Goal: Task Accomplishment & Management: Manage account settings

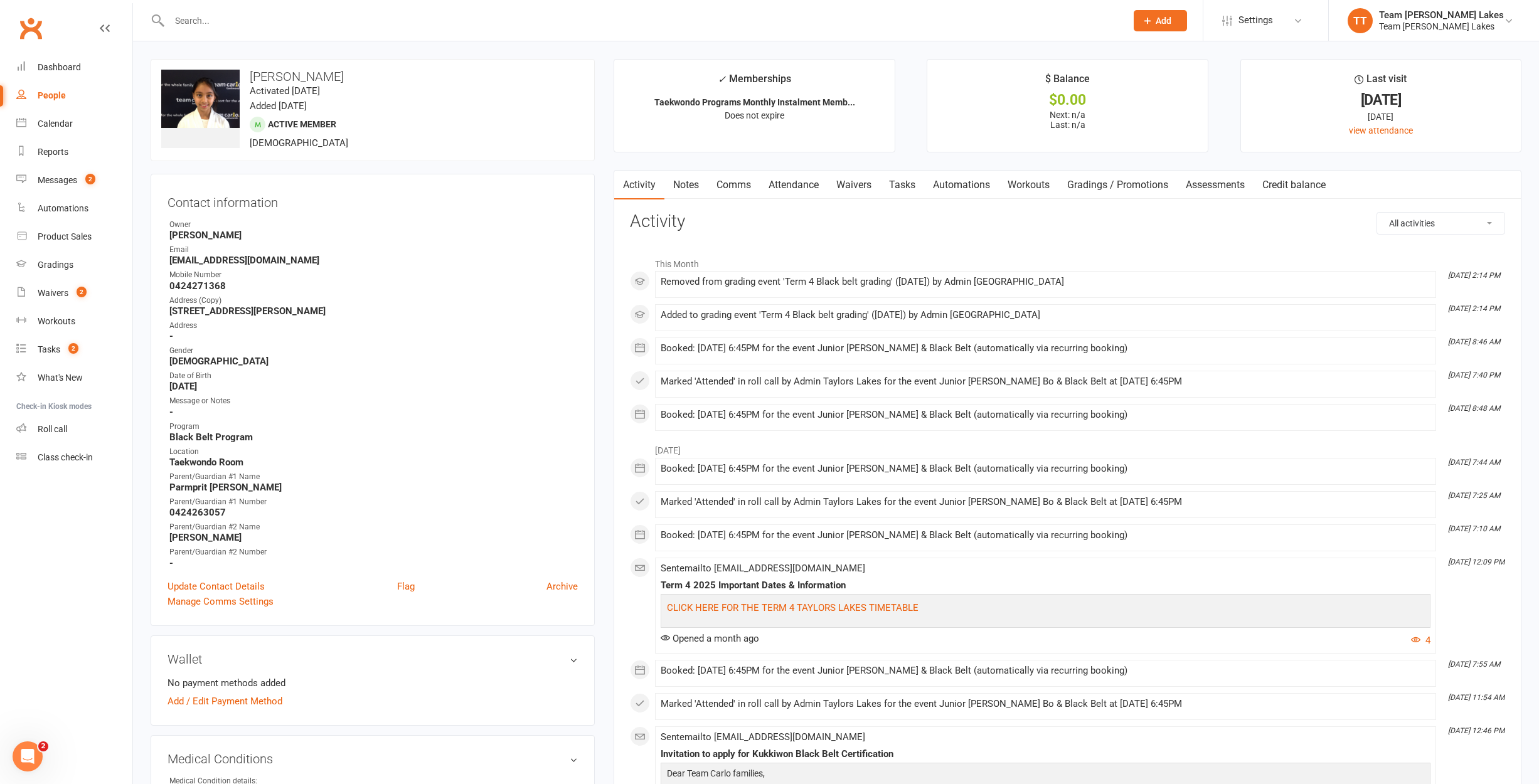
click at [68, 124] on div "Calendar" at bounding box center [55, 124] width 35 height 10
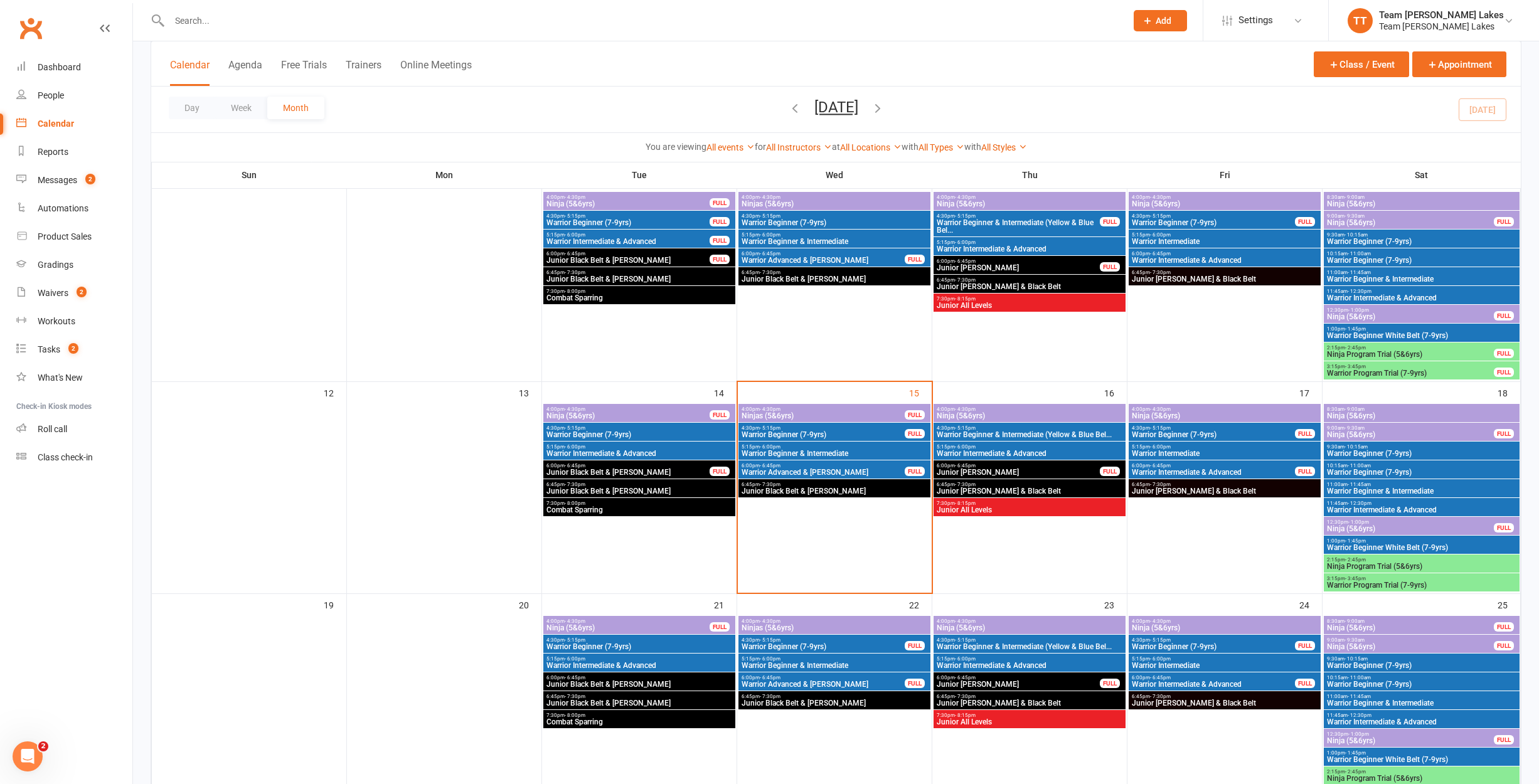
scroll to position [357, 0]
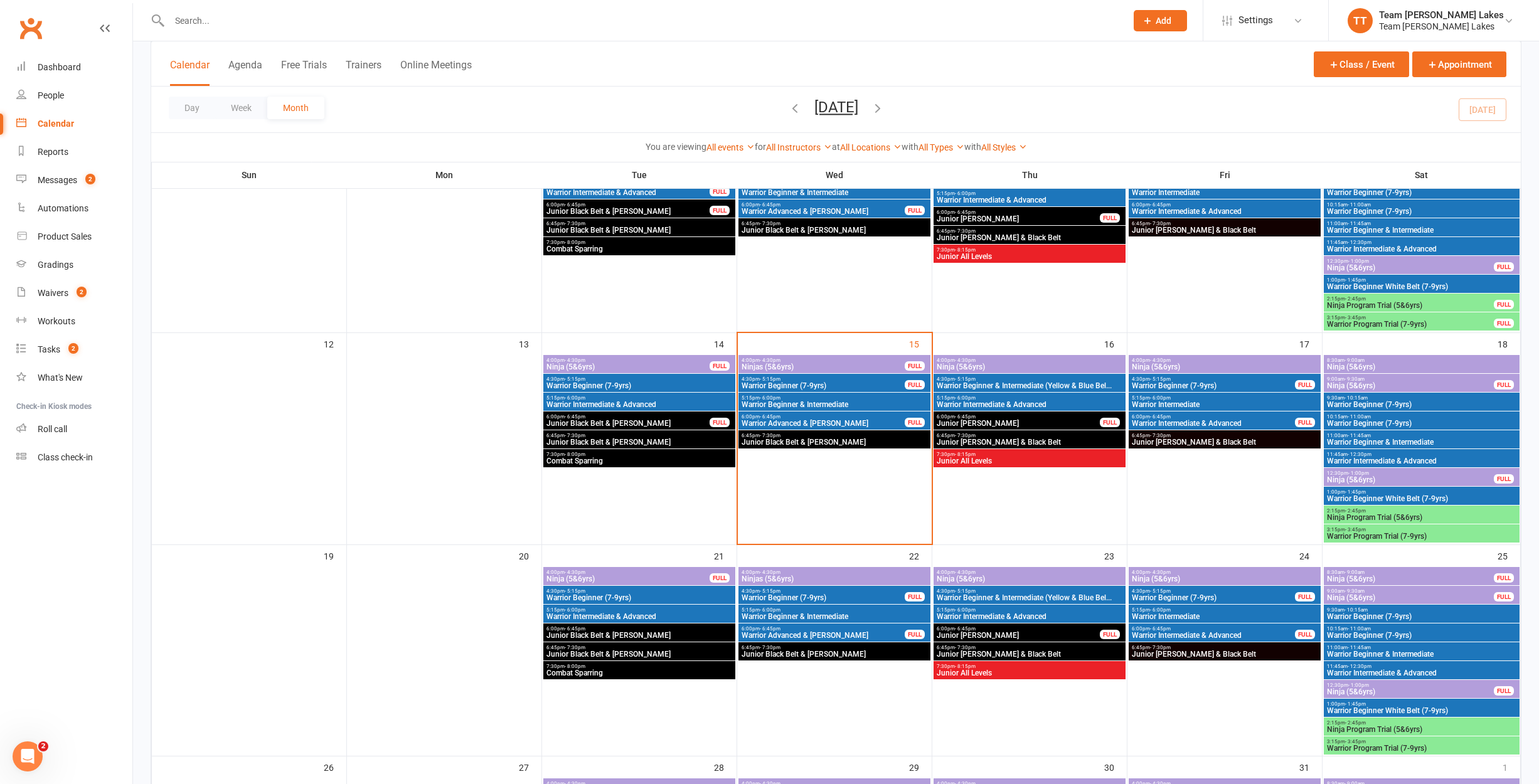
click at [780, 364] on span "Ninjas (5&6yrs)" at bounding box center [823, 367] width 164 height 8
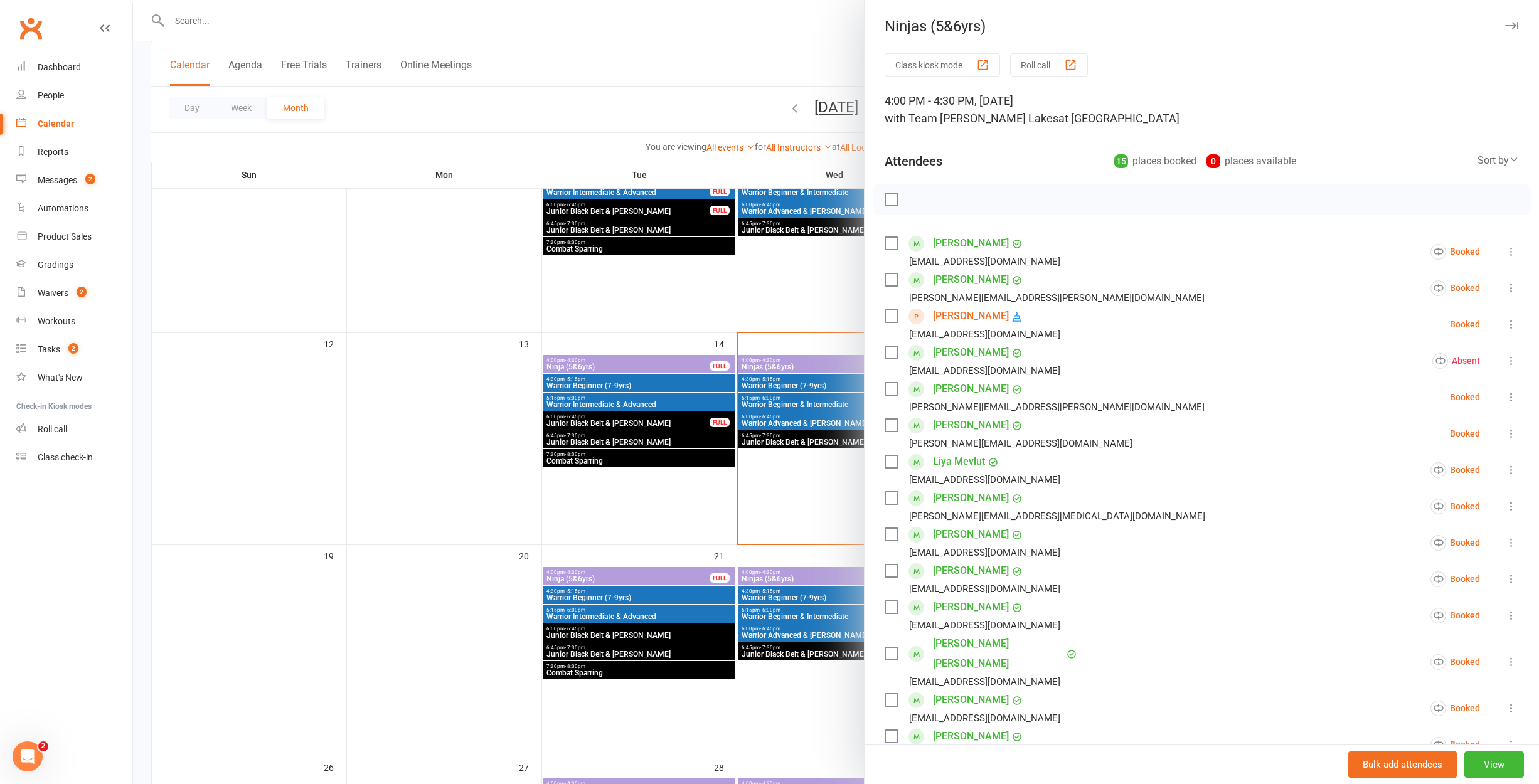
click at [978, 316] on link "[PERSON_NAME]" at bounding box center [970, 317] width 76 height 20
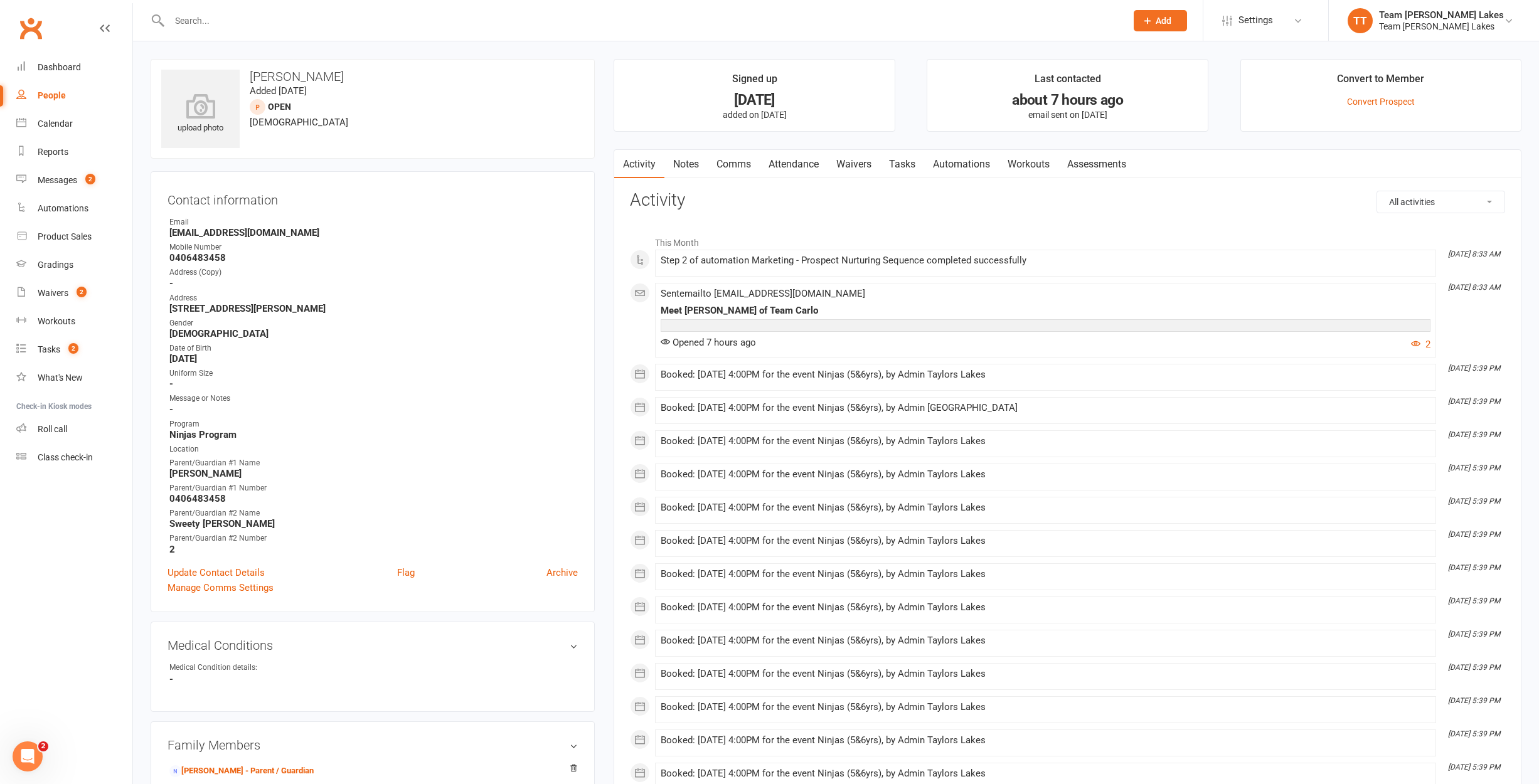
click at [686, 166] on link "Notes" at bounding box center [686, 164] width 43 height 29
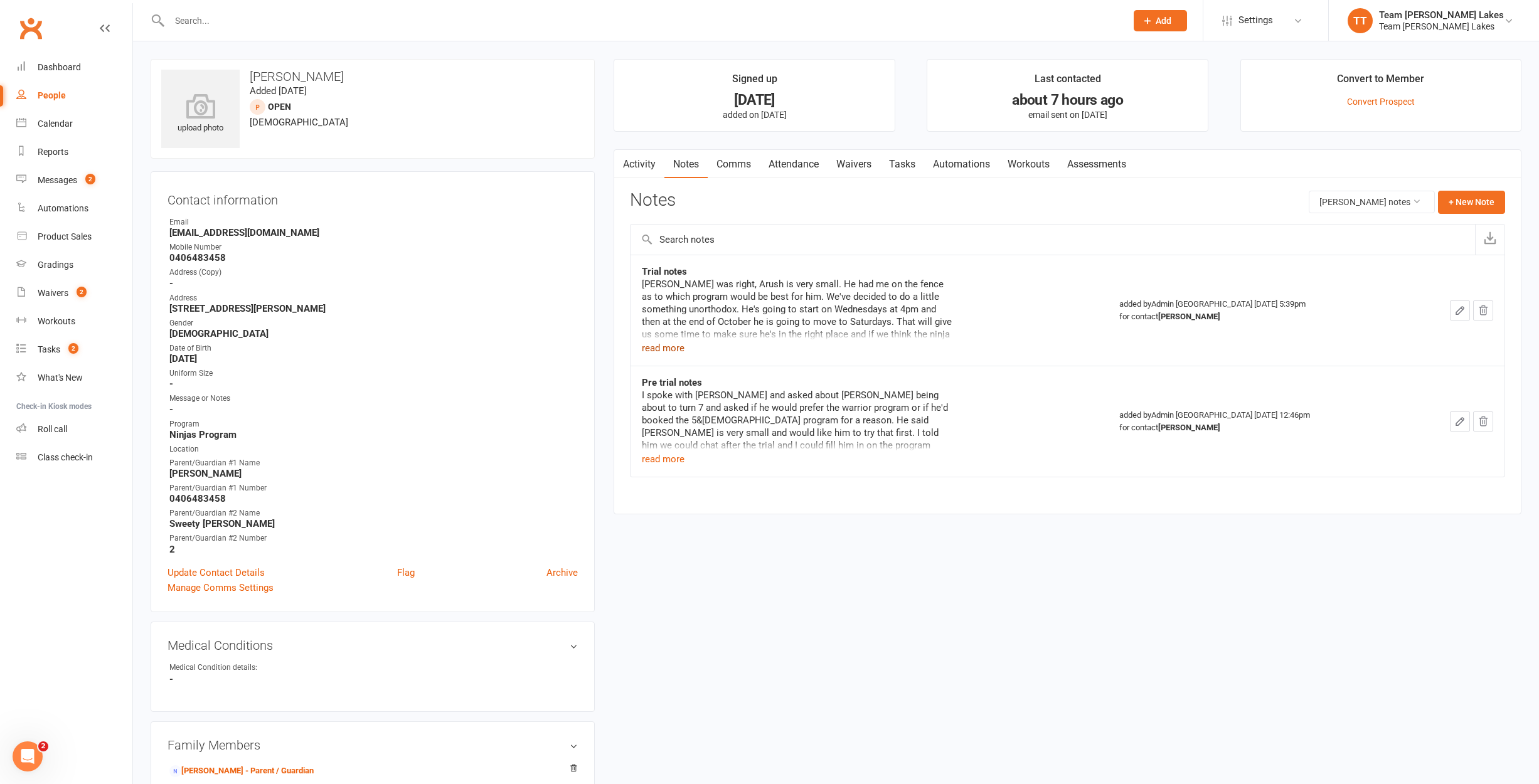
click at [675, 347] on button "read more" at bounding box center [663, 348] width 43 height 15
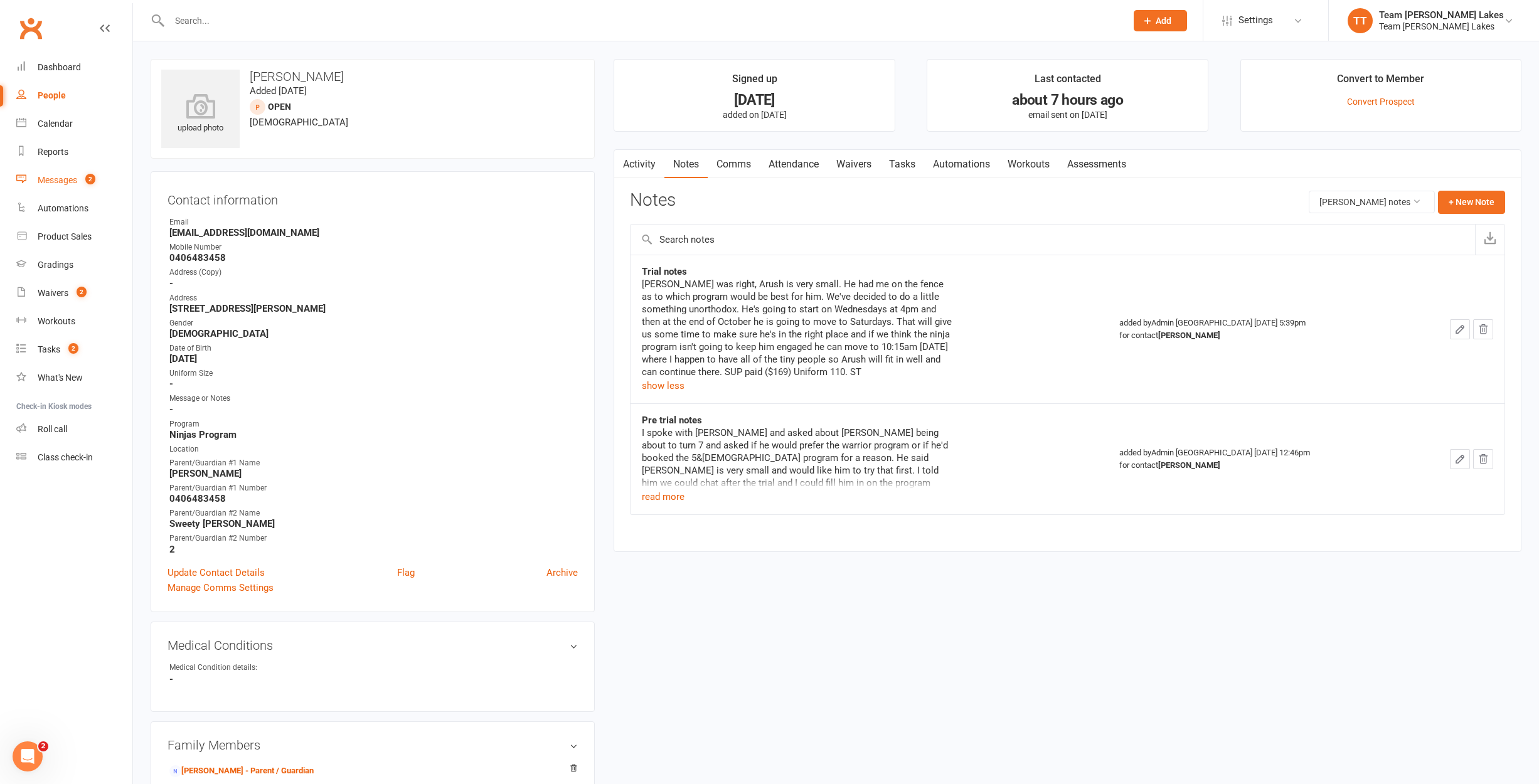
click at [59, 181] on div "Messages" at bounding box center [57, 180] width 40 height 10
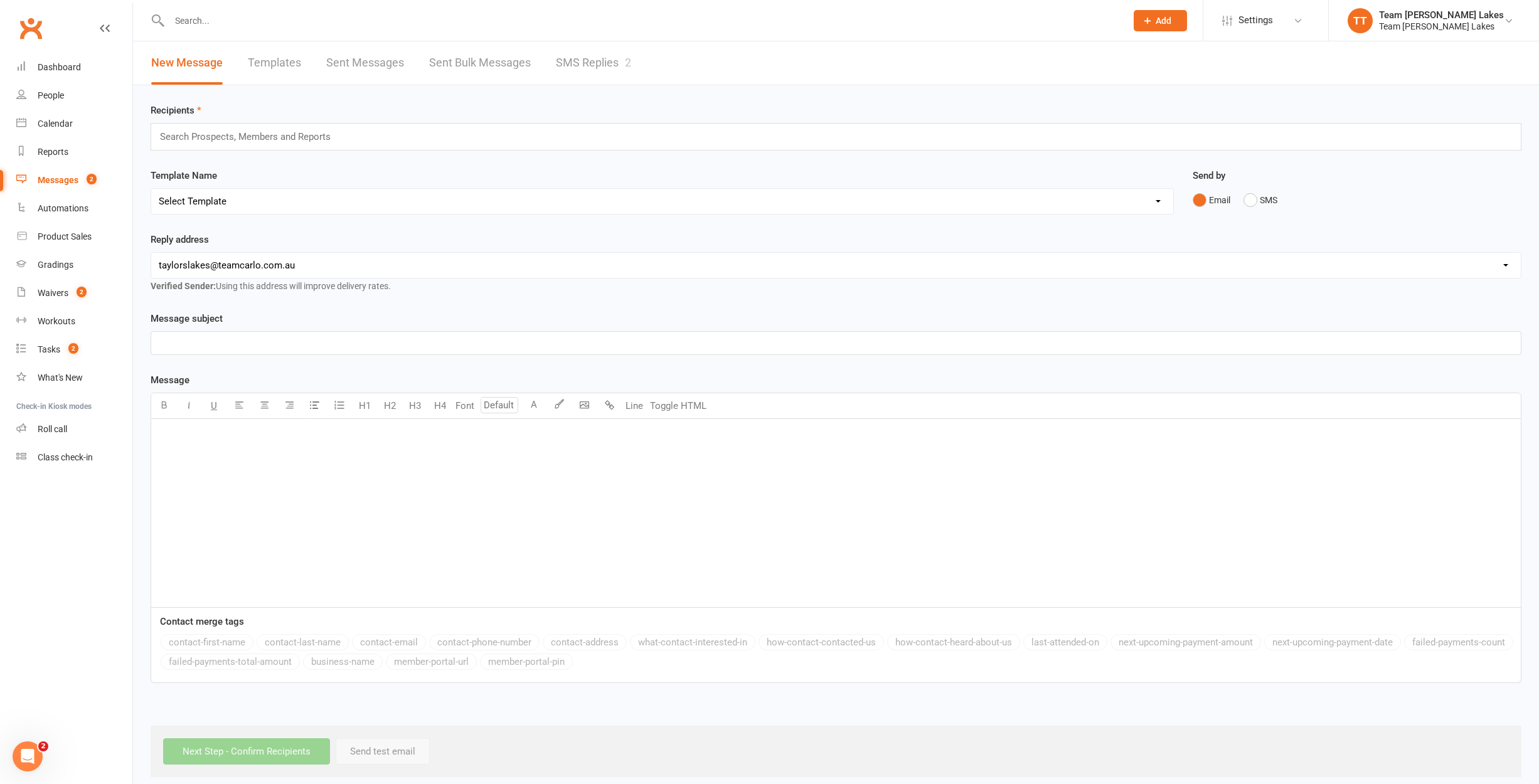
click at [590, 62] on link "SMS Replies 2" at bounding box center [594, 63] width 75 height 43
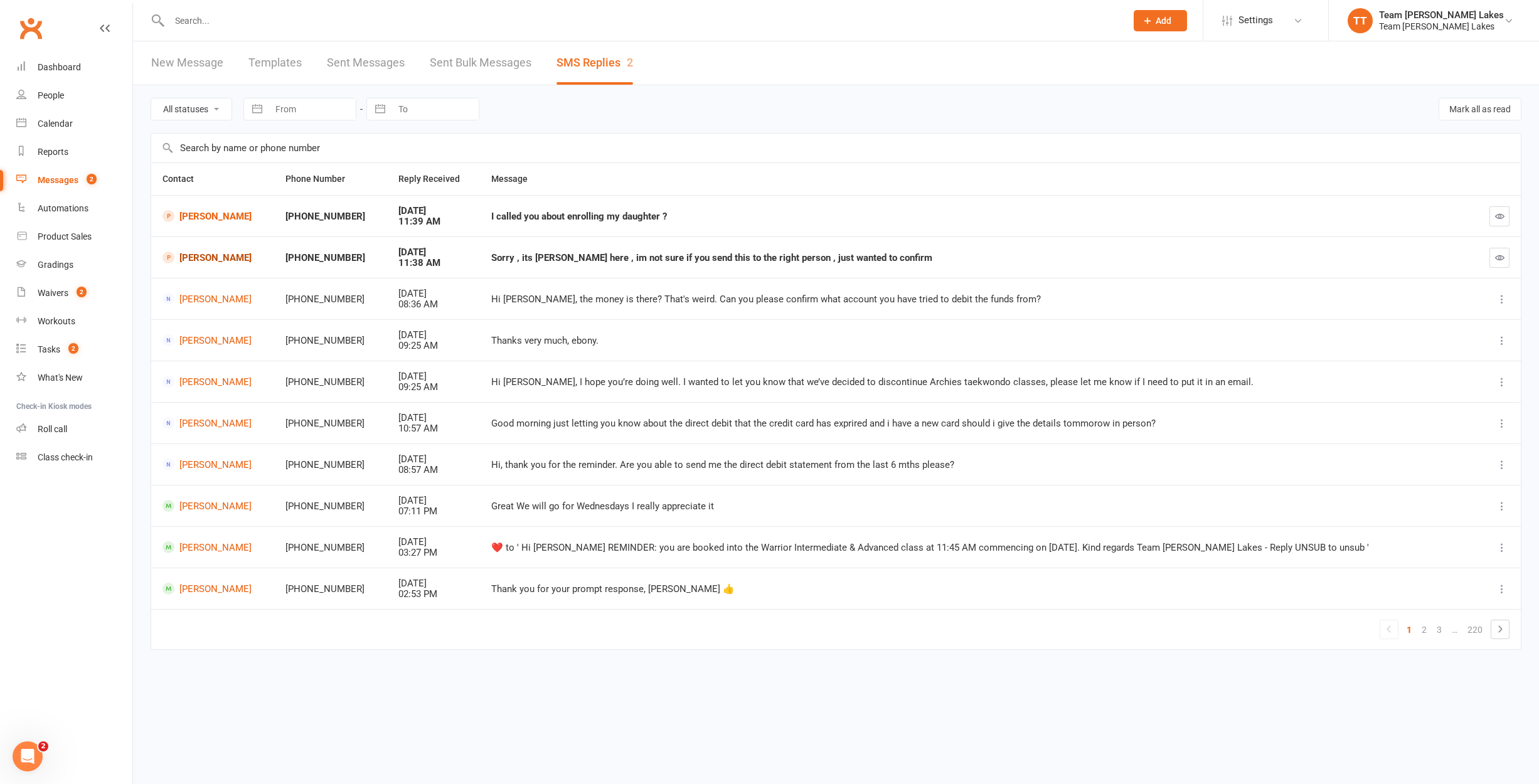
click at [196, 258] on link "[PERSON_NAME]" at bounding box center [213, 257] width 100 height 12
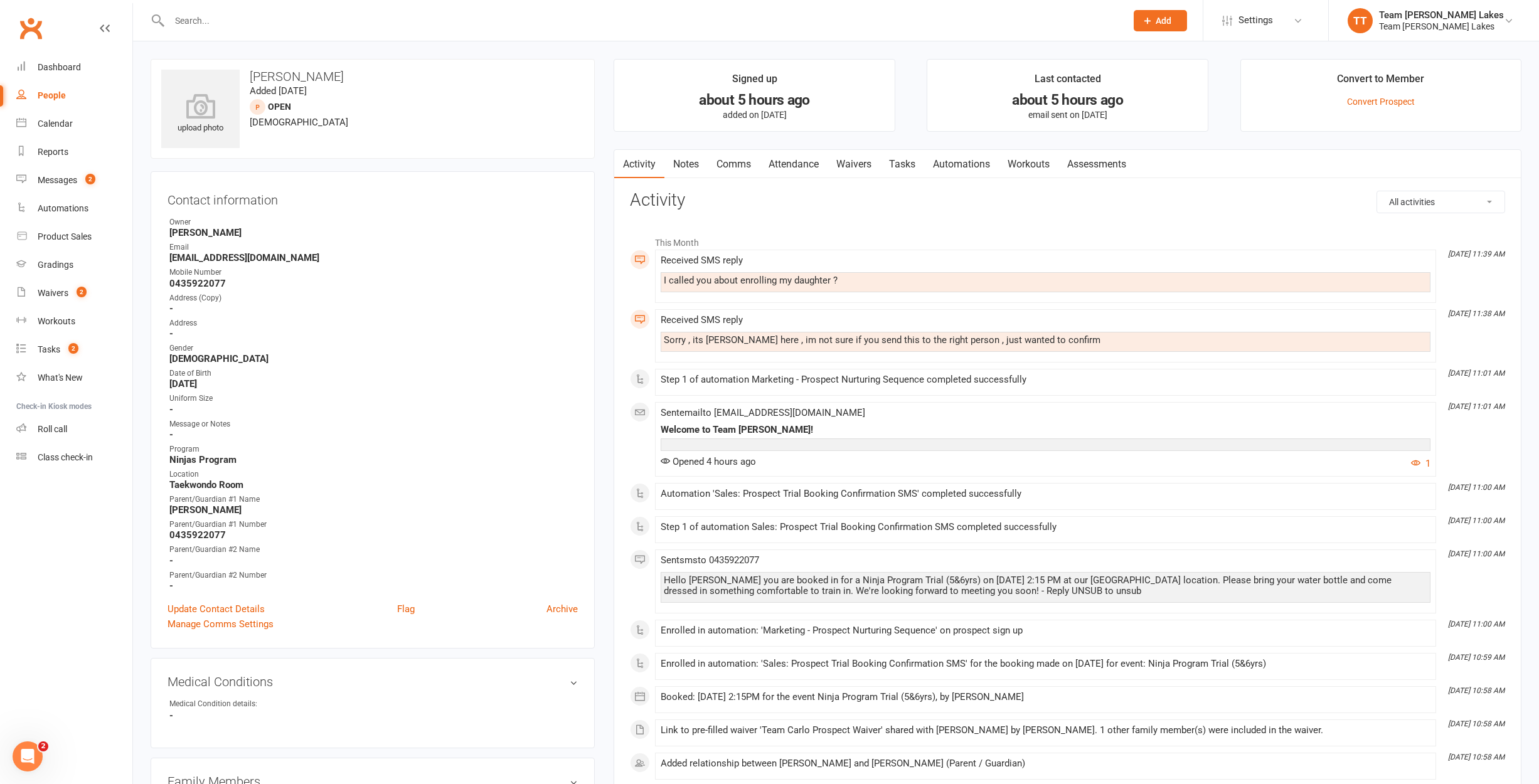
click at [740, 166] on link "Comms" at bounding box center [734, 164] width 52 height 29
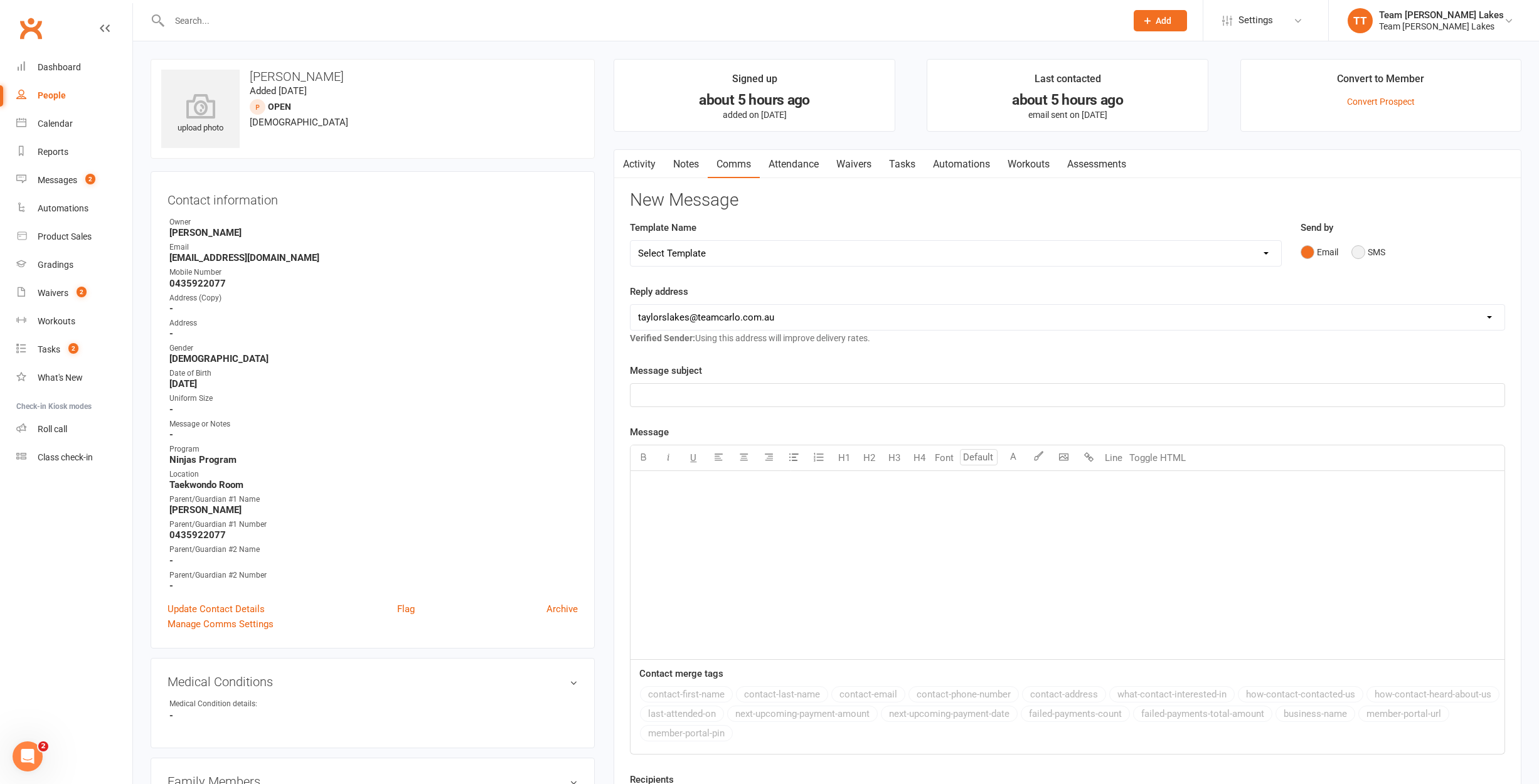
click at [1356, 252] on button "SMS" at bounding box center [1368, 252] width 34 height 23
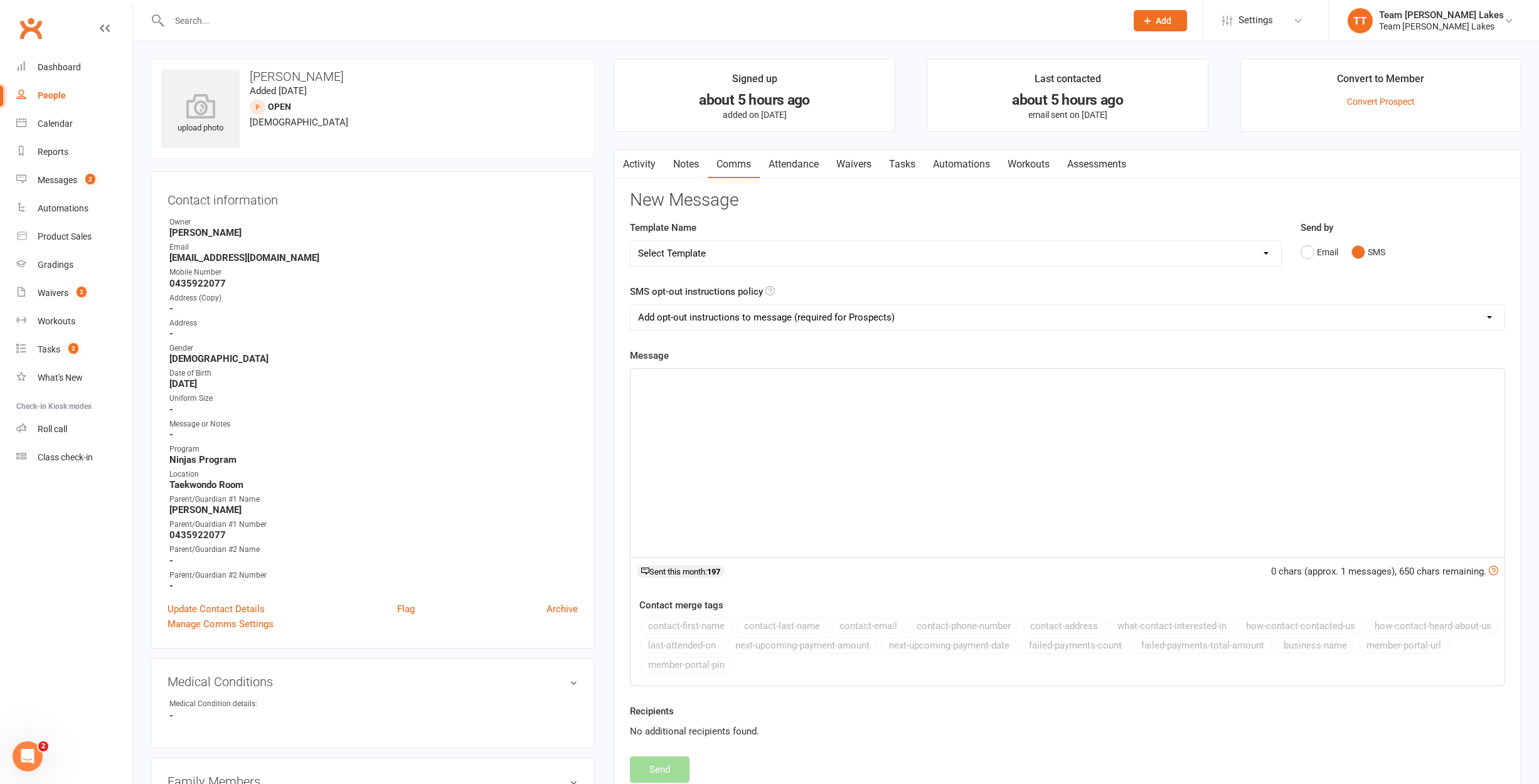
click at [1013, 431] on div "﻿" at bounding box center [1067, 463] width 874 height 188
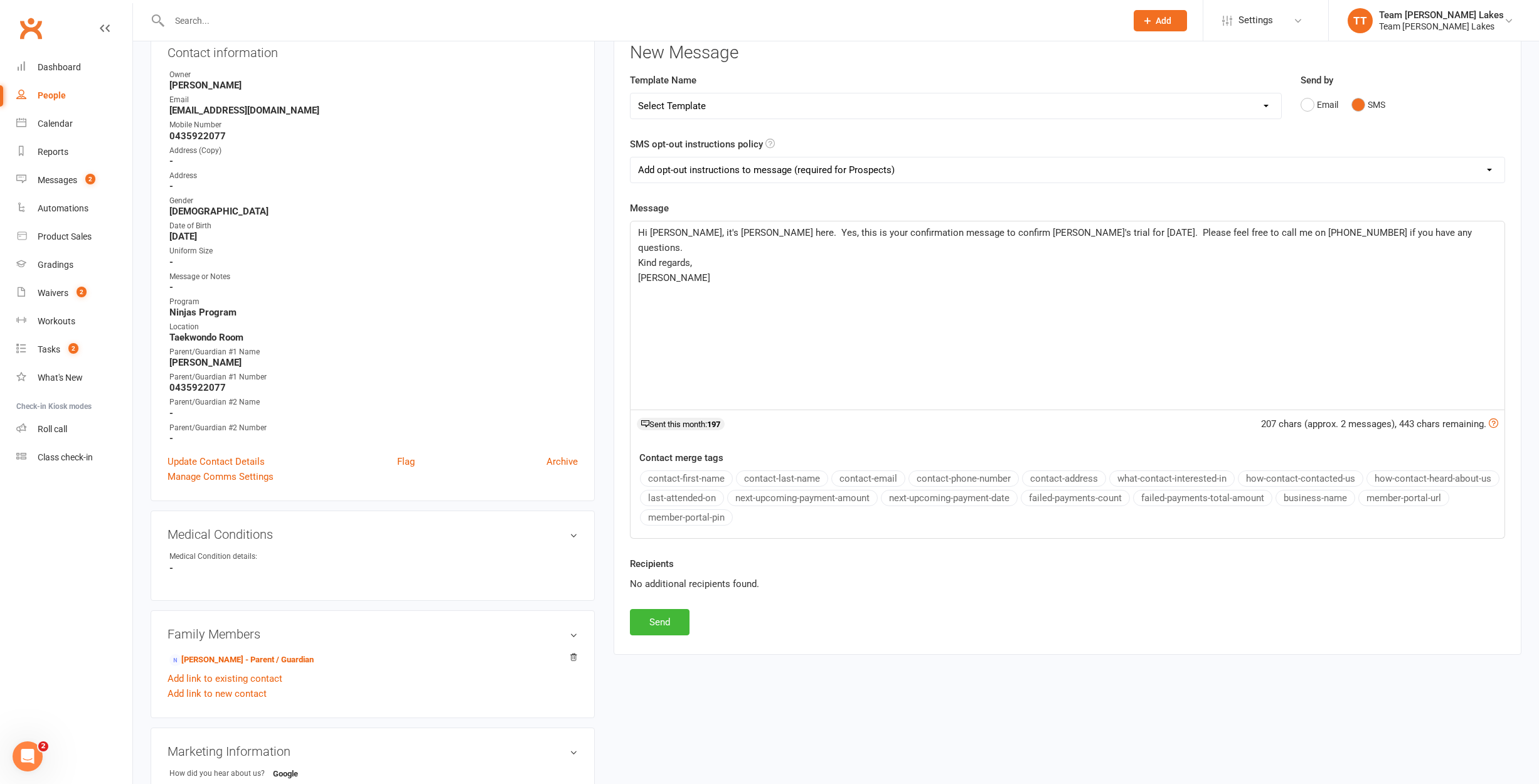
scroll to position [148, 0]
click at [647, 620] on button "Send" at bounding box center [660, 622] width 59 height 27
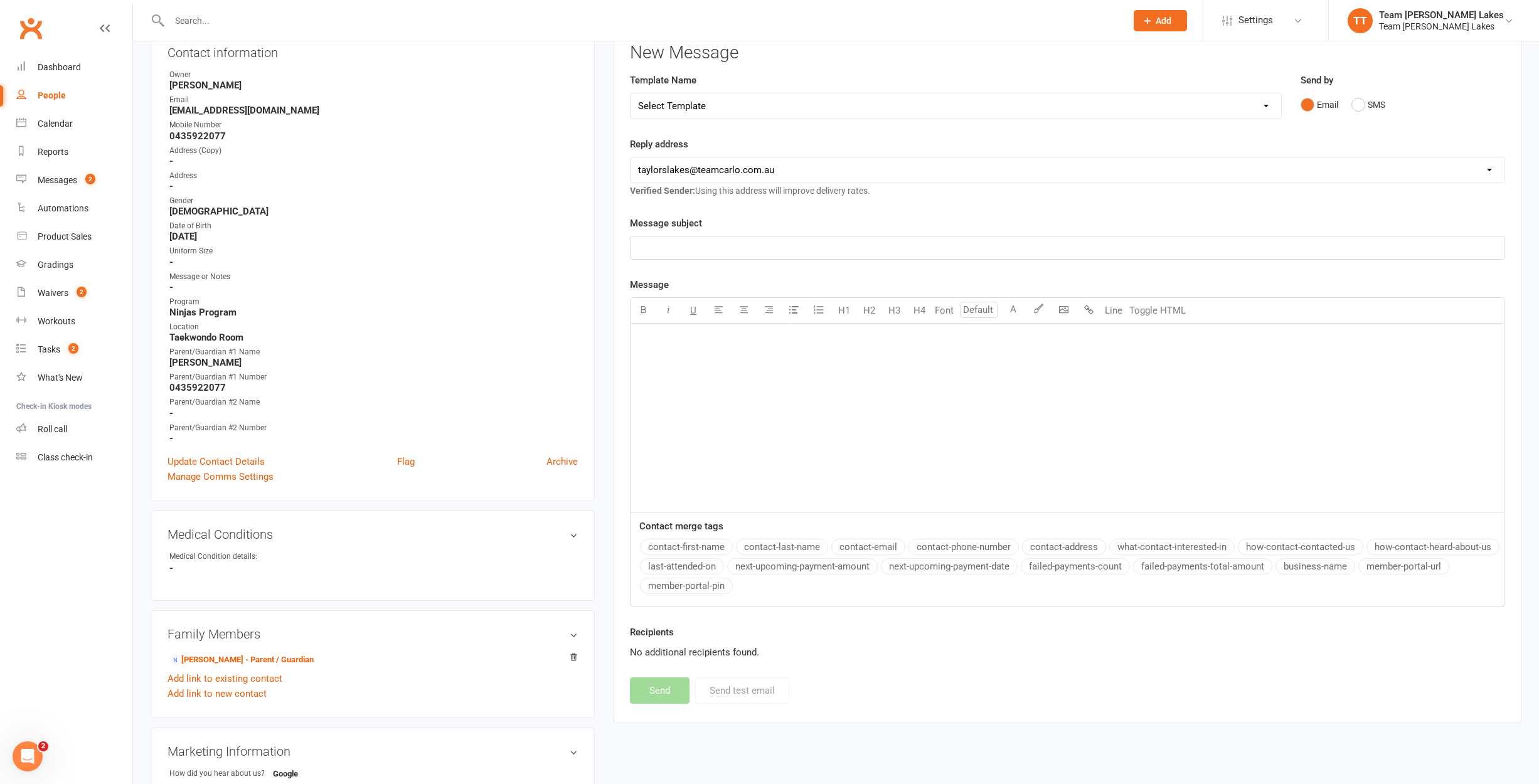
click at [421, 384] on li "Parent/Guardian #1 Number 0435922077" at bounding box center [372, 382] width 411 height 22
click at [62, 188] on link "Messages 2" at bounding box center [74, 181] width 116 height 28
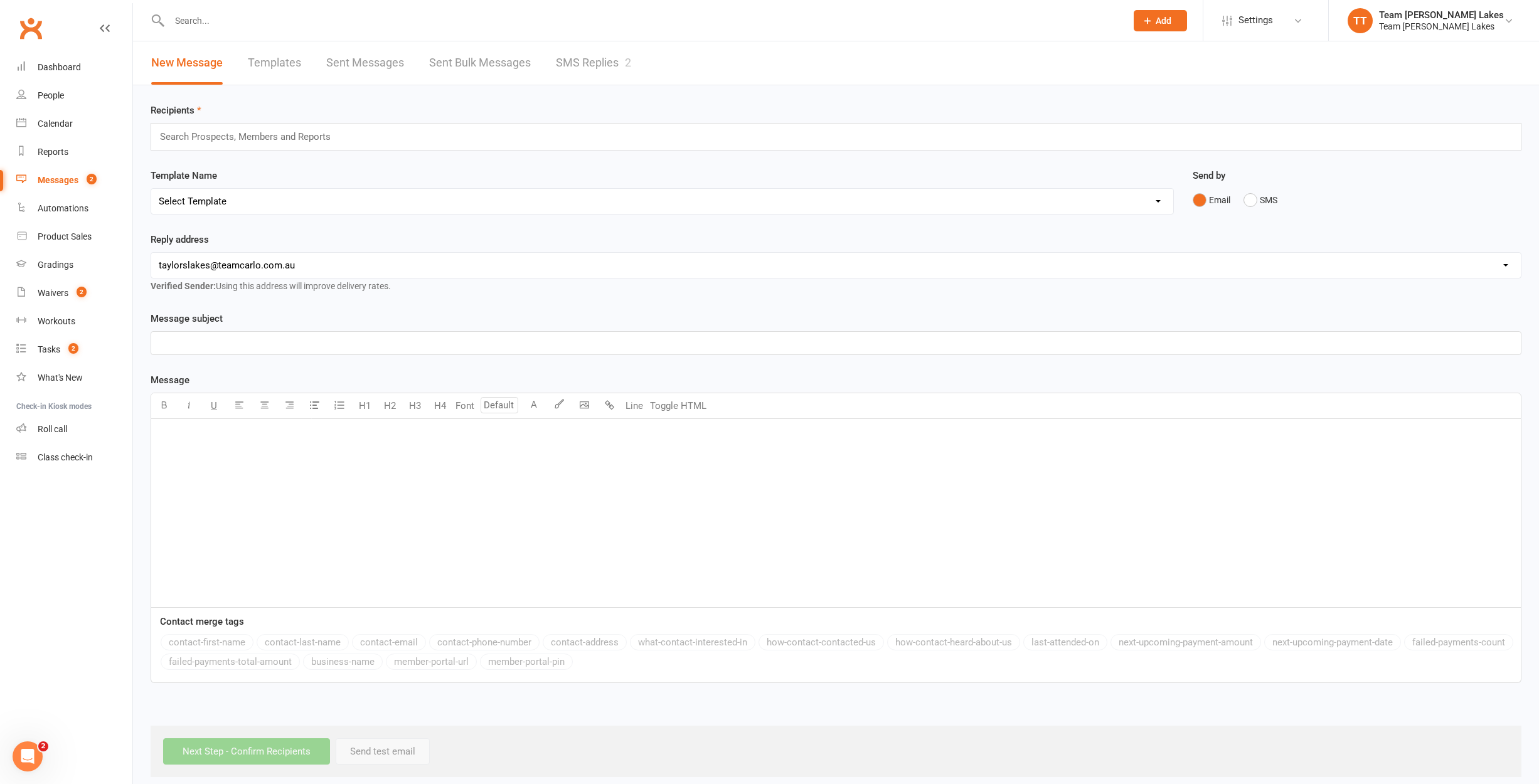
click at [590, 62] on link "SMS Replies 2" at bounding box center [594, 63] width 75 height 43
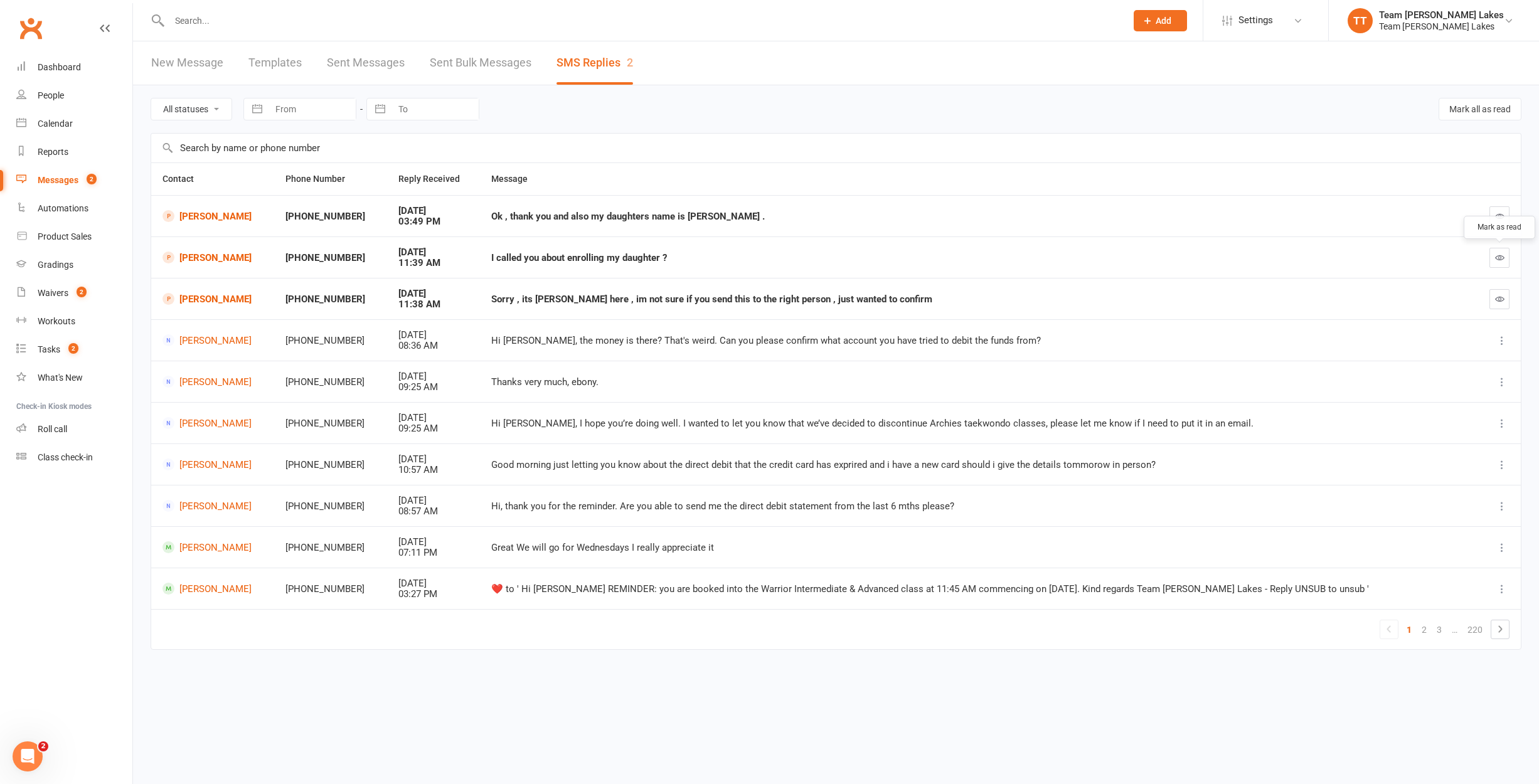
click at [1503, 254] on icon "button" at bounding box center [1500, 257] width 9 height 9
click at [1505, 298] on button "button" at bounding box center [1500, 299] width 20 height 20
click at [1500, 215] on icon "button" at bounding box center [1500, 216] width 9 height 9
click at [210, 216] on link "[PERSON_NAME]" at bounding box center [213, 216] width 101 height 12
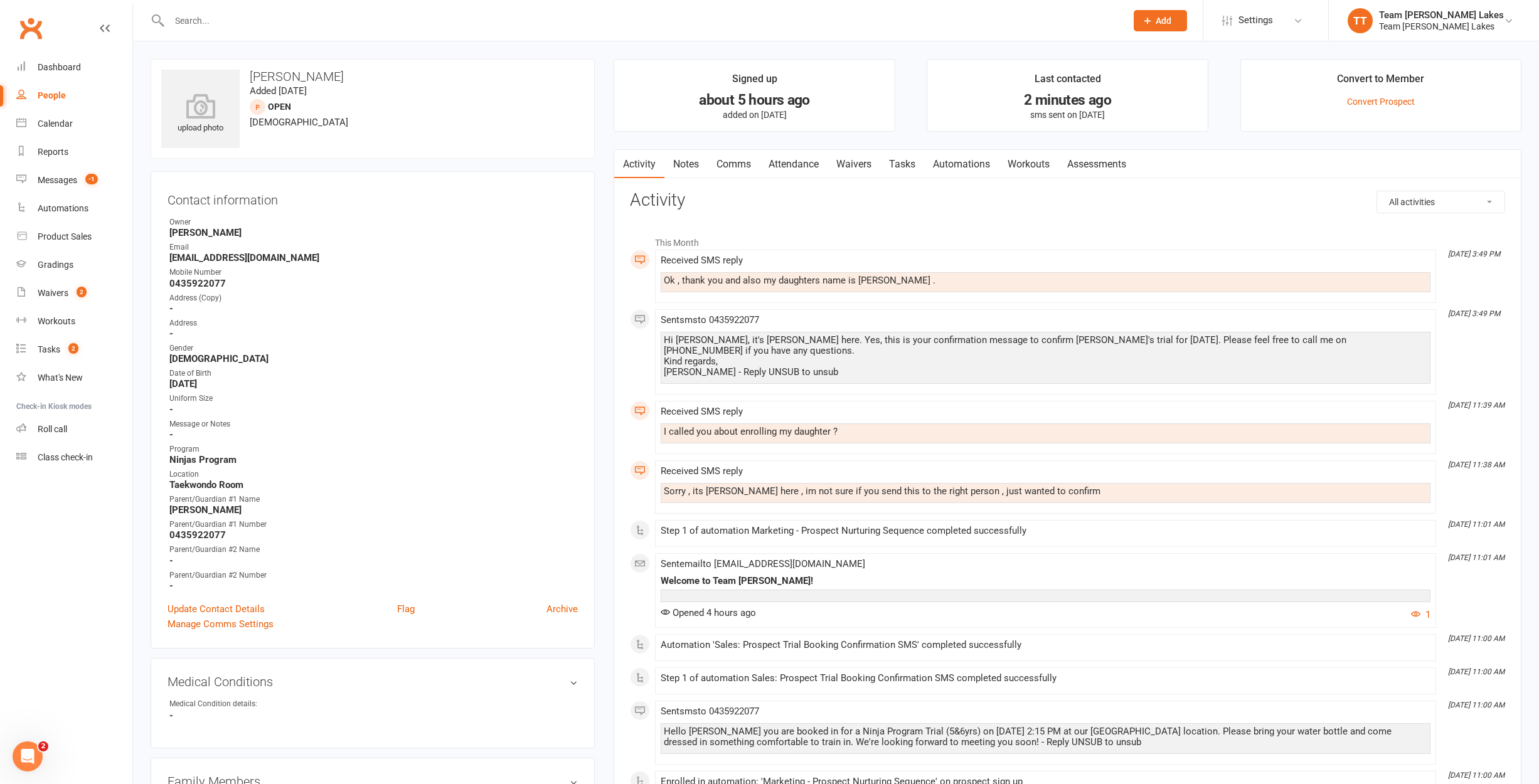
click at [734, 164] on link "Comms" at bounding box center [734, 164] width 52 height 29
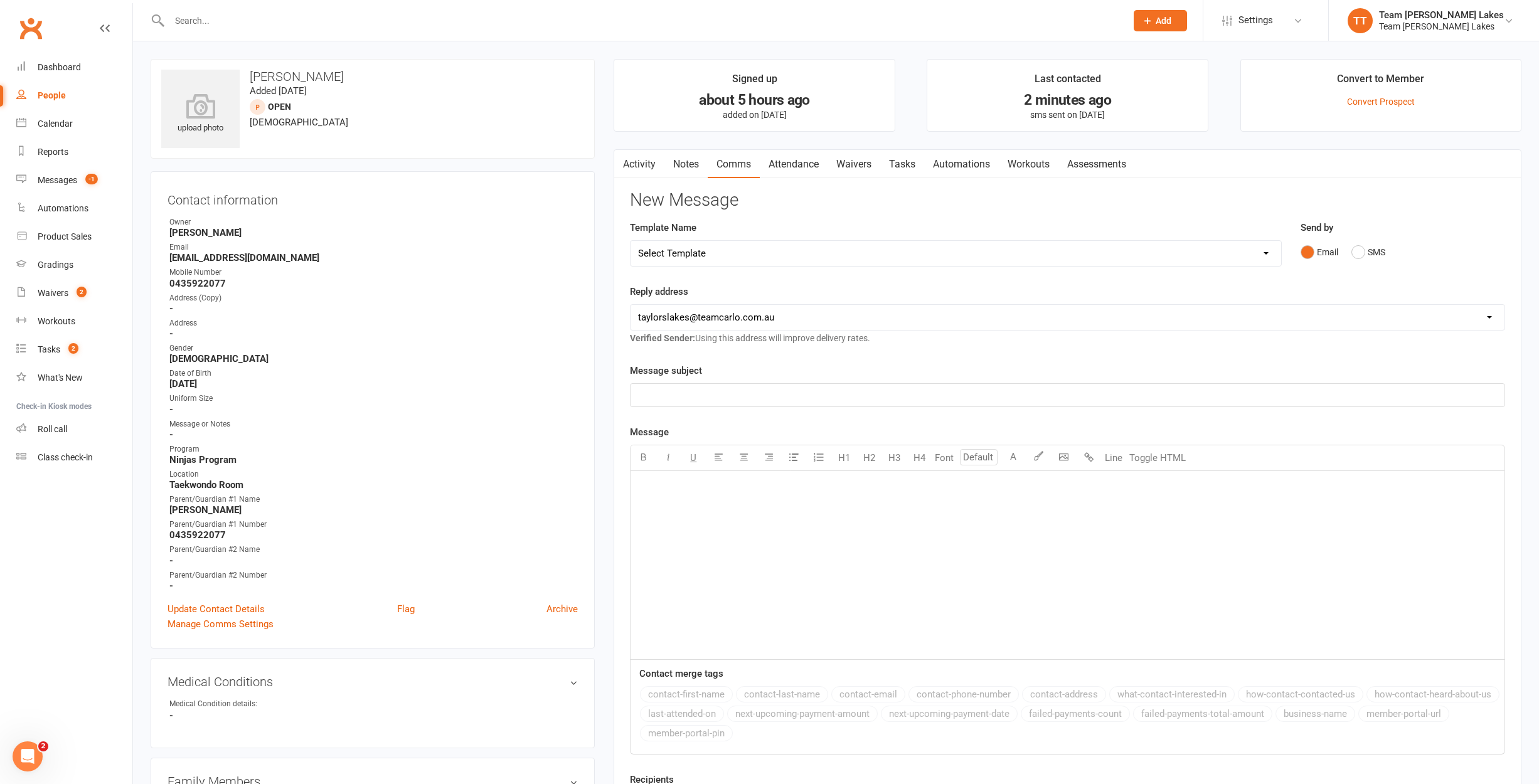
drag, startPoint x: 1361, startPoint y: 249, endPoint x: 1336, endPoint y: 256, distance: 26.0
click at [1361, 249] on button "SMS" at bounding box center [1368, 252] width 34 height 23
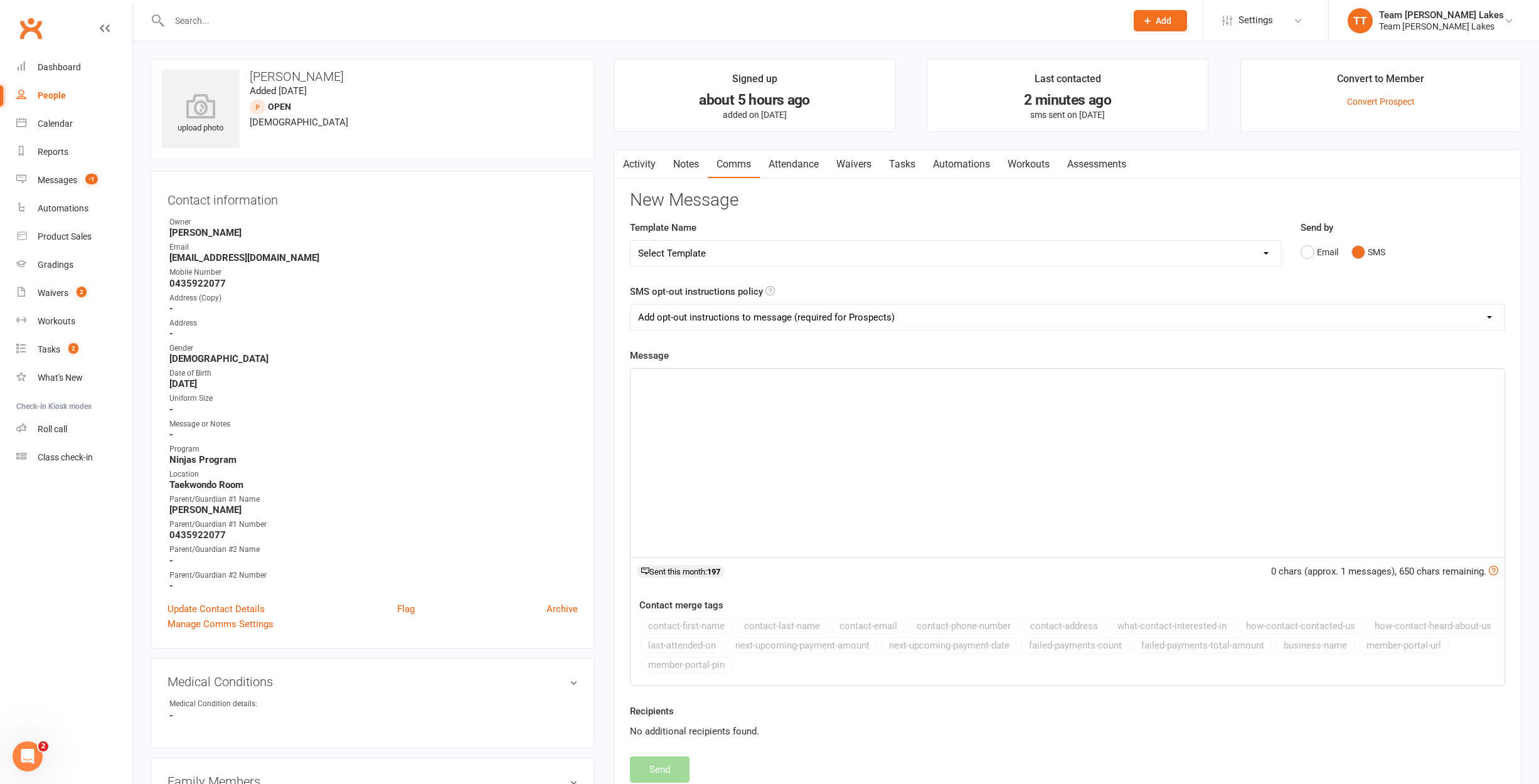
click at [755, 399] on div "﻿" at bounding box center [1067, 463] width 874 height 188
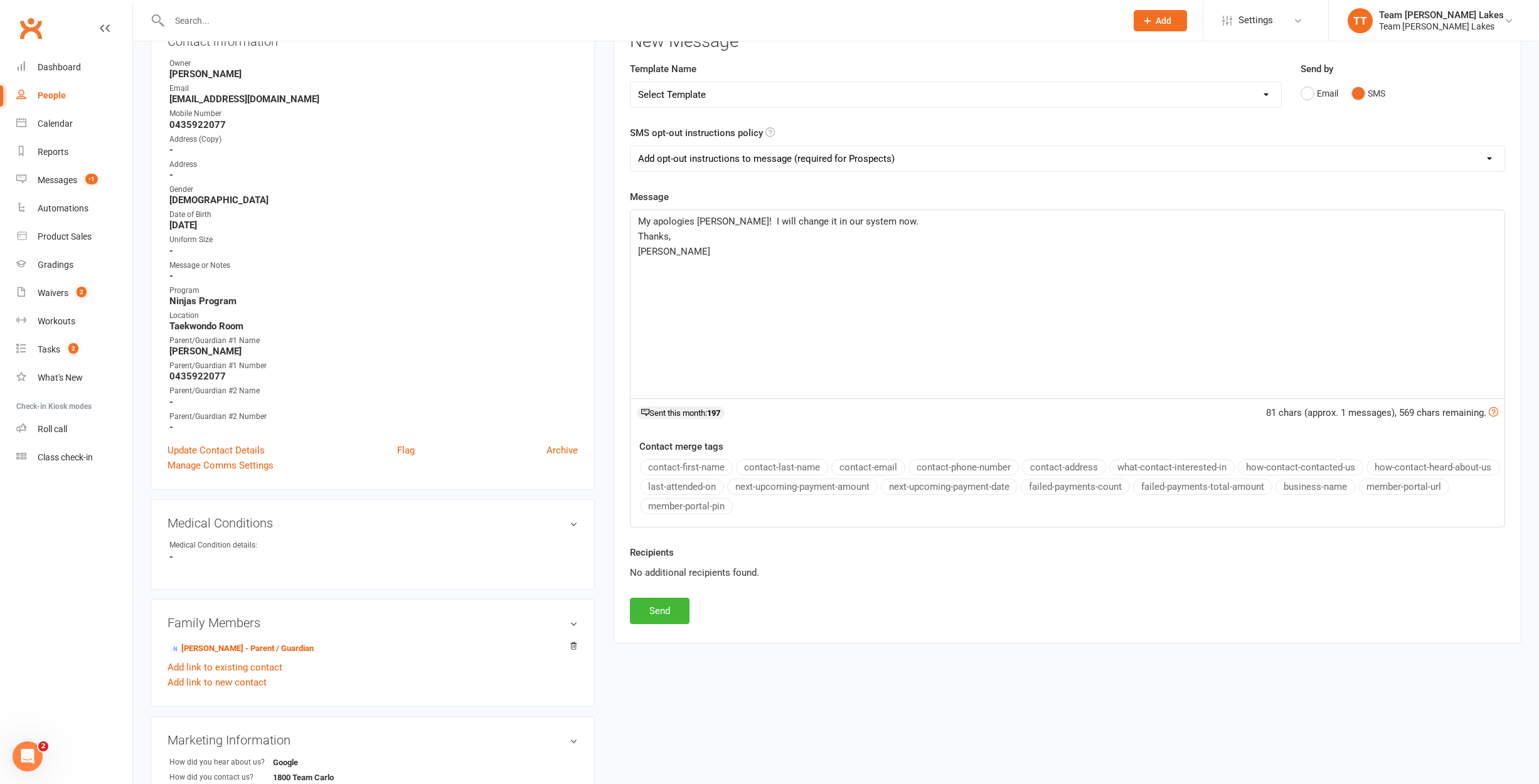
scroll to position [184, 0]
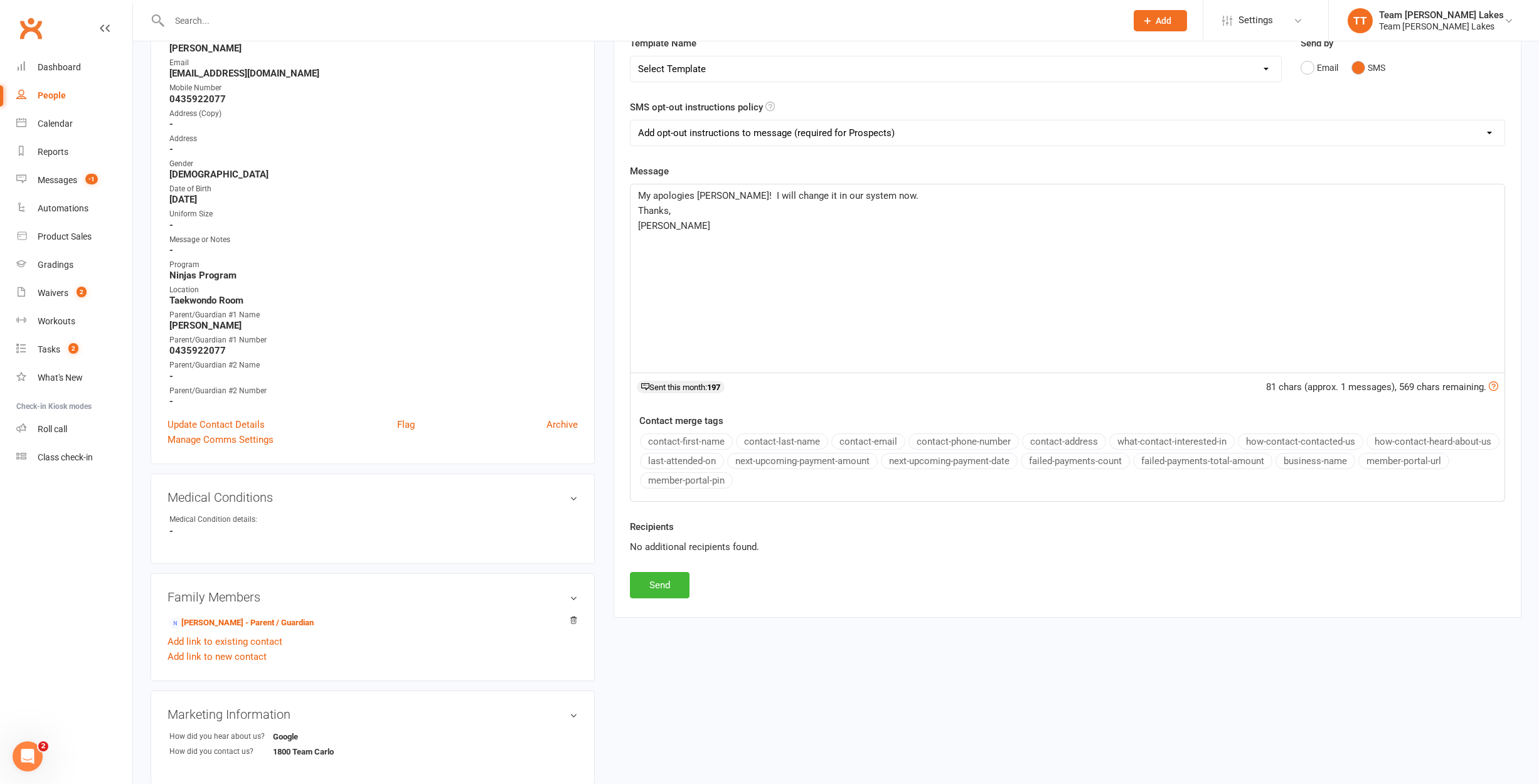
click at [666, 583] on button "Send" at bounding box center [660, 585] width 59 height 27
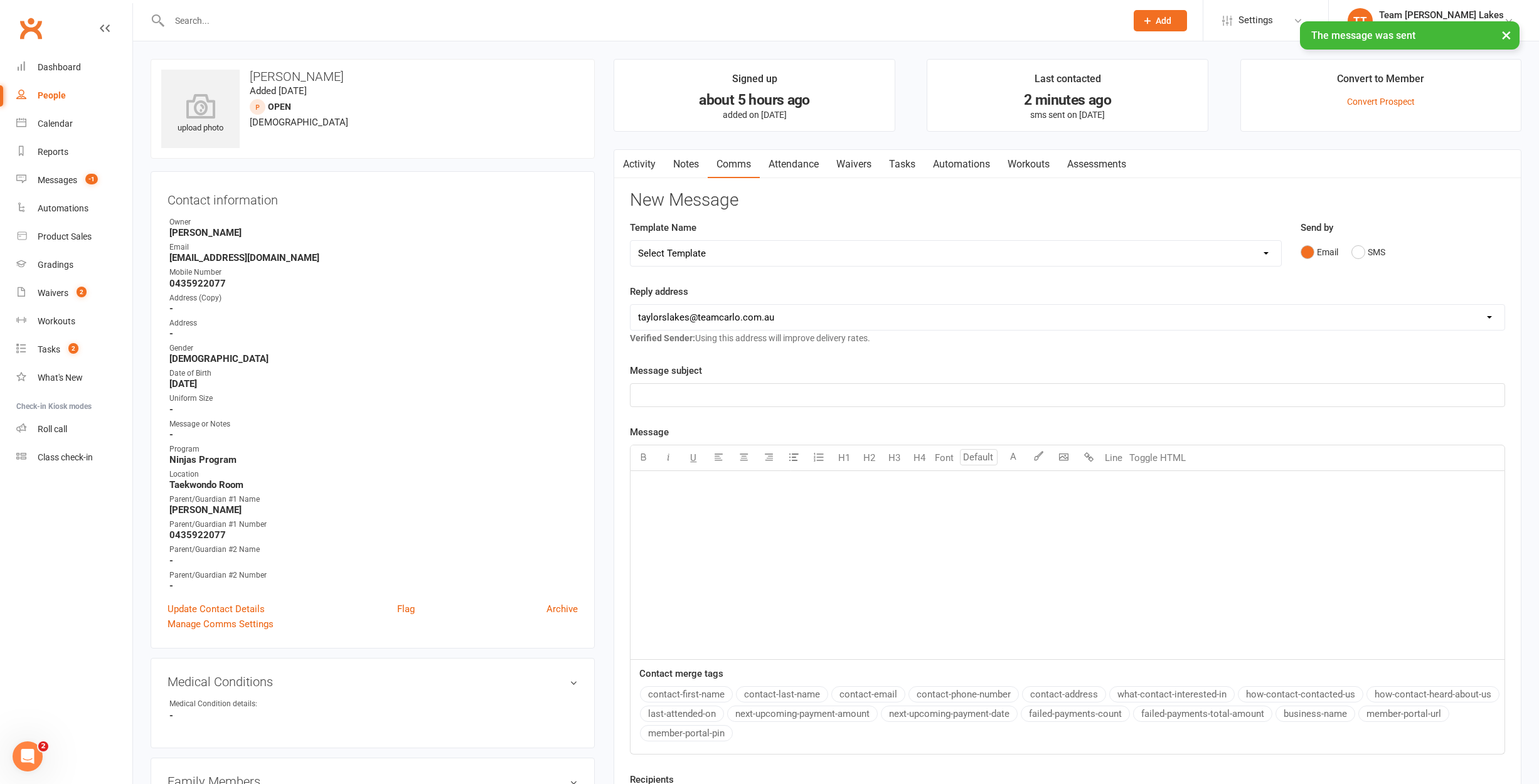
scroll to position [0, 0]
click at [644, 163] on link "Activity" at bounding box center [640, 164] width 50 height 29
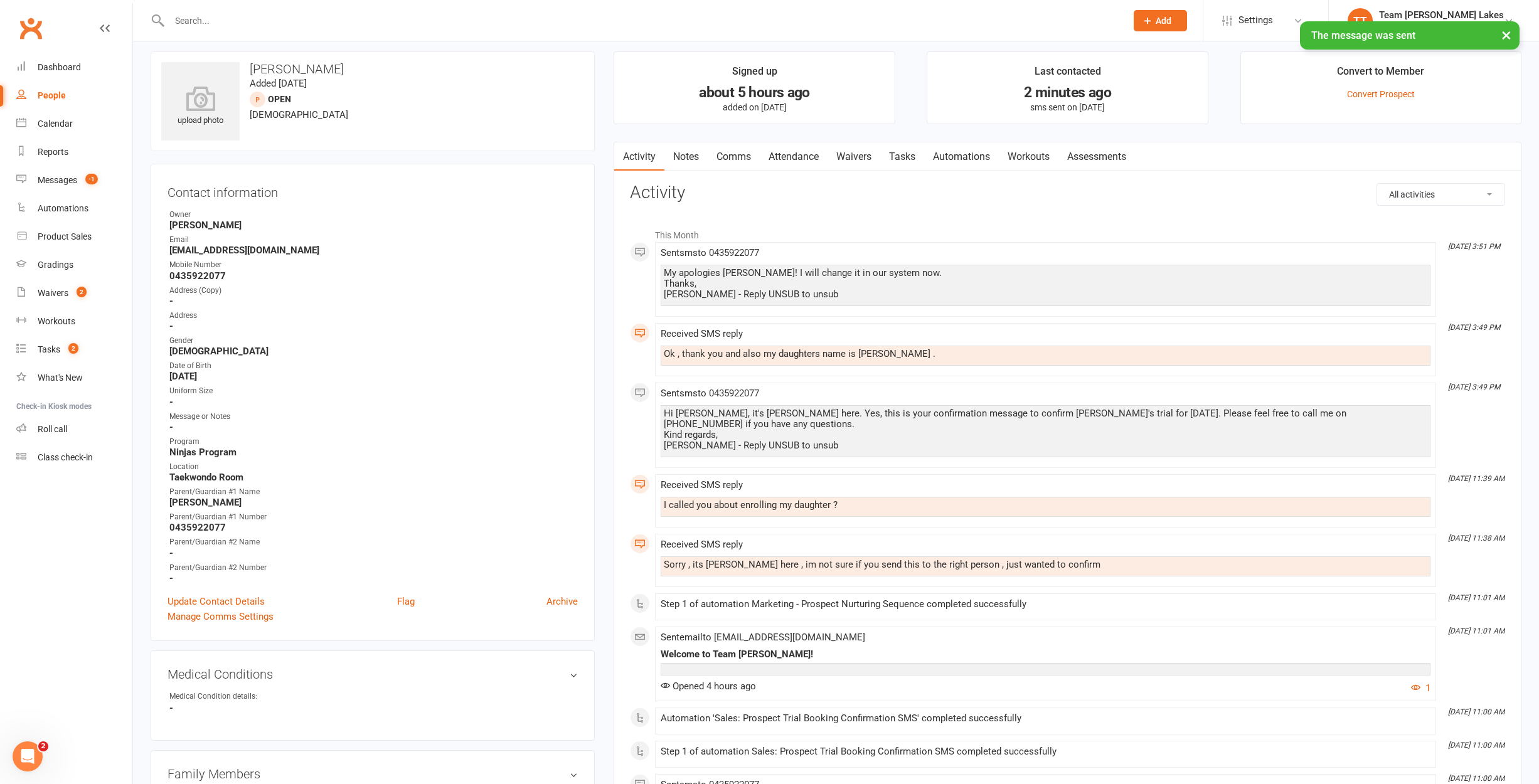
scroll to position [8, 1]
drag, startPoint x: 859, startPoint y: 352, endPoint x: 887, endPoint y: 352, distance: 28.0
click at [887, 352] on div "Ok , thank you and also my daughters name is [PERSON_NAME] ." at bounding box center [1046, 353] width 764 height 11
copy div "[PERSON_NAME]"
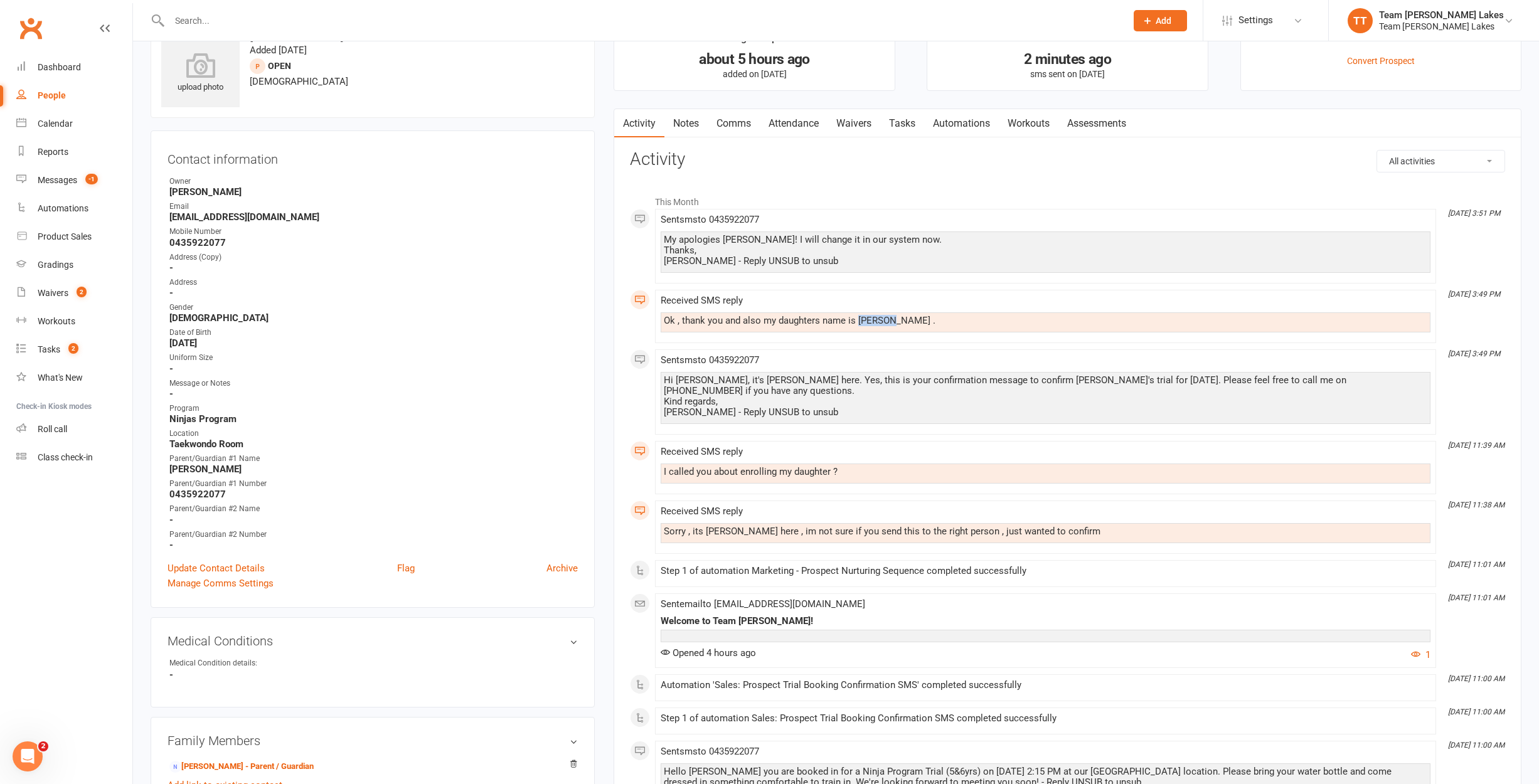
scroll to position [226, 0]
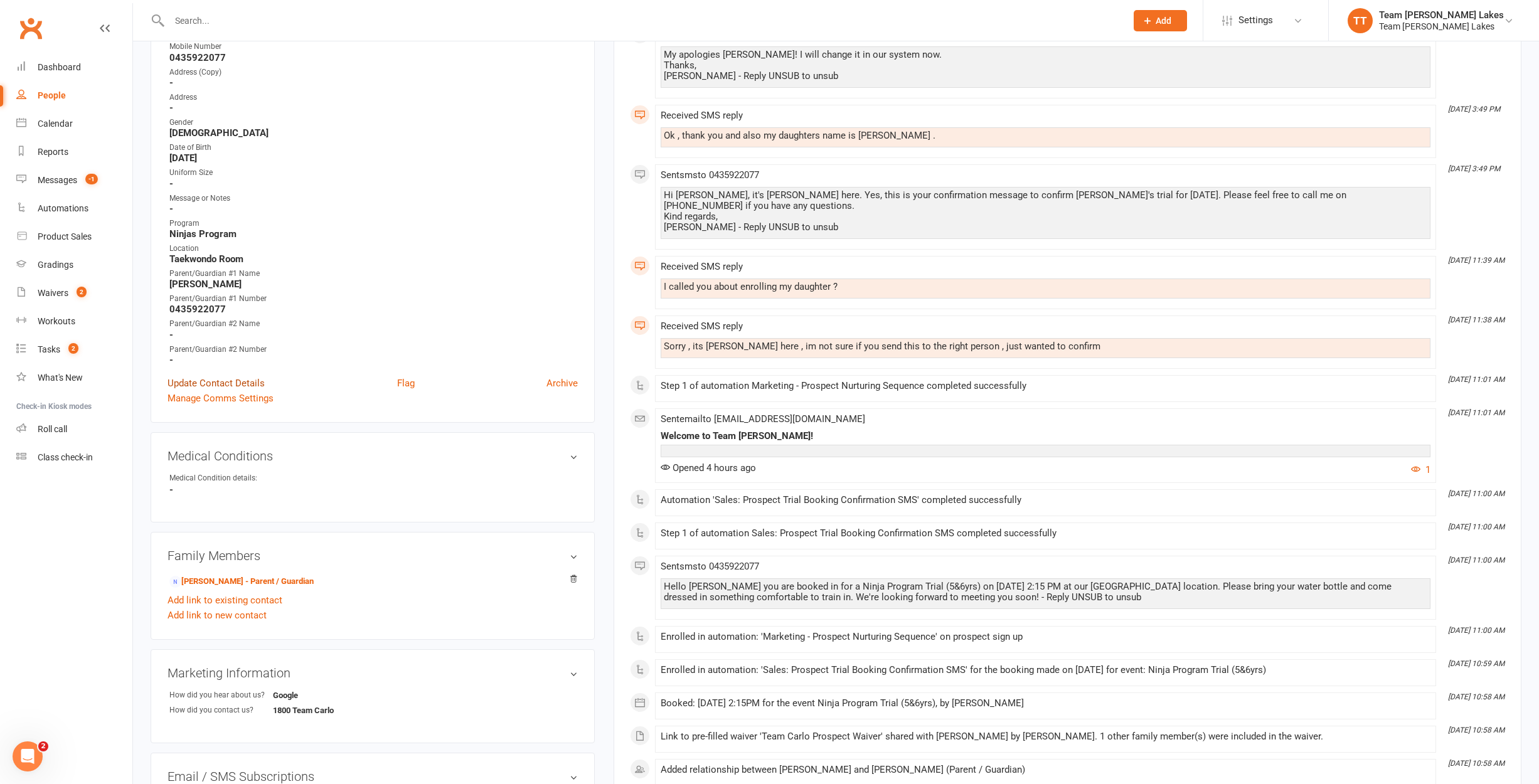
click at [226, 382] on link "Update Contact Details" at bounding box center [216, 383] width 97 height 15
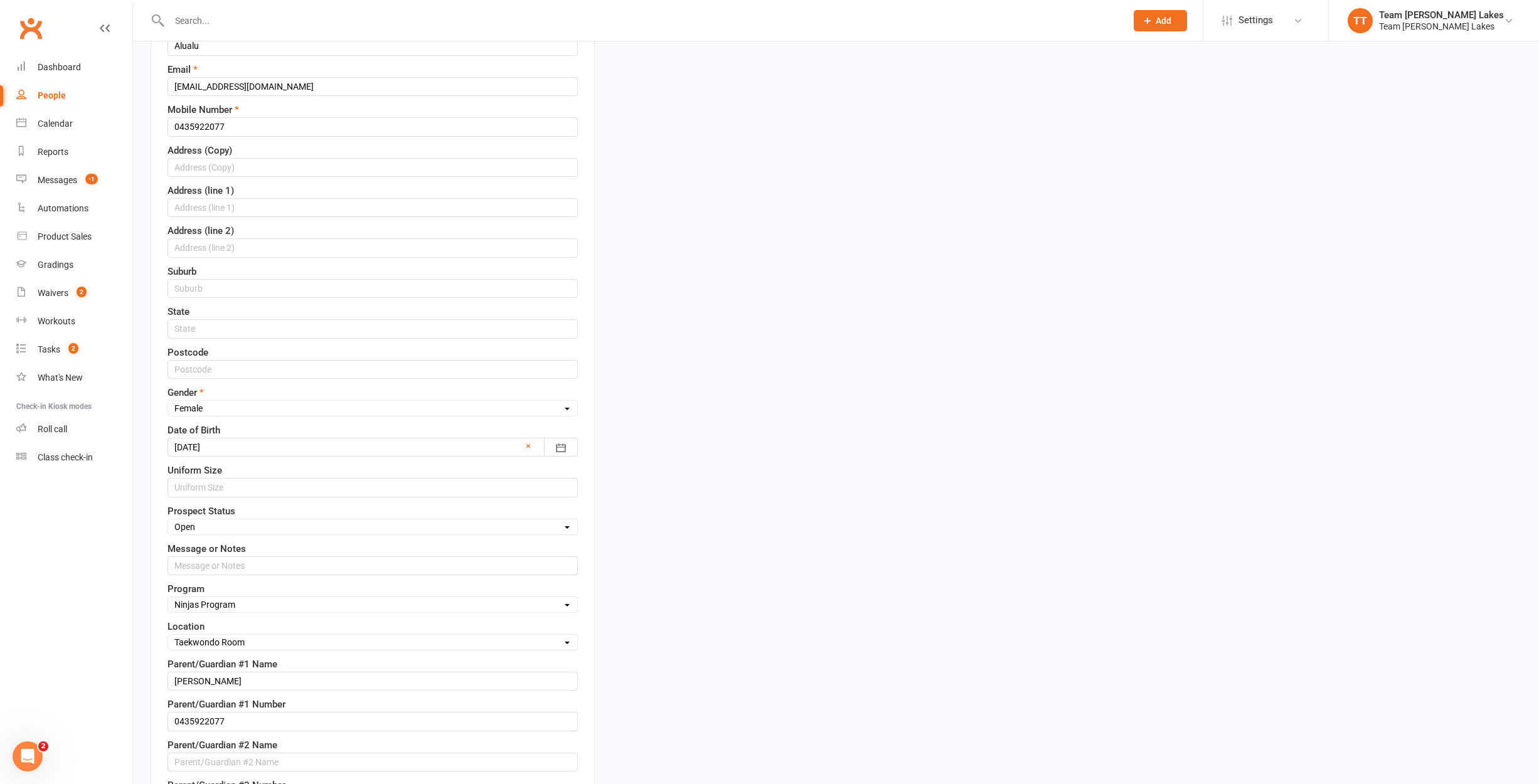
scroll to position [59, 0]
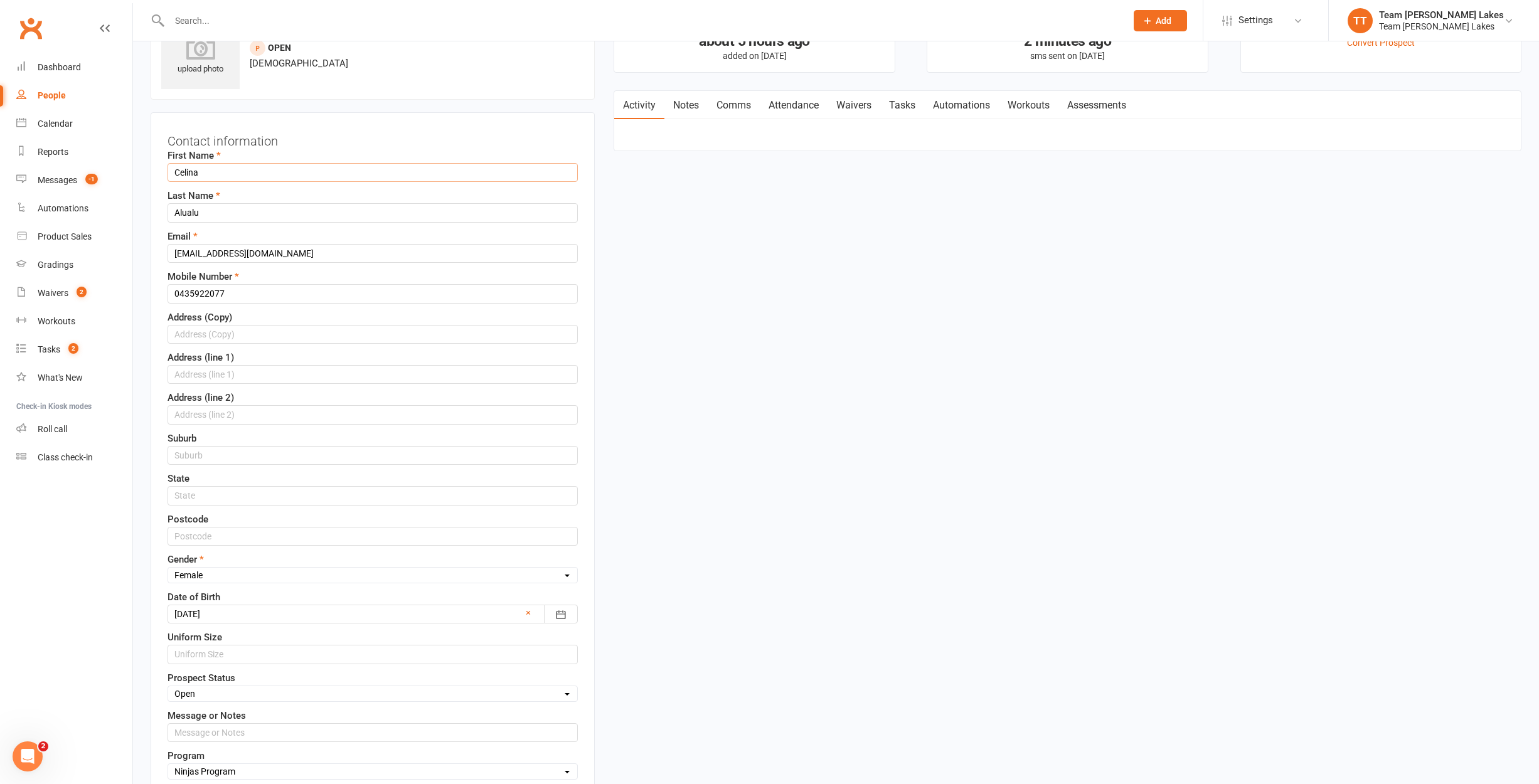
click at [217, 176] on input "Celina" at bounding box center [372, 173] width 411 height 19
type input "C"
paste input "[PERSON_NAME]"
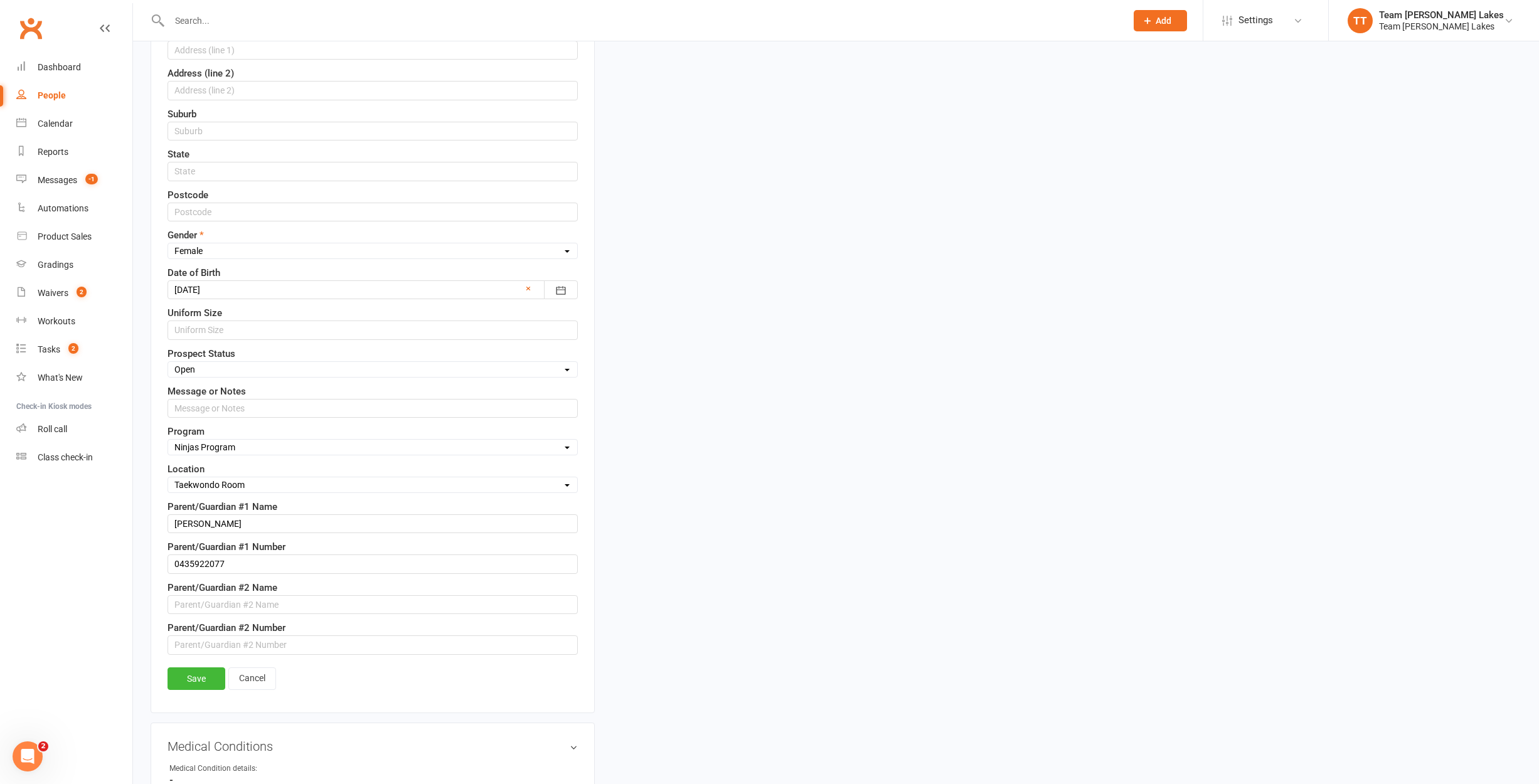
scroll to position [383, 0]
type input "[PERSON_NAME]"
click at [193, 681] on link "Save" at bounding box center [196, 678] width 58 height 23
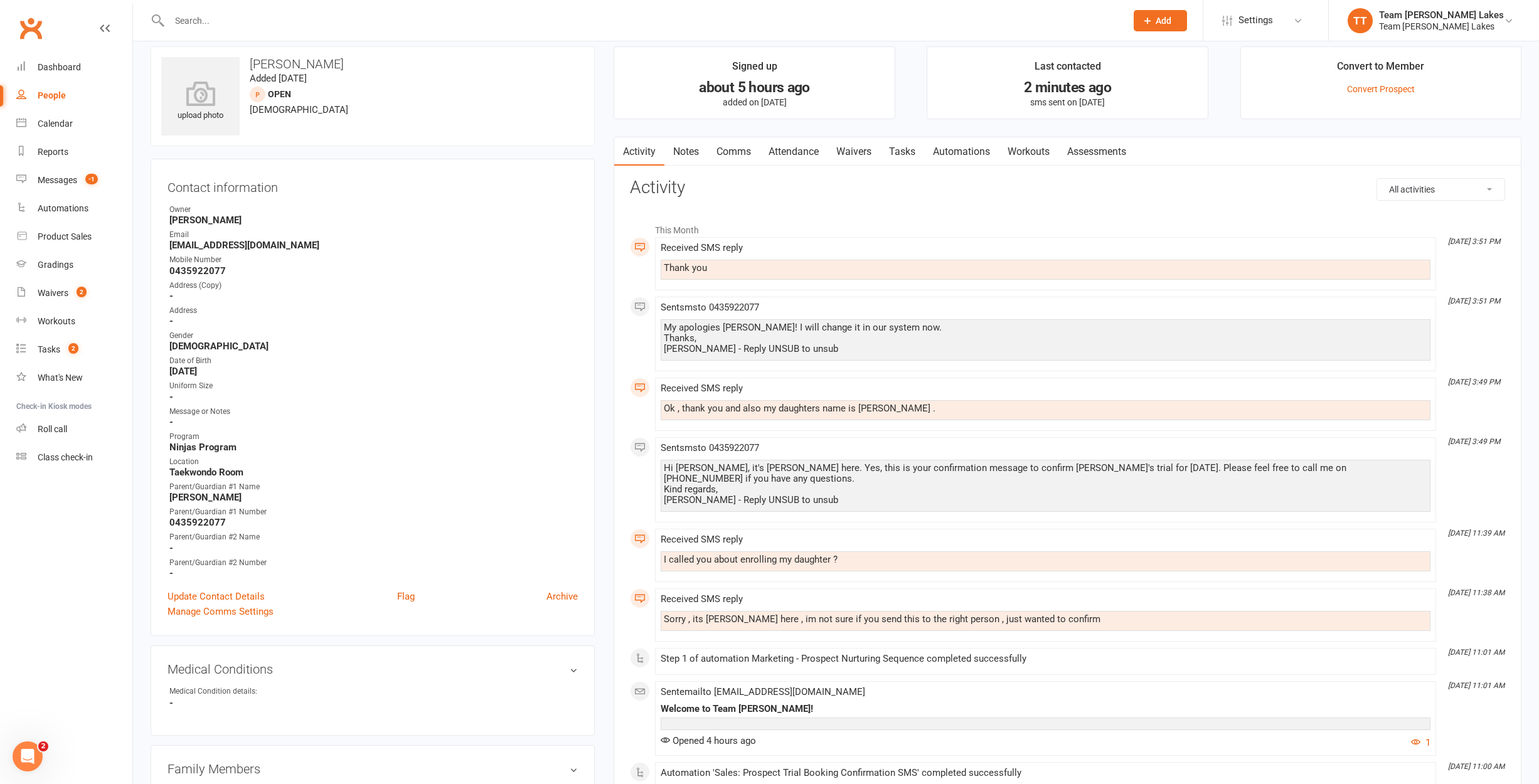
scroll to position [16, 0]
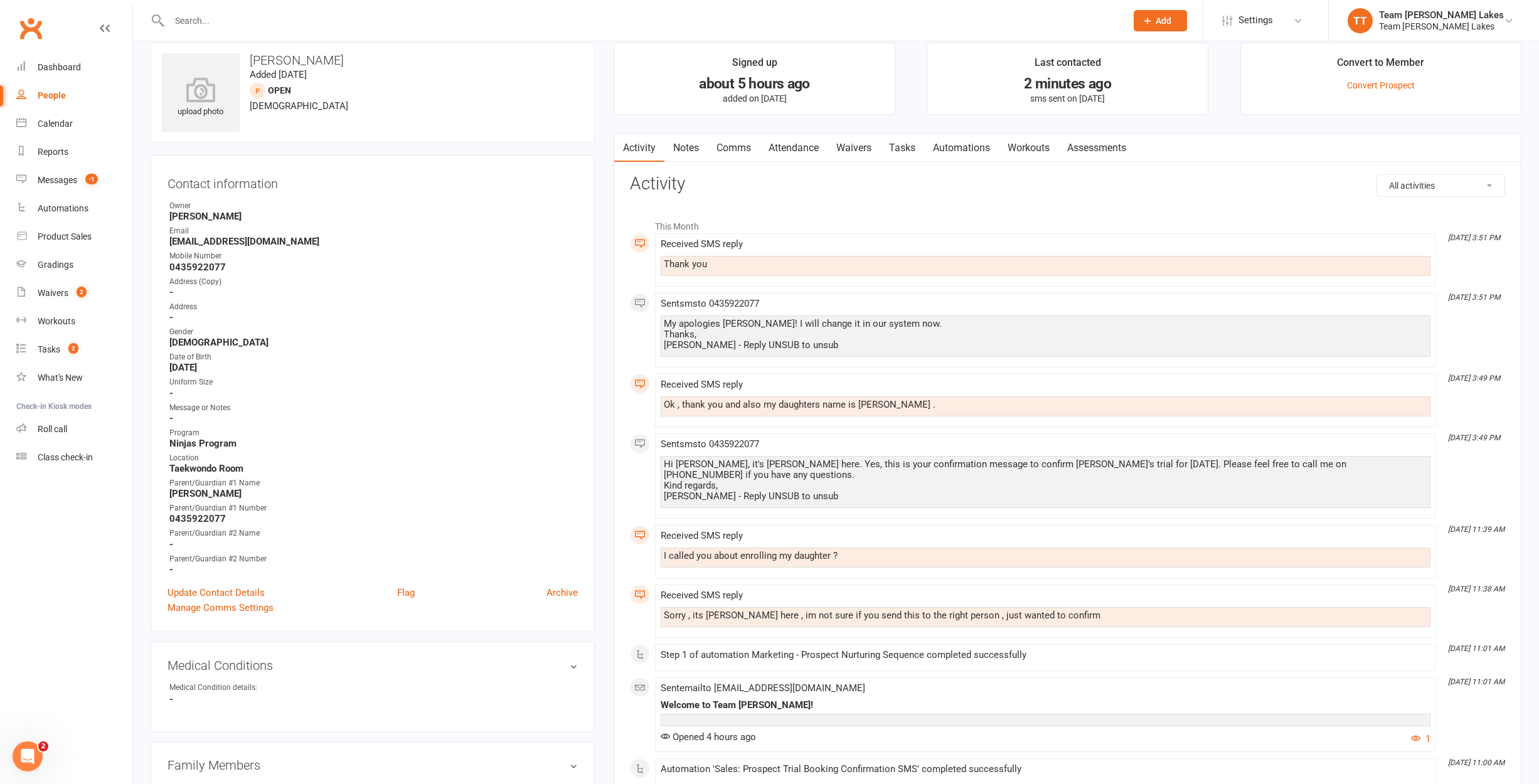
click at [45, 125] on div "Calendar" at bounding box center [55, 124] width 35 height 10
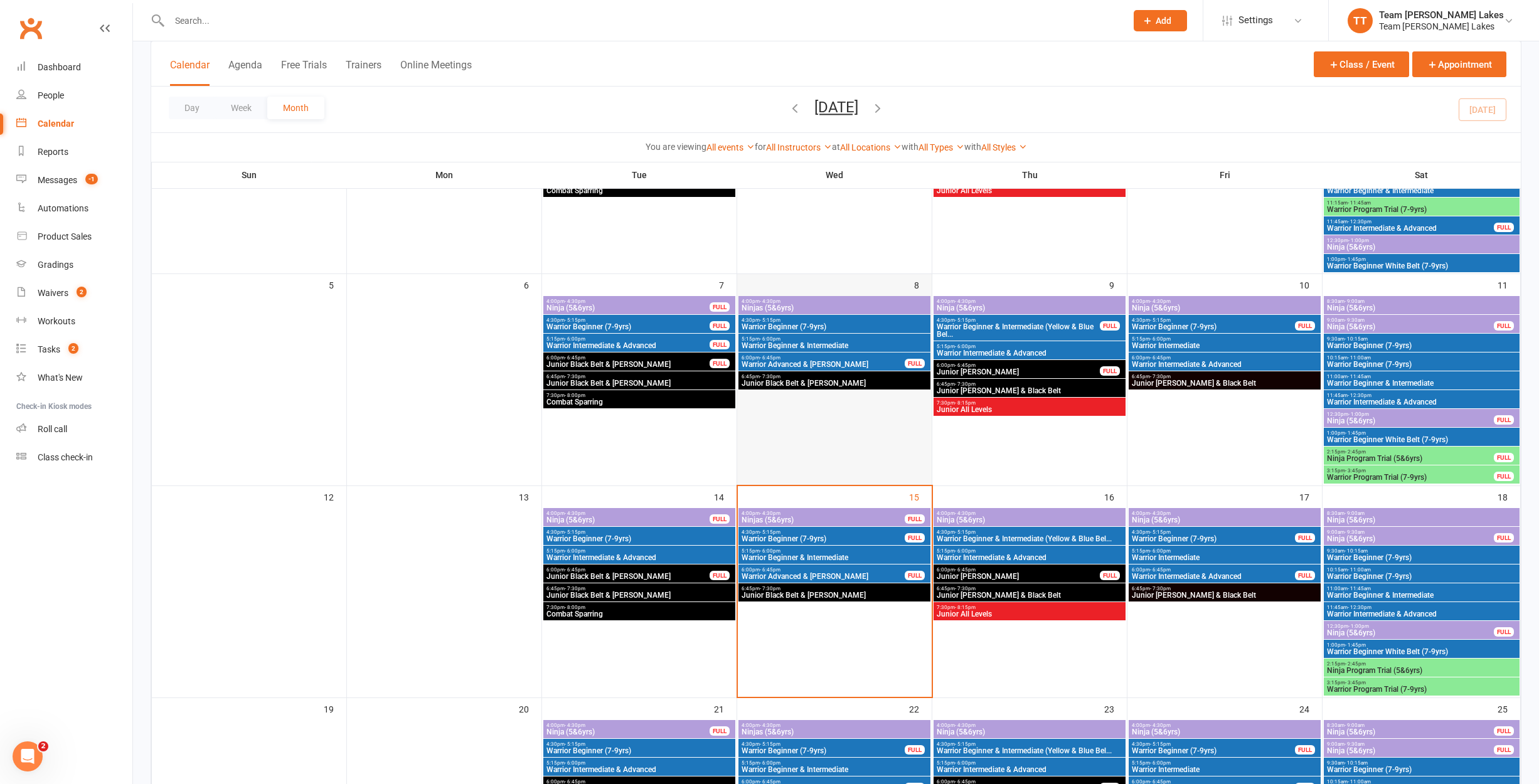
scroll to position [215, 0]
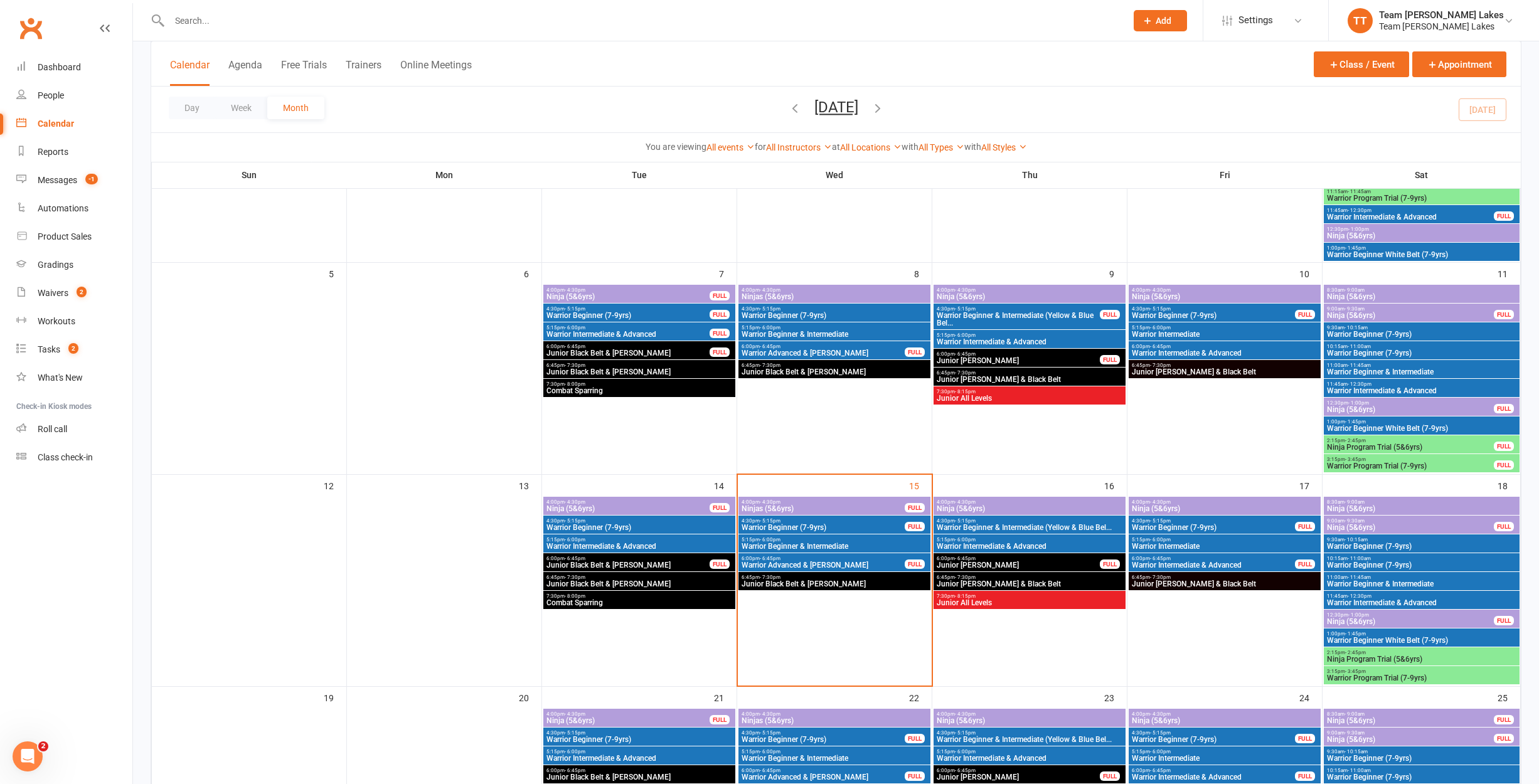
click at [808, 502] on span "4:00pm - 4:30pm" at bounding box center [823, 502] width 164 height 5
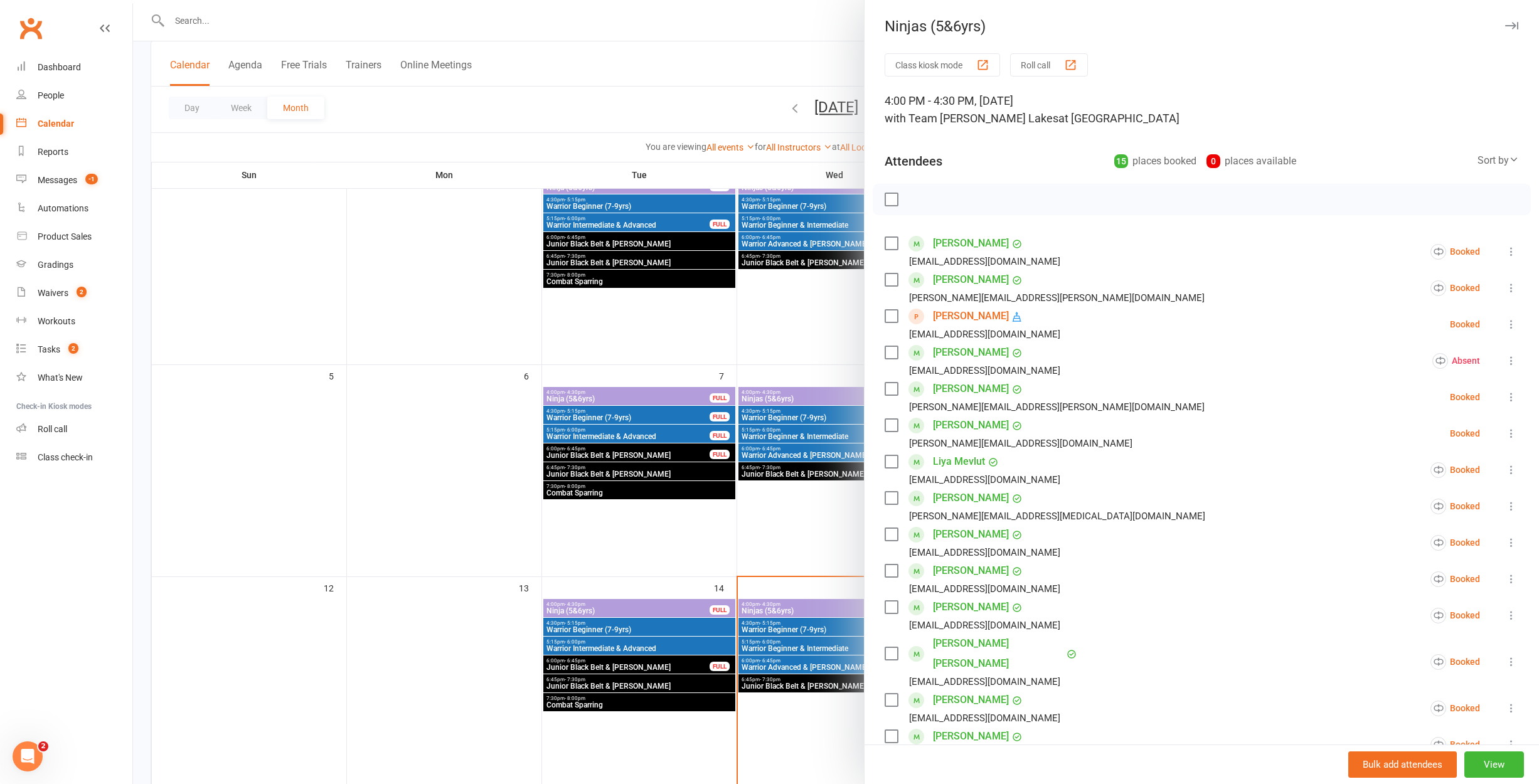
scroll to position [112, 0]
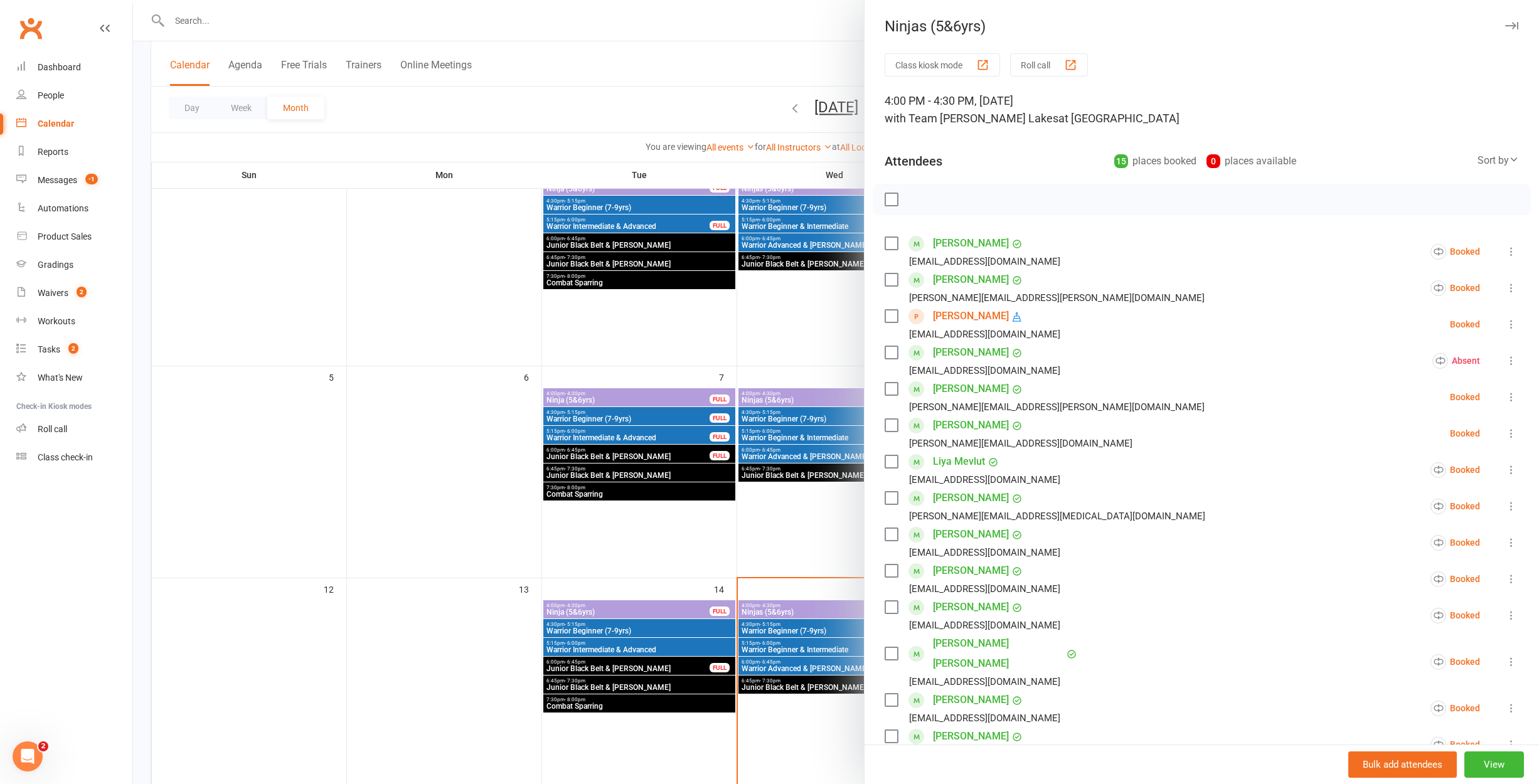
click at [1513, 252] on icon at bounding box center [1512, 252] width 13 height 13
click at [1476, 330] on link "Check in" at bounding box center [1437, 326] width 163 height 25
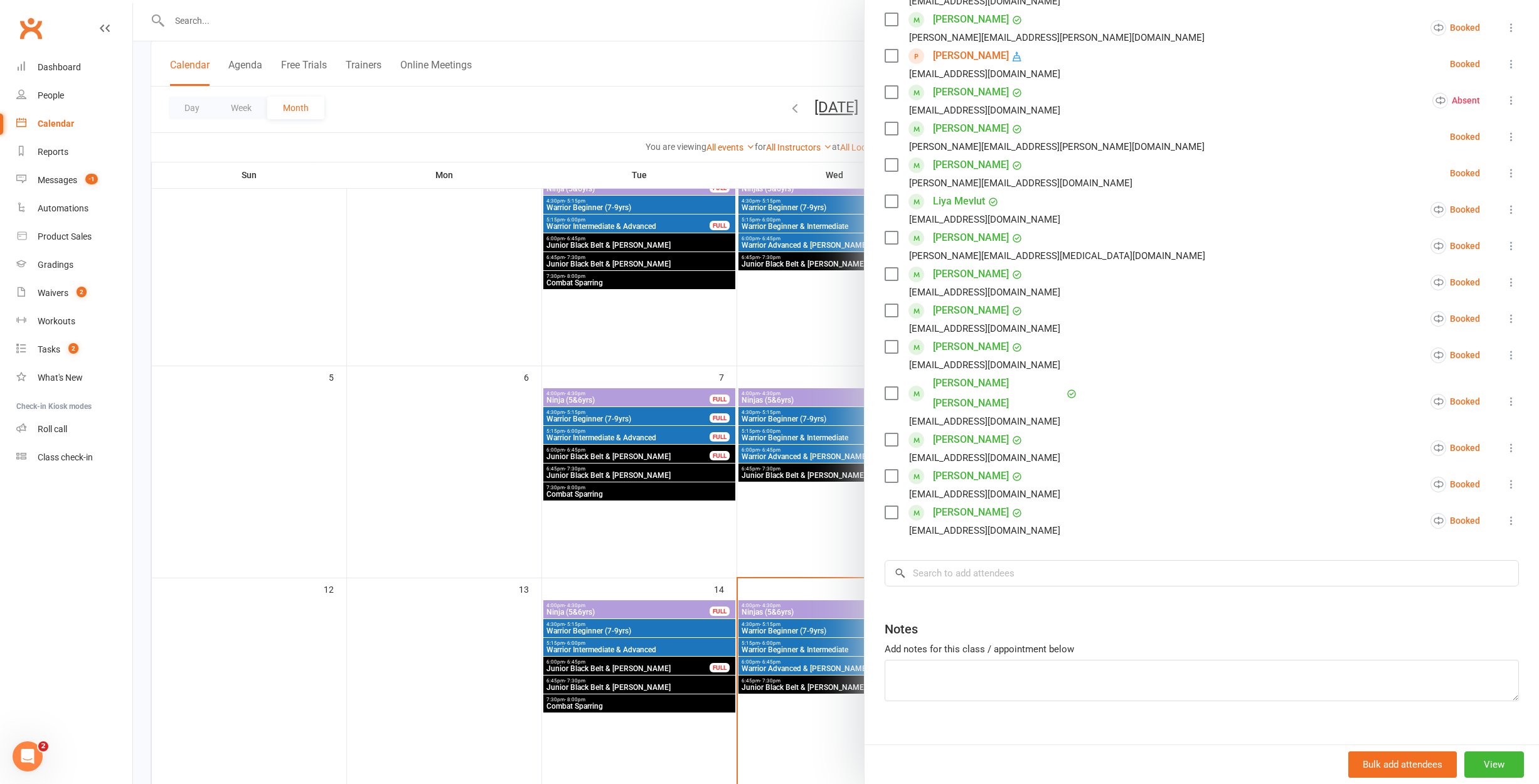
scroll to position [260, 0]
click at [1512, 478] on icon at bounding box center [1512, 485] width 13 height 13
click at [1491, 547] on link "Check in" at bounding box center [1437, 560] width 163 height 25
click at [1512, 515] on icon at bounding box center [1512, 521] width 13 height 13
click at [1472, 583] on link "Check in" at bounding box center [1437, 596] width 163 height 25
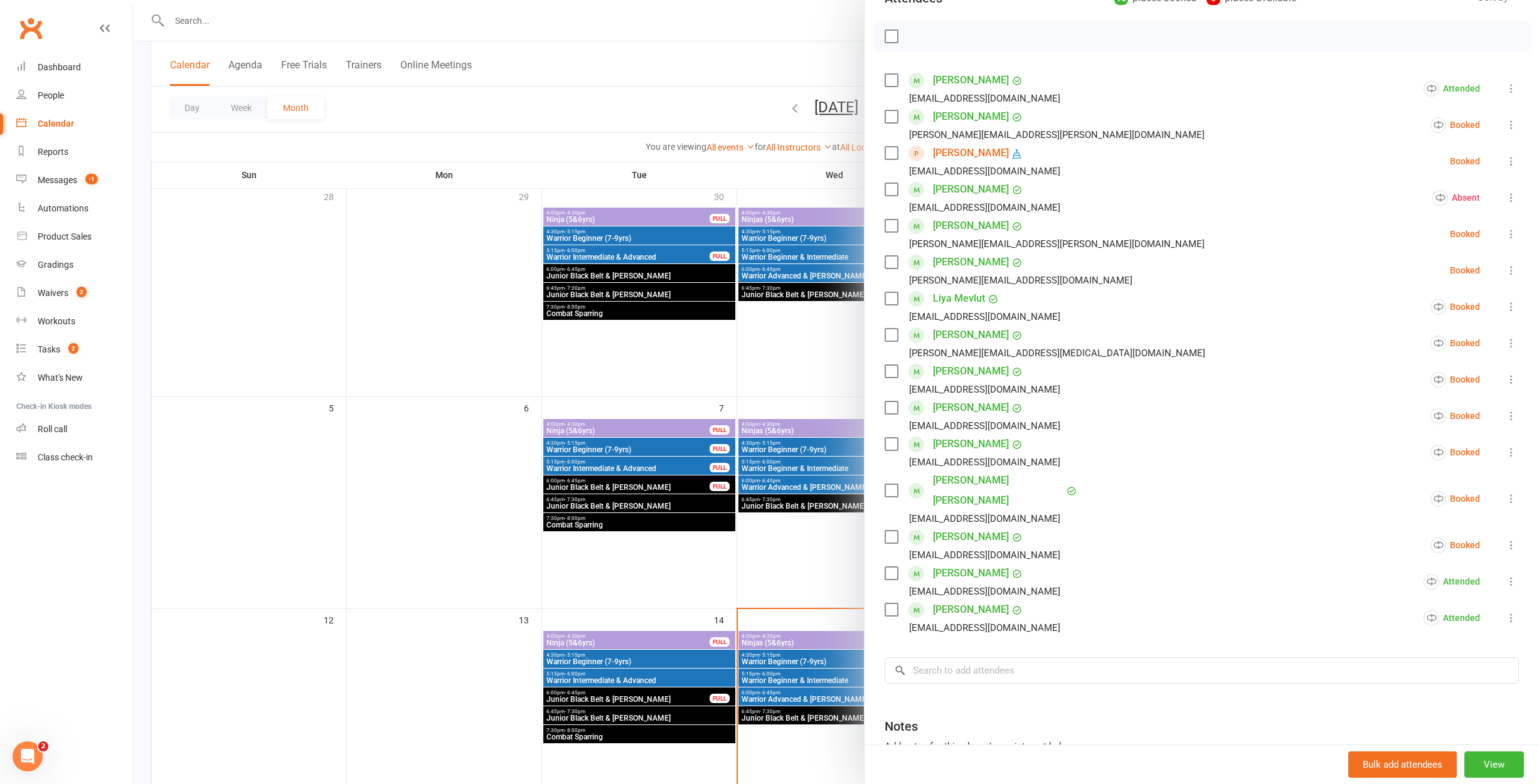
scroll to position [77, 0]
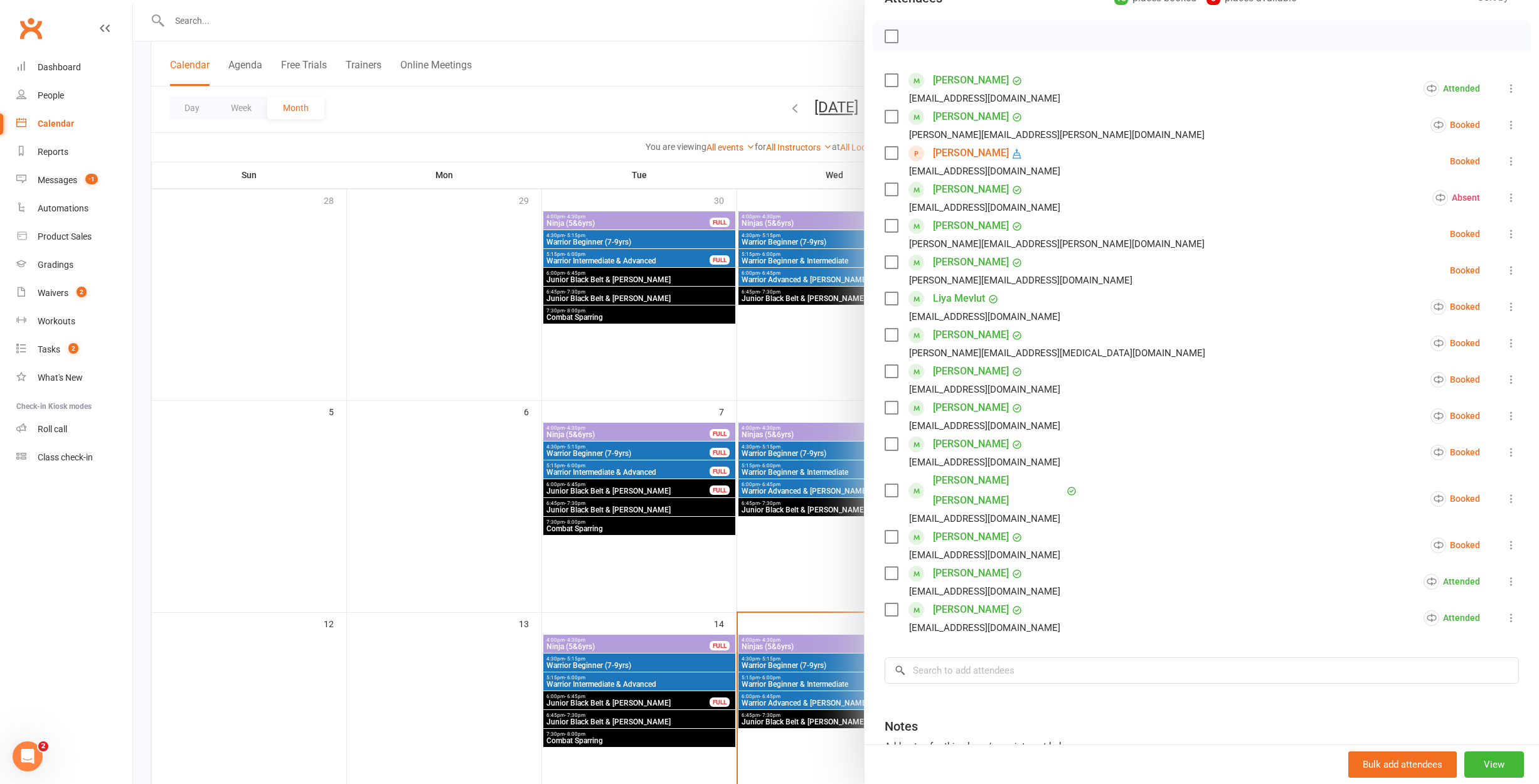
click at [1510, 308] on icon at bounding box center [1512, 306] width 13 height 13
click at [1488, 379] on link "Check in" at bounding box center [1437, 381] width 163 height 25
click at [1512, 416] on icon at bounding box center [1512, 416] width 13 height 13
click at [1469, 494] on link "Check in" at bounding box center [1437, 490] width 163 height 25
click at [978, 527] on link "[PERSON_NAME]" at bounding box center [970, 537] width 76 height 20
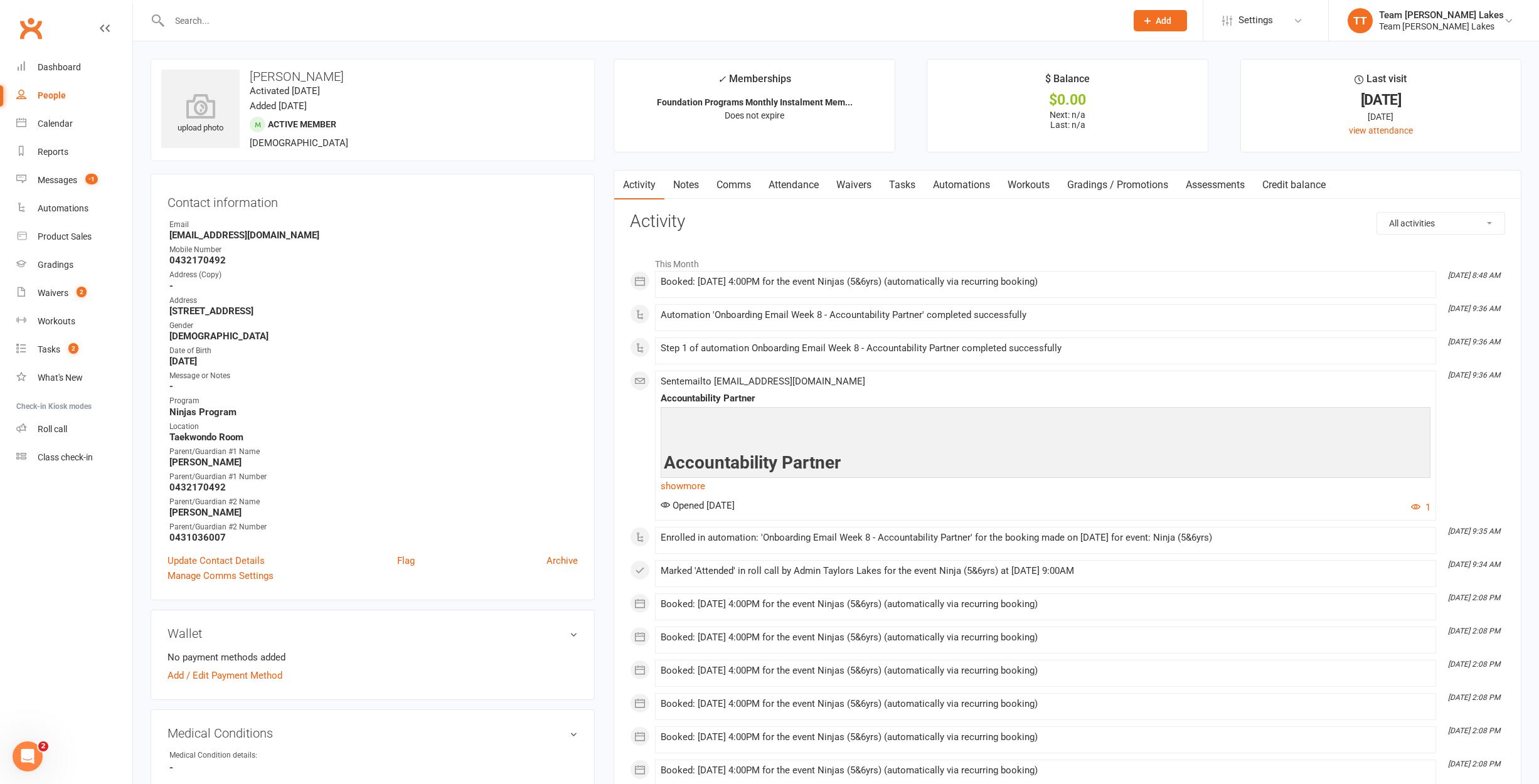
click at [71, 128] on link "Calendar" at bounding box center [74, 124] width 116 height 28
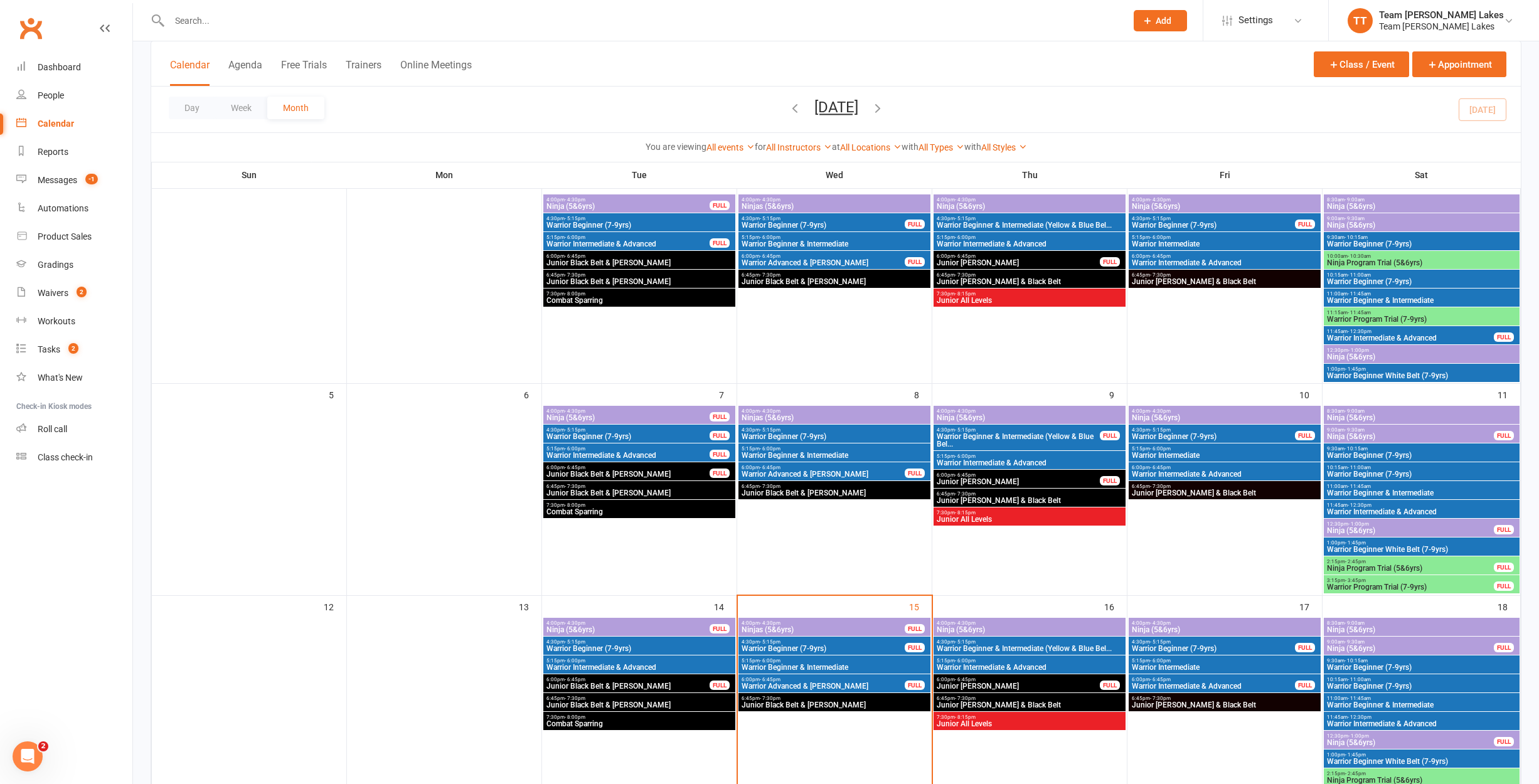
scroll to position [130, 0]
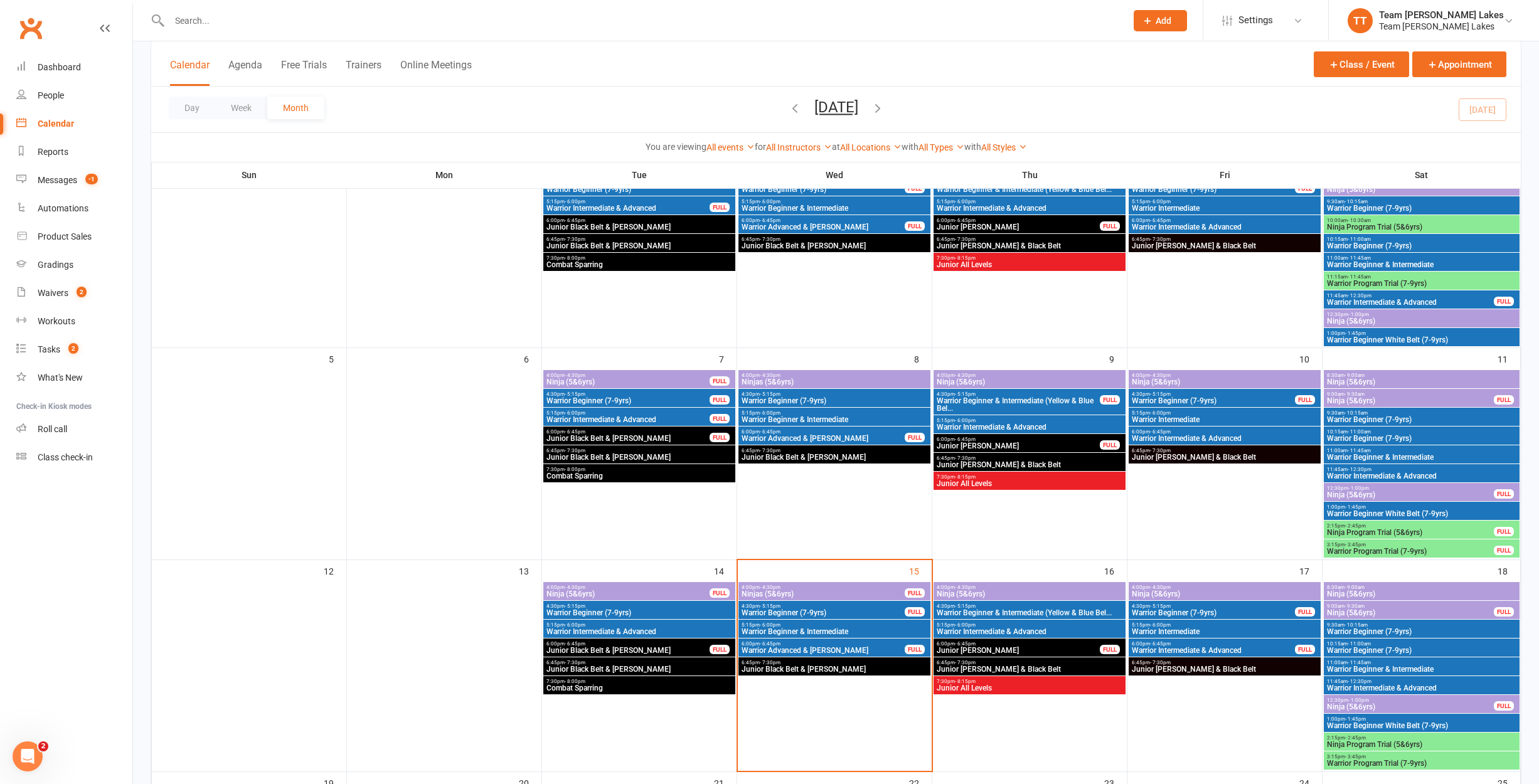
click at [855, 595] on span "Ninjas (5&6yrs)" at bounding box center [823, 594] width 164 height 8
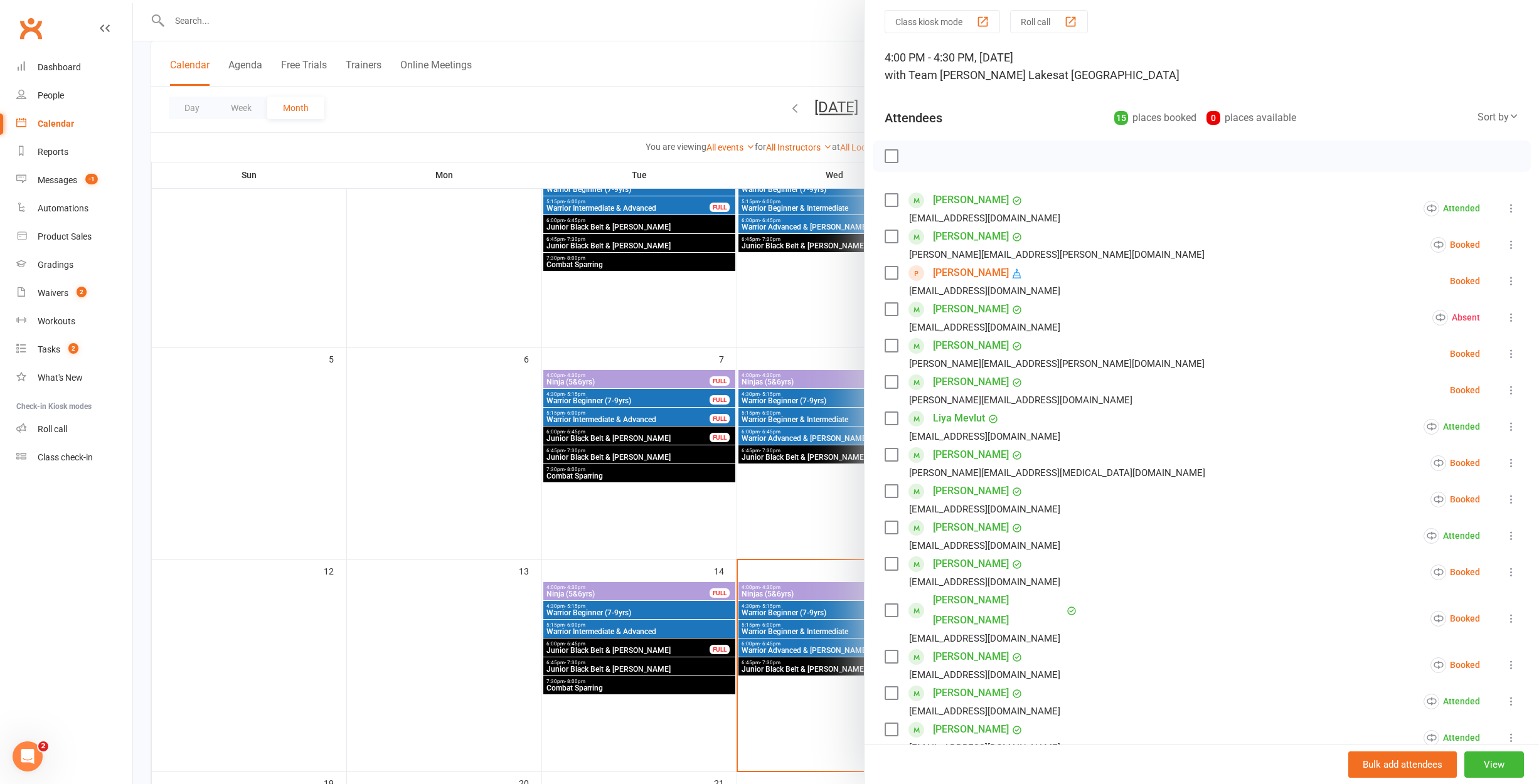
scroll to position [49, 0]
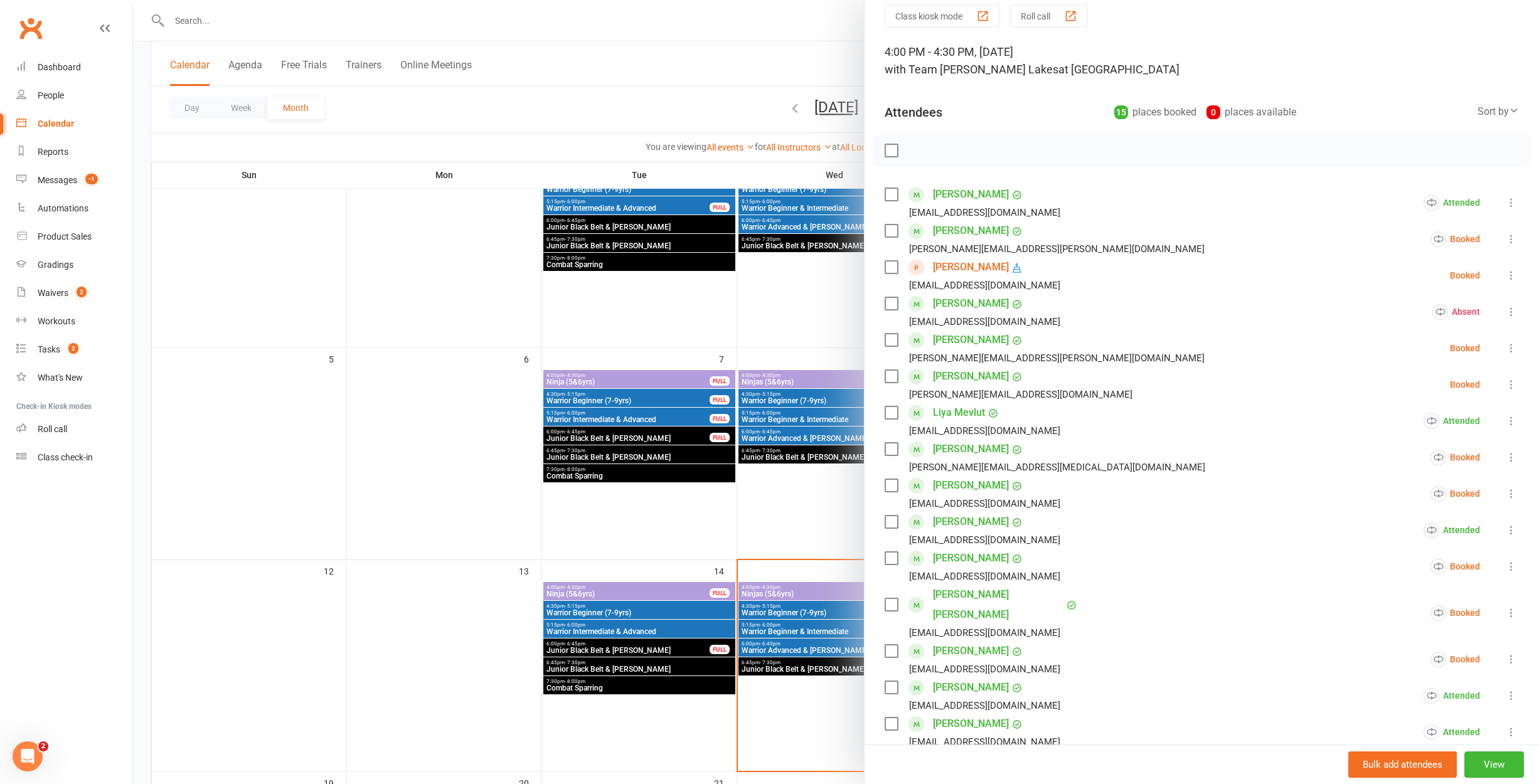
click at [990, 378] on link "[PERSON_NAME]" at bounding box center [970, 377] width 76 height 20
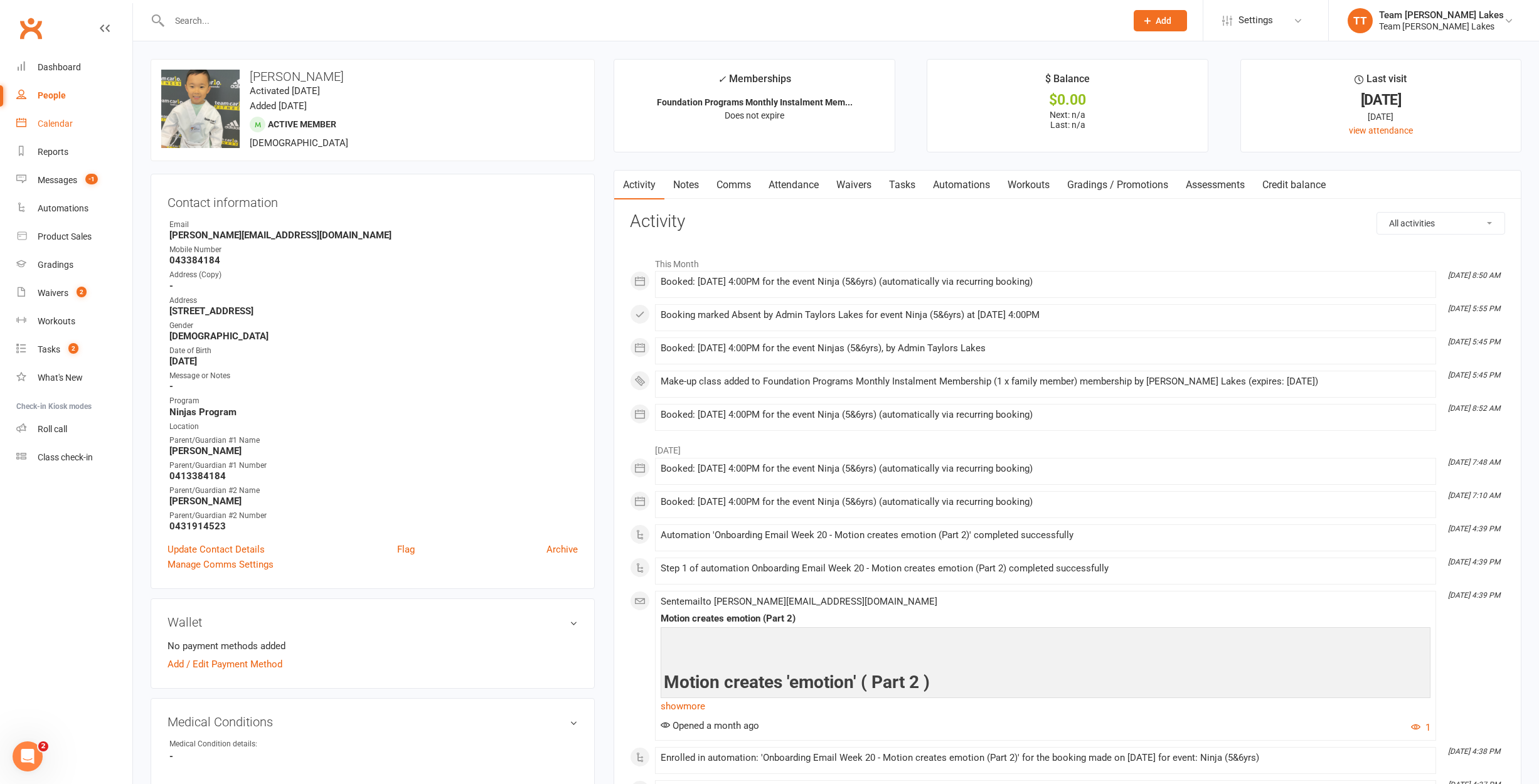
click at [52, 127] on div "Calendar" at bounding box center [55, 124] width 35 height 10
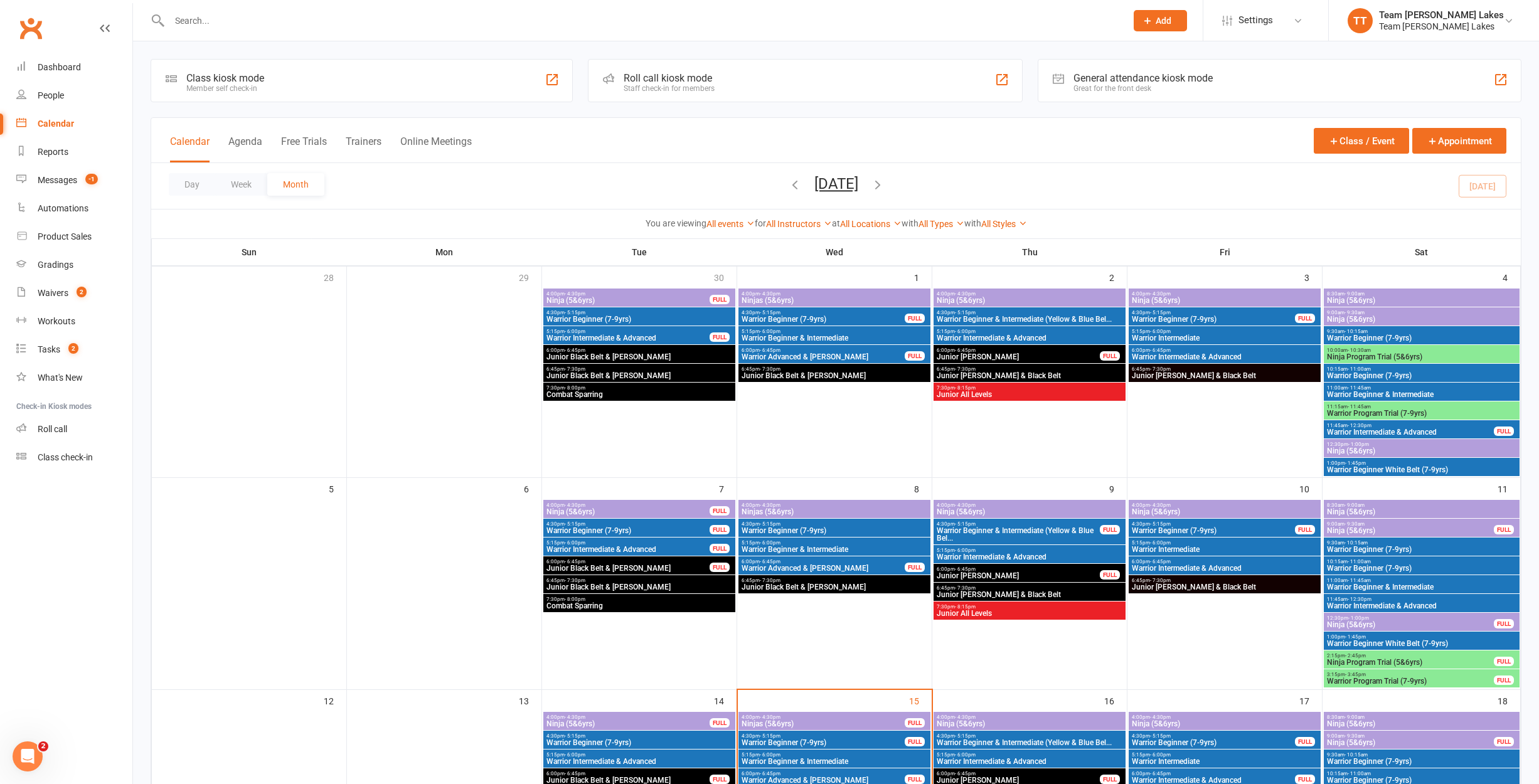
click at [842, 721] on span "Ninjas (5&6yrs)" at bounding box center [823, 724] width 164 height 8
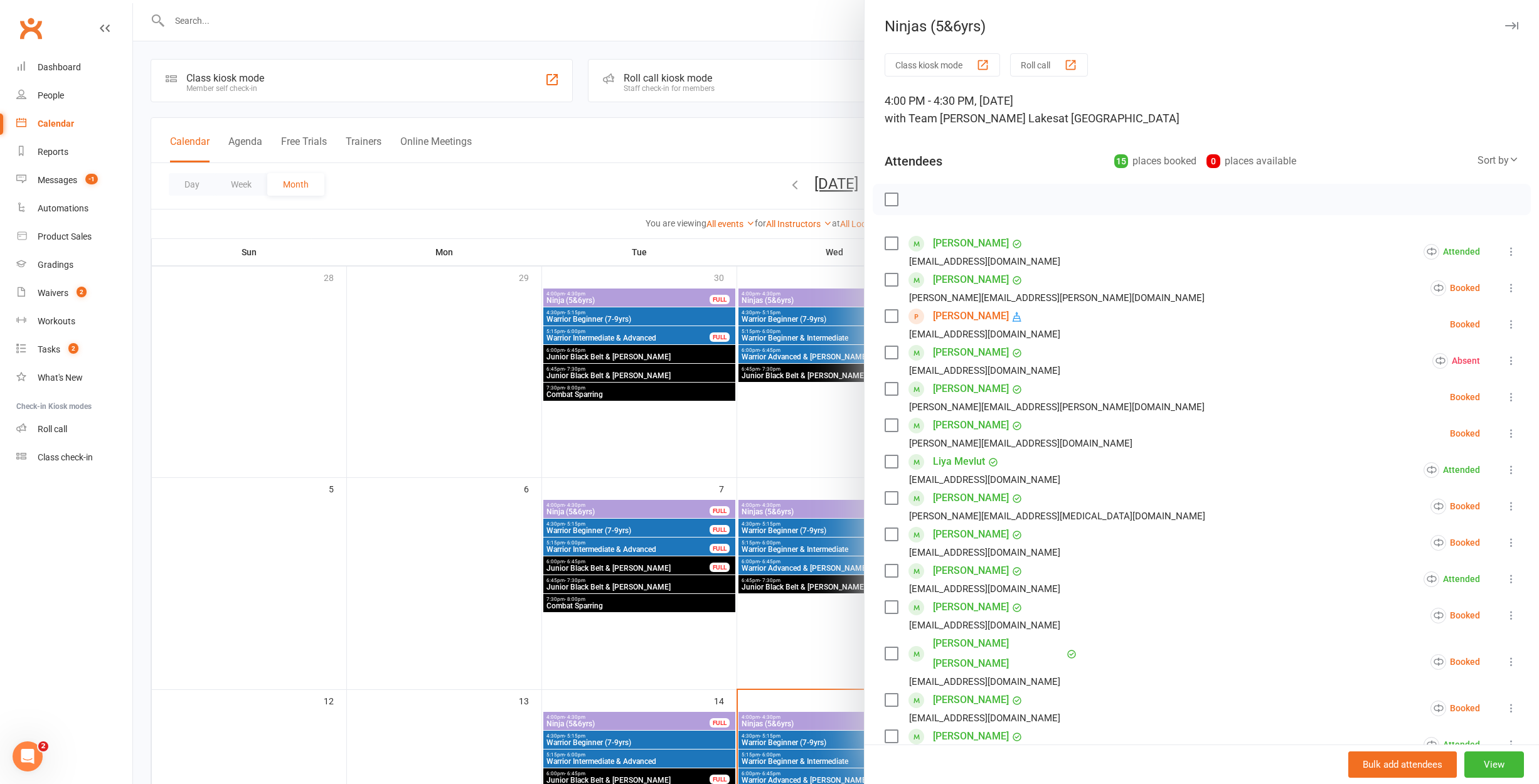
scroll to position [4, 0]
click at [1513, 284] on icon at bounding box center [1512, 284] width 13 height 13
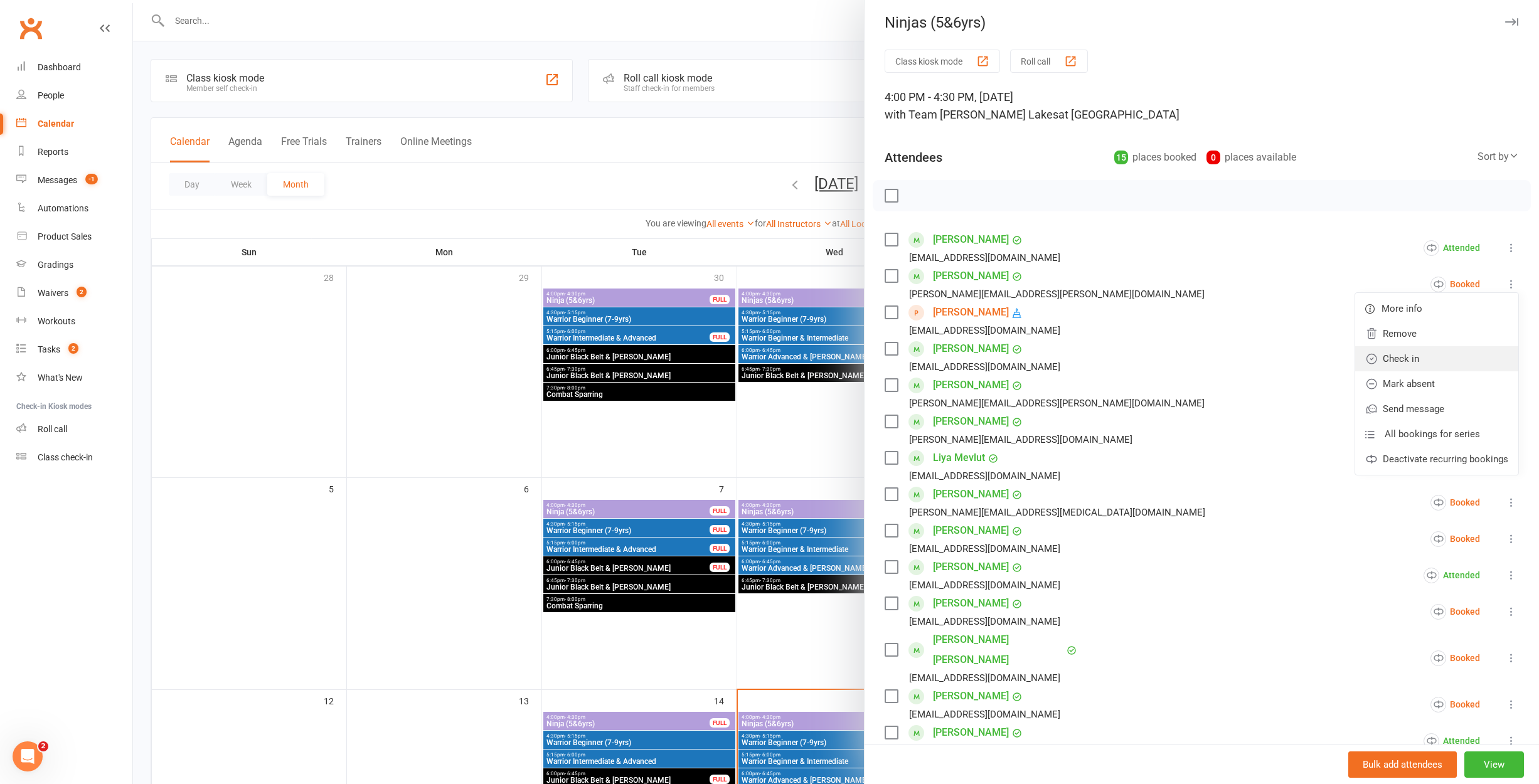
click at [1475, 351] on link "Check in" at bounding box center [1437, 359] width 163 height 25
click at [1512, 392] on icon at bounding box center [1512, 393] width 13 height 13
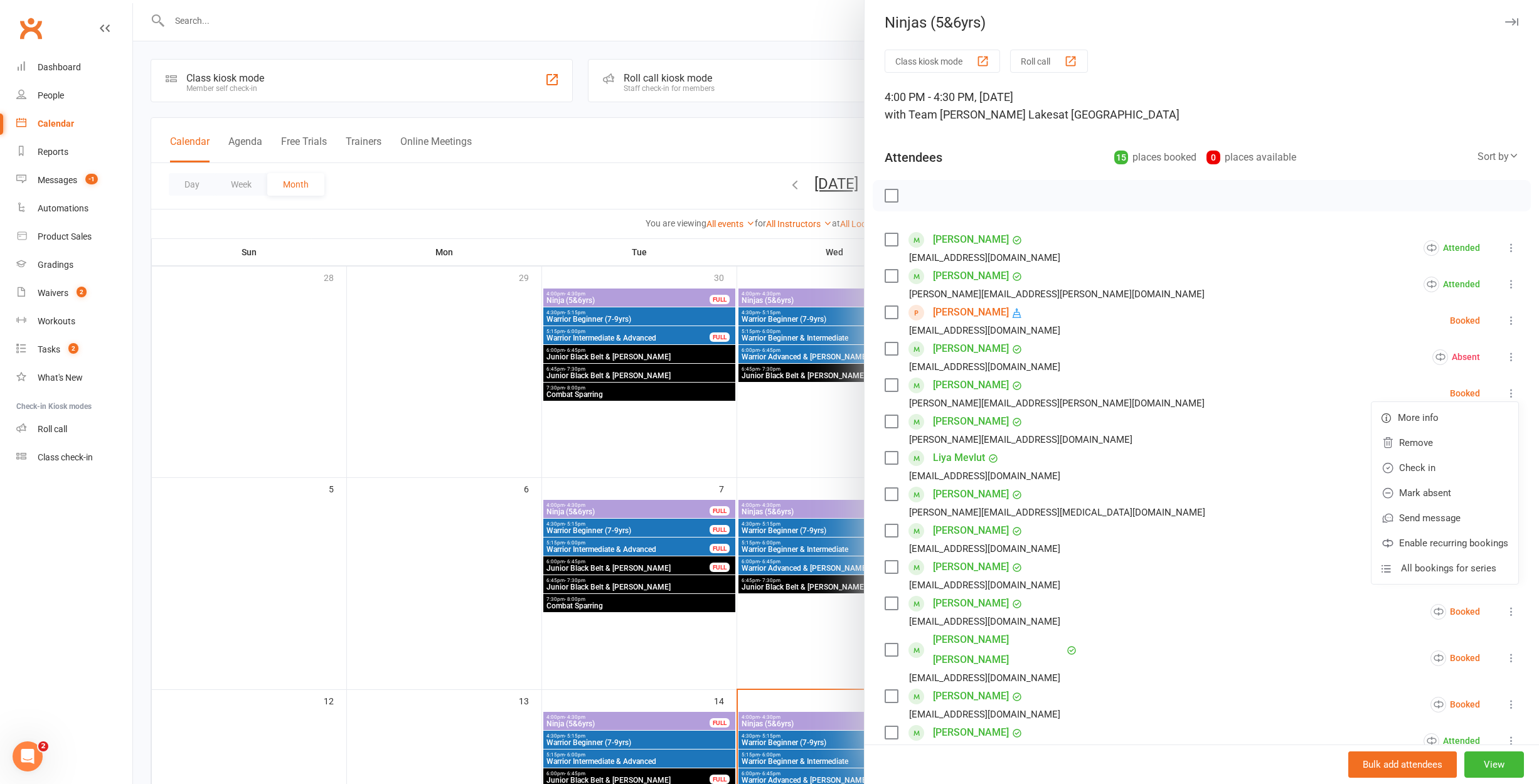
click at [1496, 463] on link "Check in" at bounding box center [1445, 468] width 147 height 25
drag, startPoint x: 1513, startPoint y: 503, endPoint x: 1524, endPoint y: 491, distance: 16.3
click at [1519, 494] on li "Arliyah Osoba [EMAIL_ADDRESS][MEDICAL_DATA][DOMAIN_NAME] Booked More info Remov…" at bounding box center [1201, 502] width 634 height 37
click at [1514, 499] on icon at bounding box center [1512, 503] width 13 height 13
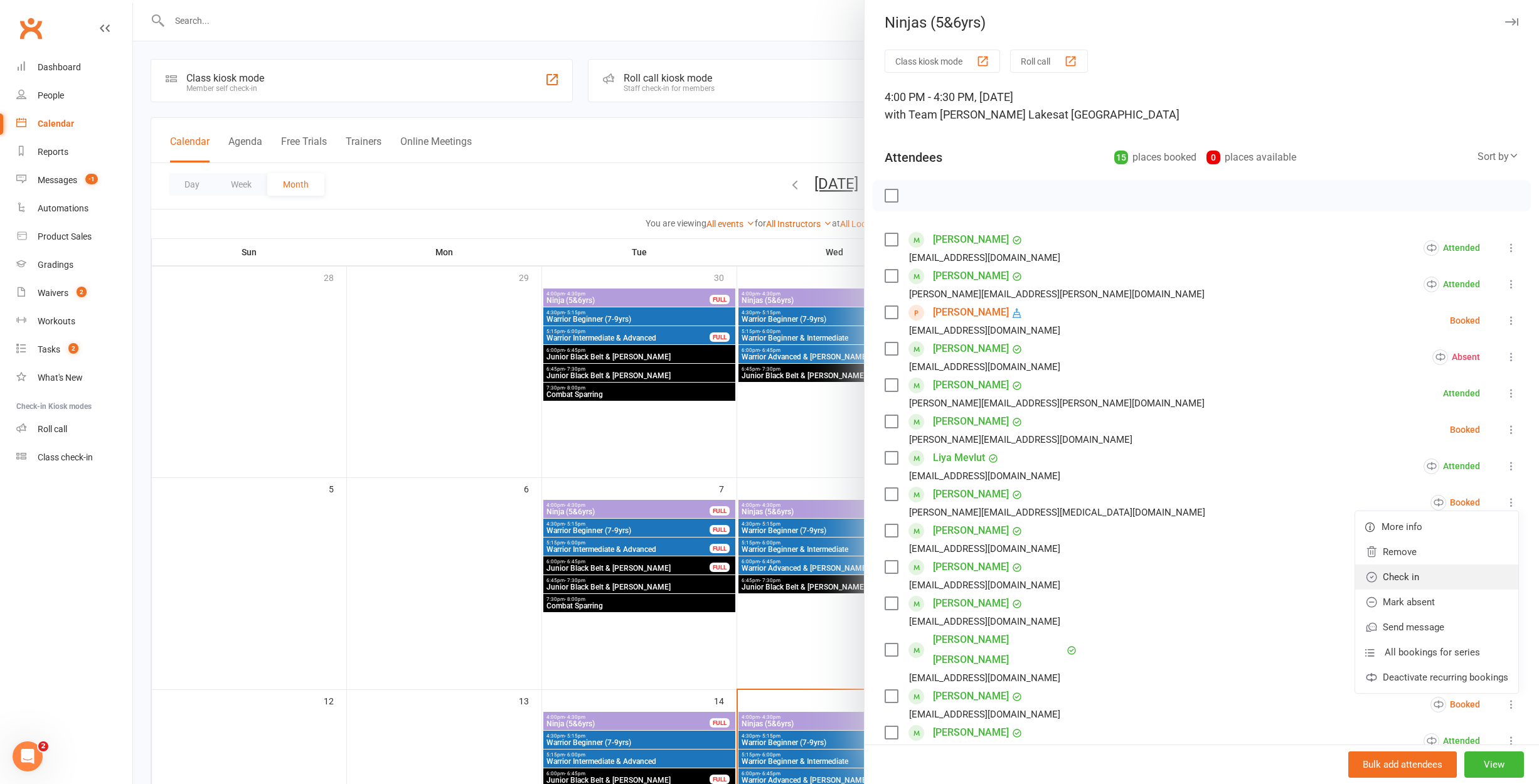
click at [1488, 567] on link "Check in" at bounding box center [1437, 577] width 163 height 25
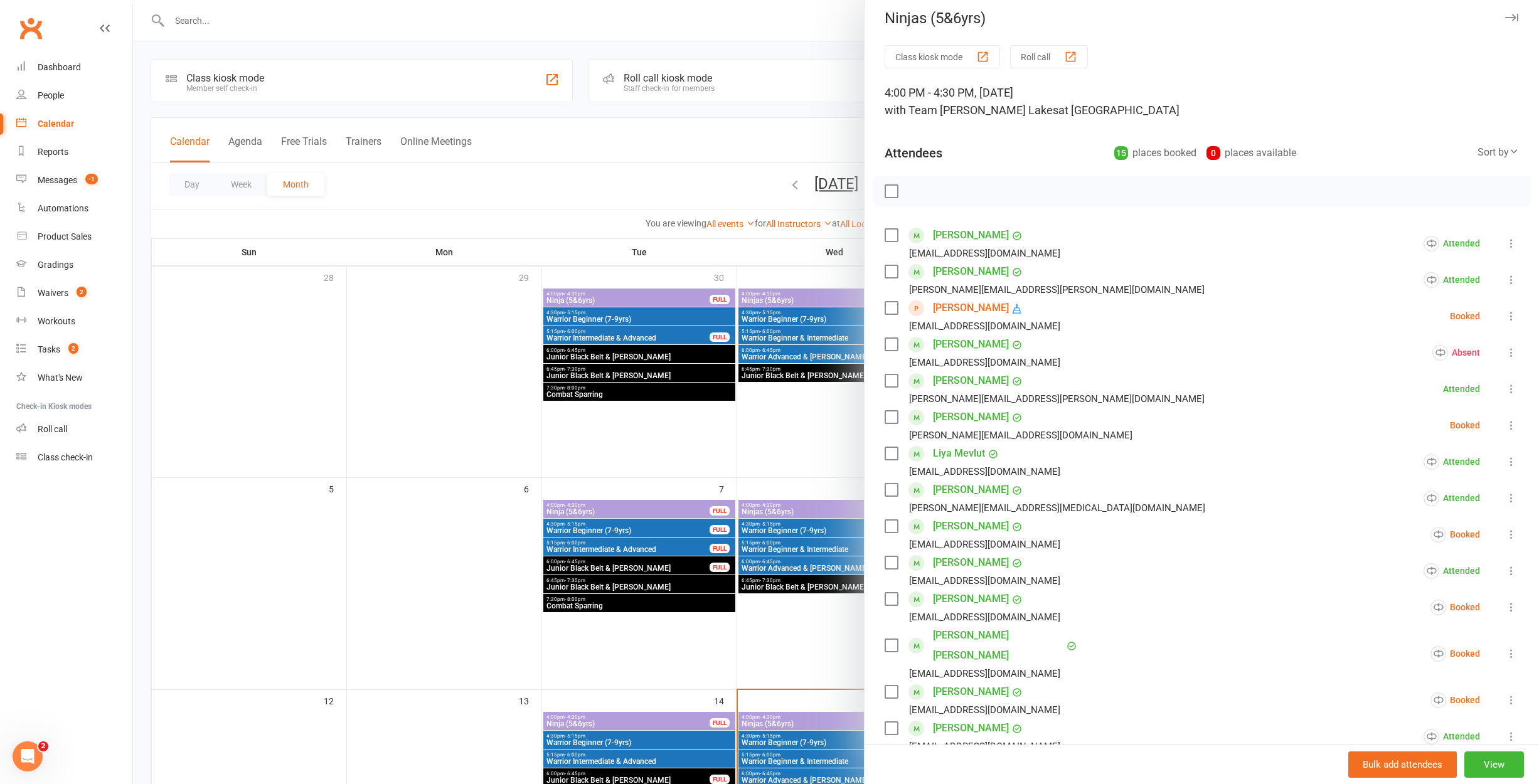
scroll to position [13, 0]
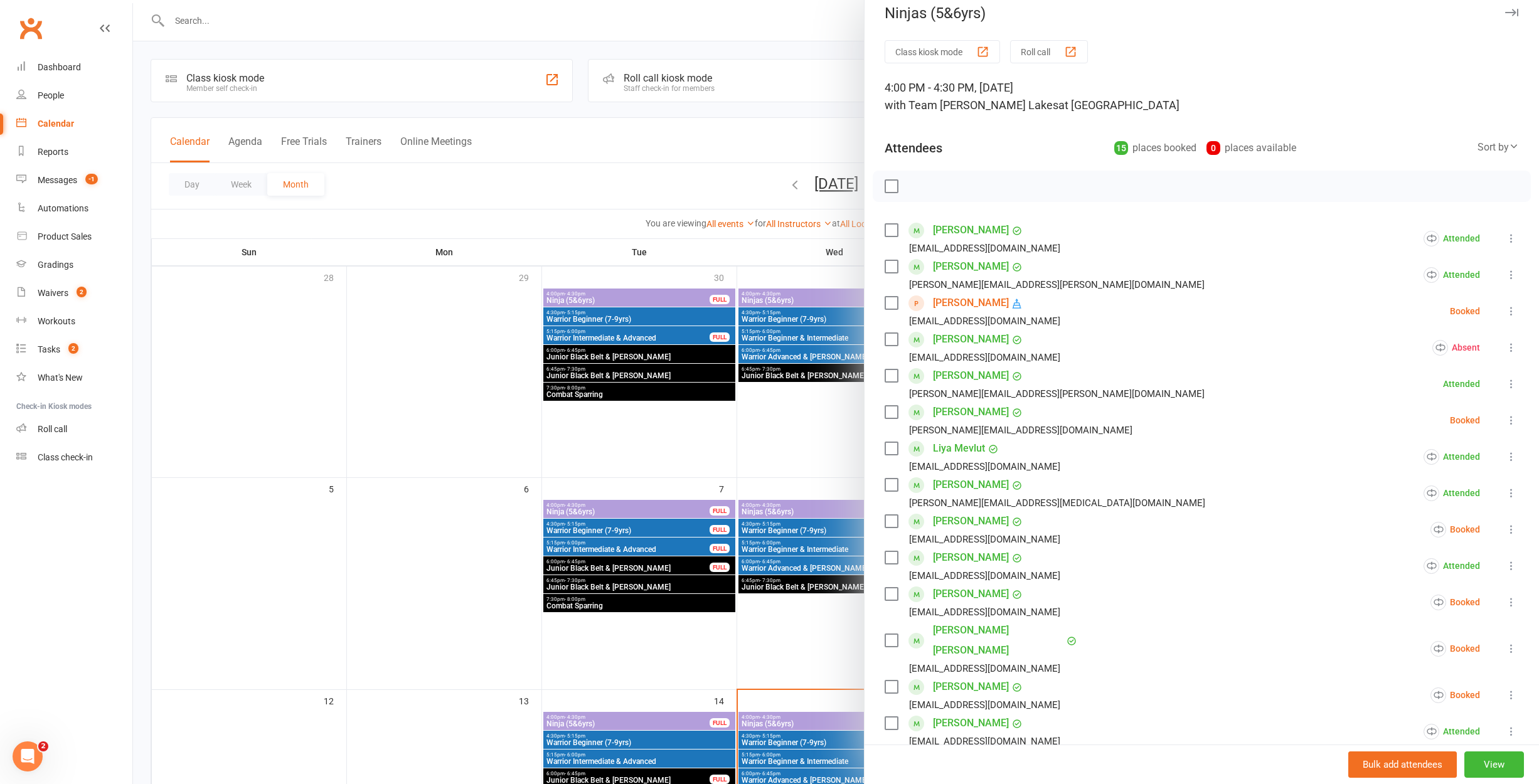
click at [1509, 530] on icon at bounding box center [1512, 529] width 13 height 13
click at [1485, 594] on link "Check in" at bounding box center [1437, 604] width 163 height 25
click at [1510, 603] on icon at bounding box center [1512, 602] width 13 height 13
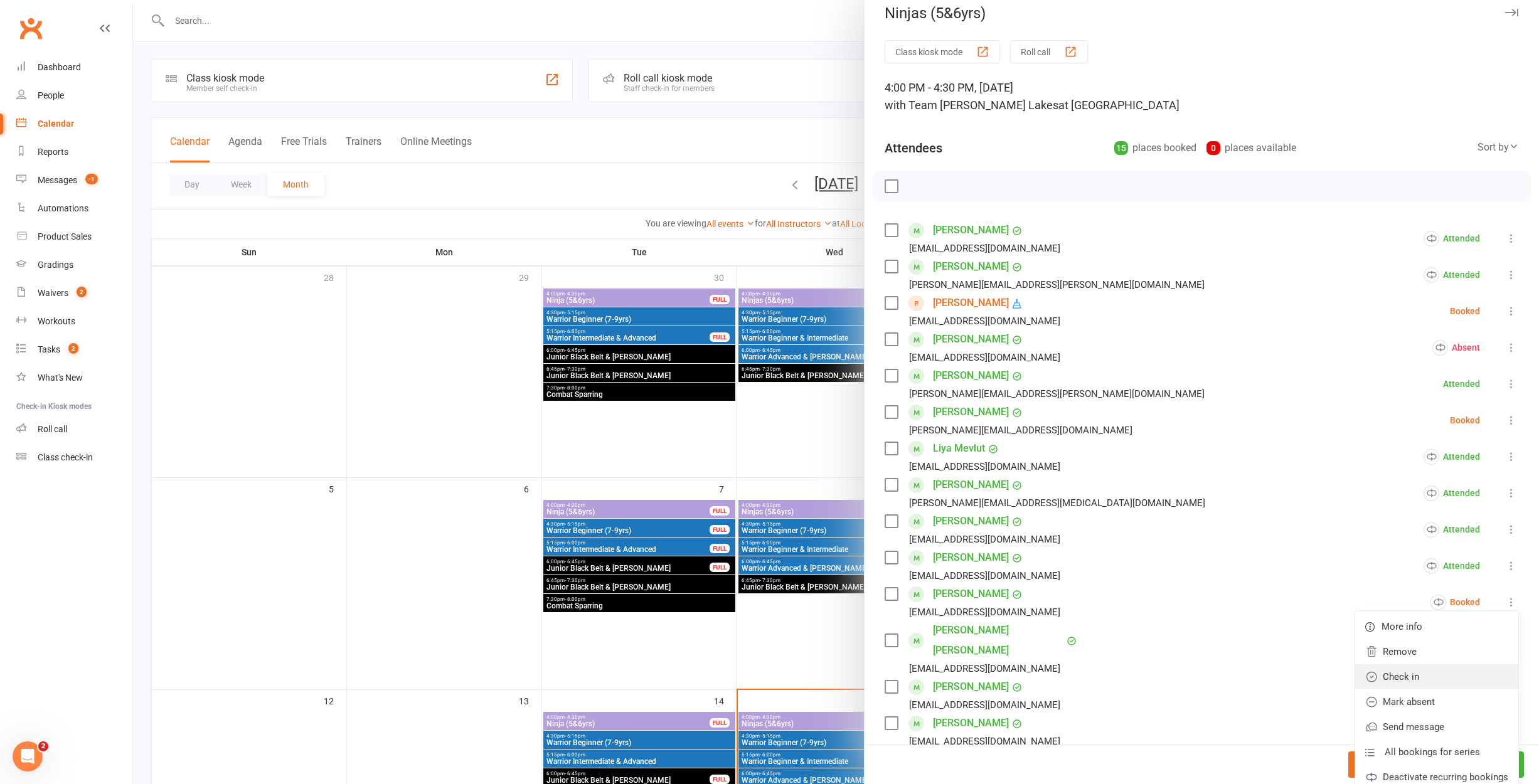
click at [1482, 671] on link "Check in" at bounding box center [1437, 677] width 163 height 25
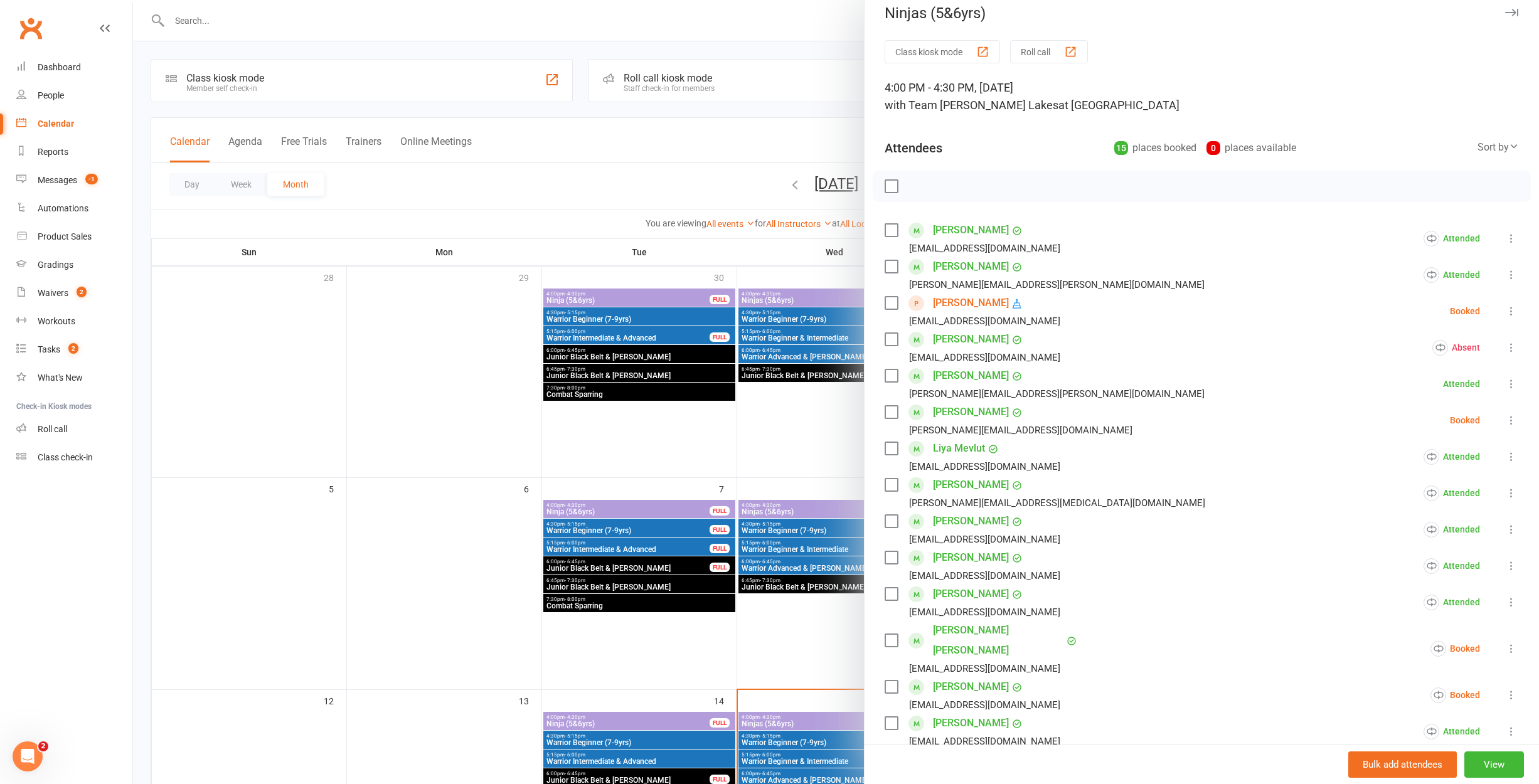
click at [1510, 643] on icon at bounding box center [1512, 649] width 13 height 13
drag, startPoint x: 1478, startPoint y: 713, endPoint x: 1491, endPoint y: 693, distance: 23.9
click at [1478, 713] on link "Check in" at bounding box center [1437, 723] width 163 height 25
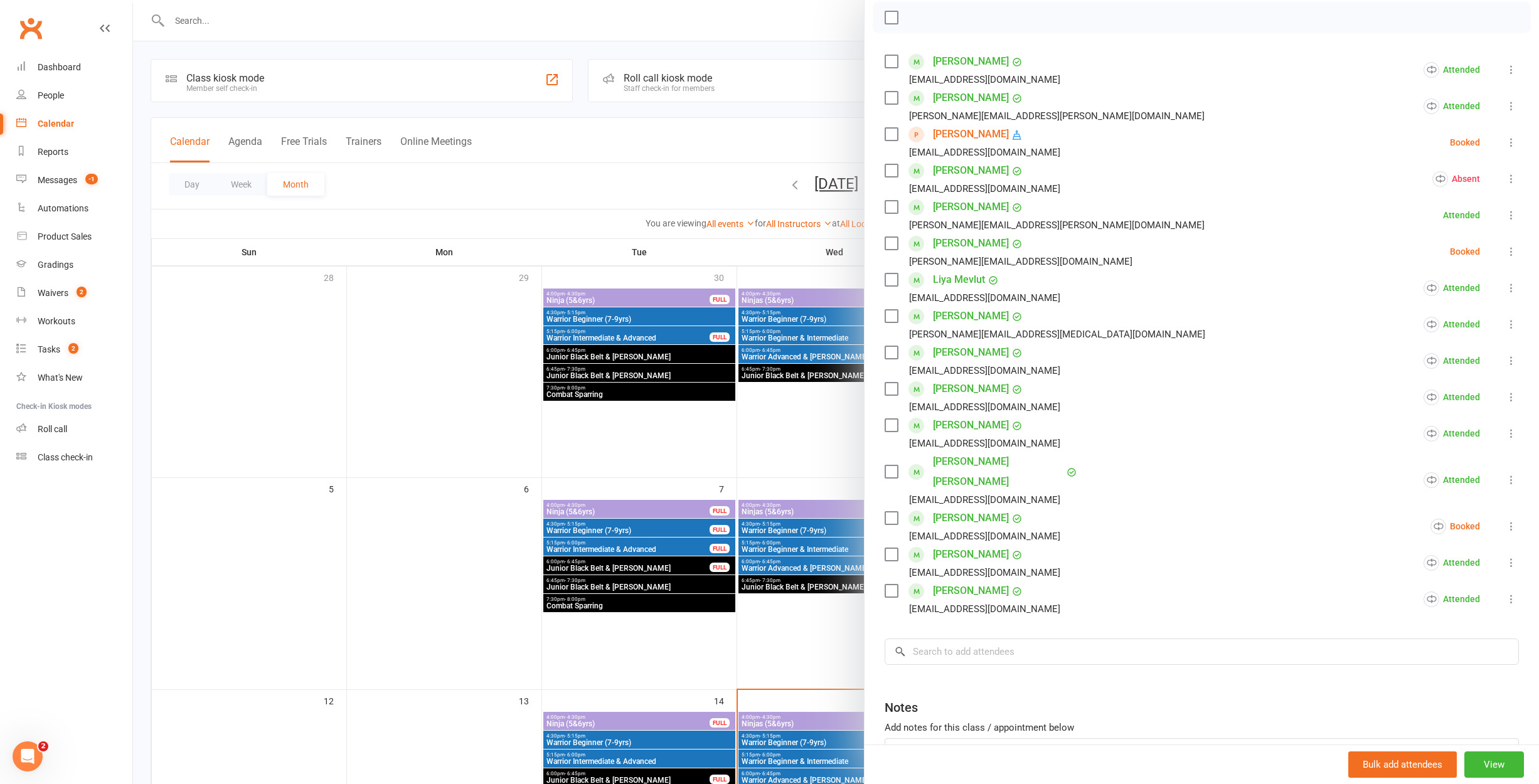
scroll to position [196, 0]
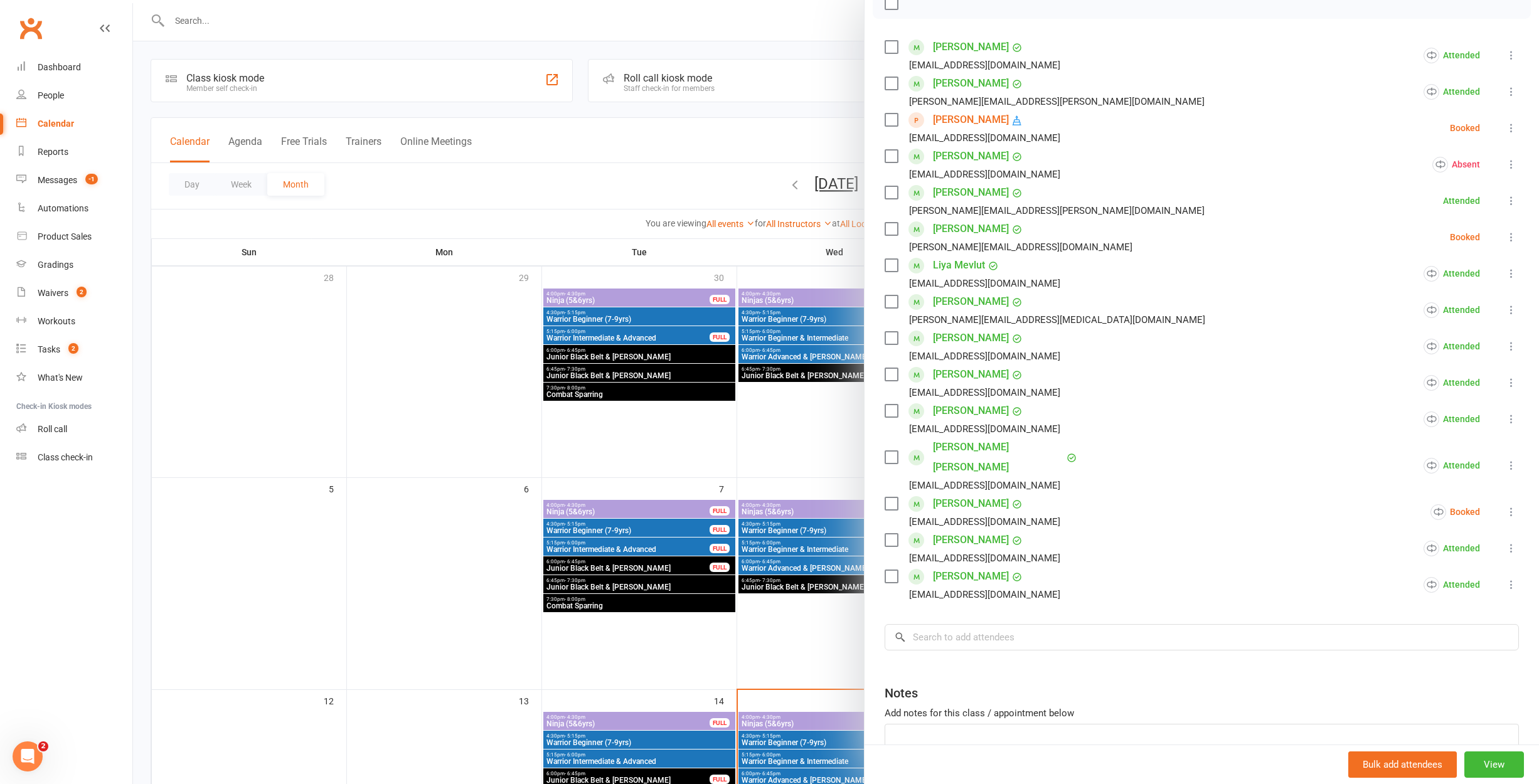
click at [1511, 236] on icon at bounding box center [1512, 237] width 13 height 13
click at [1488, 319] on link "Check in" at bounding box center [1445, 312] width 147 height 25
click at [335, 20] on div at bounding box center [836, 392] width 1406 height 784
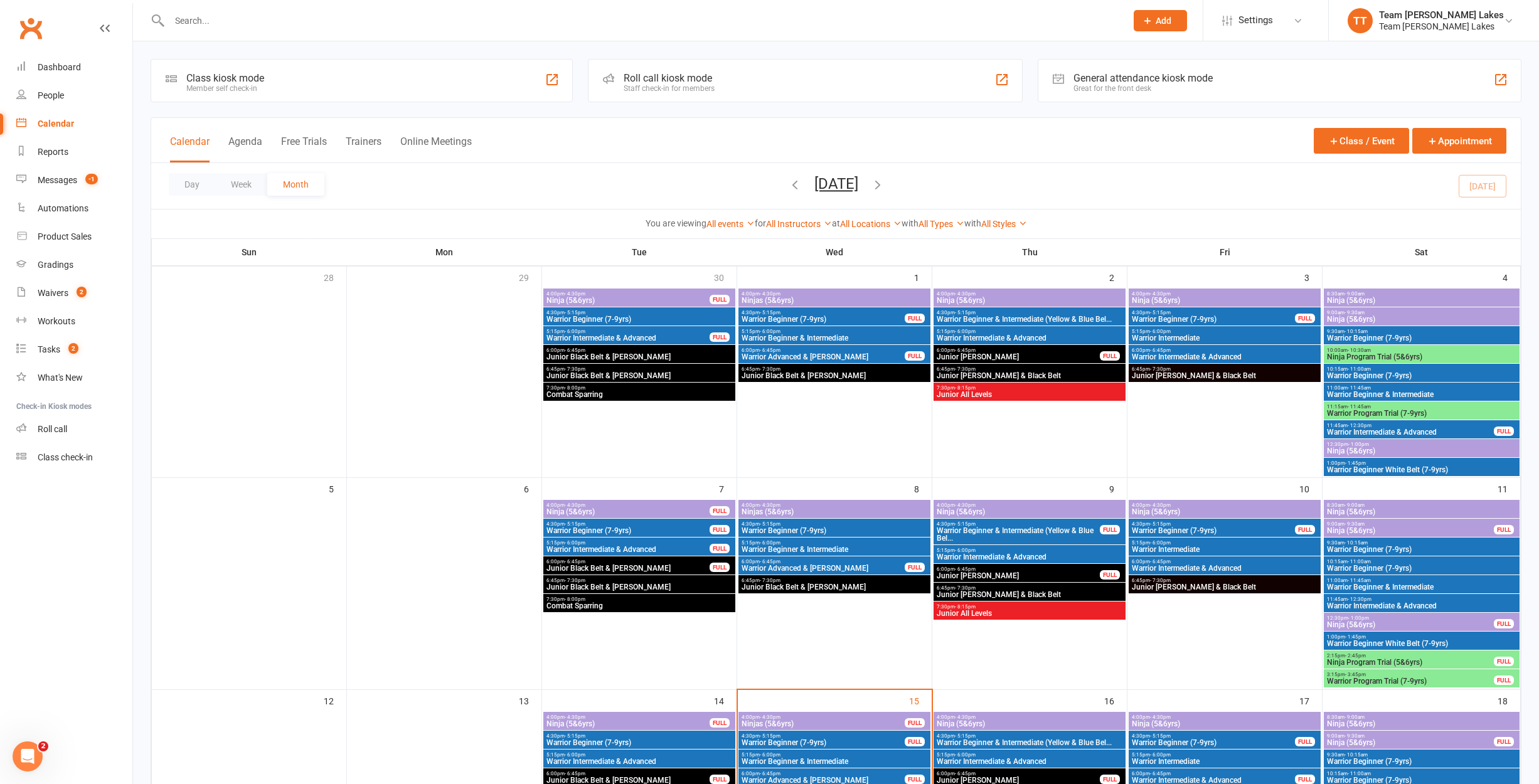
click at [336, 20] on input "text" at bounding box center [641, 20] width 952 height 17
click at [58, 154] on div "Reports" at bounding box center [52, 152] width 30 height 10
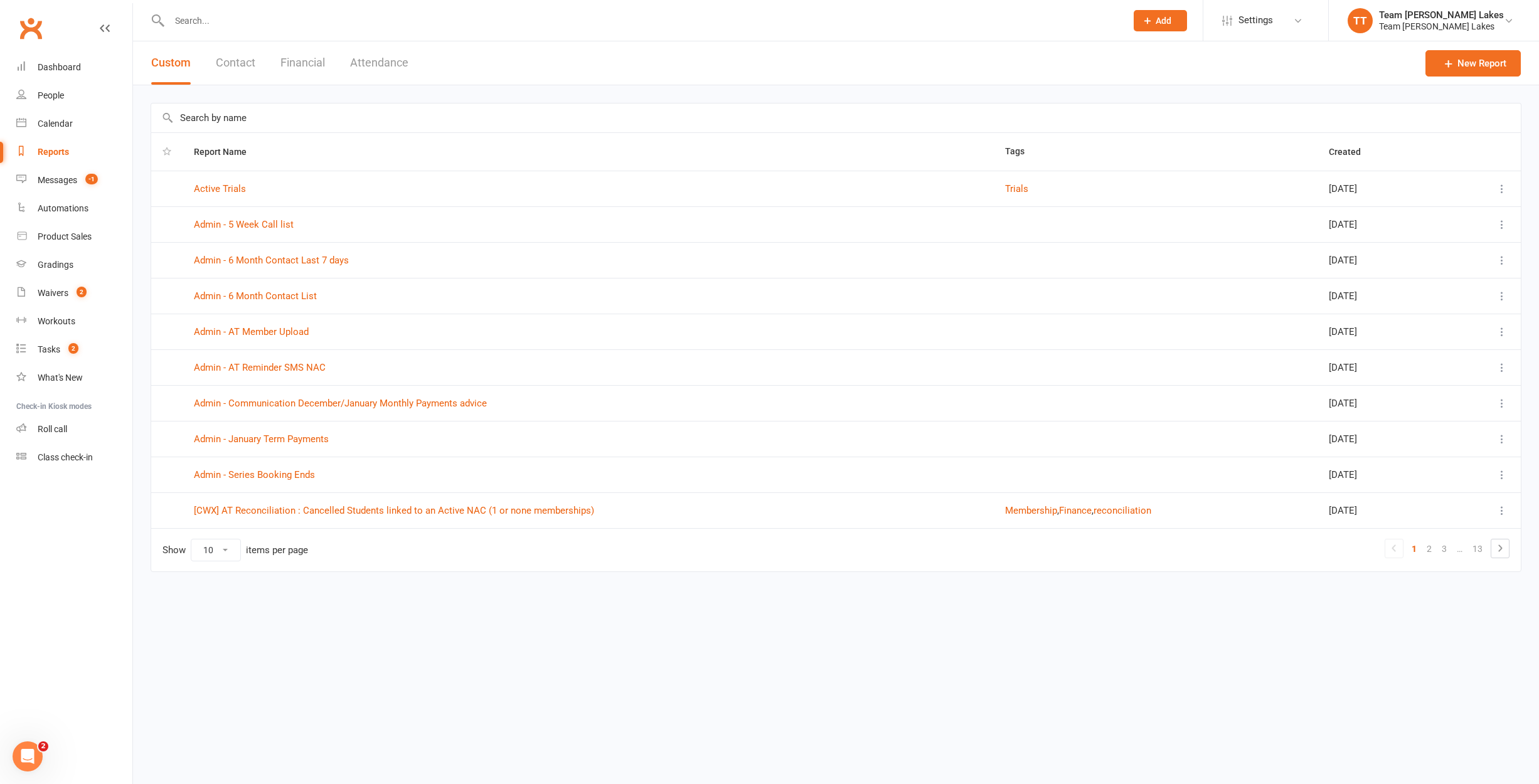
click at [375, 65] on button "Attendance" at bounding box center [379, 63] width 59 height 43
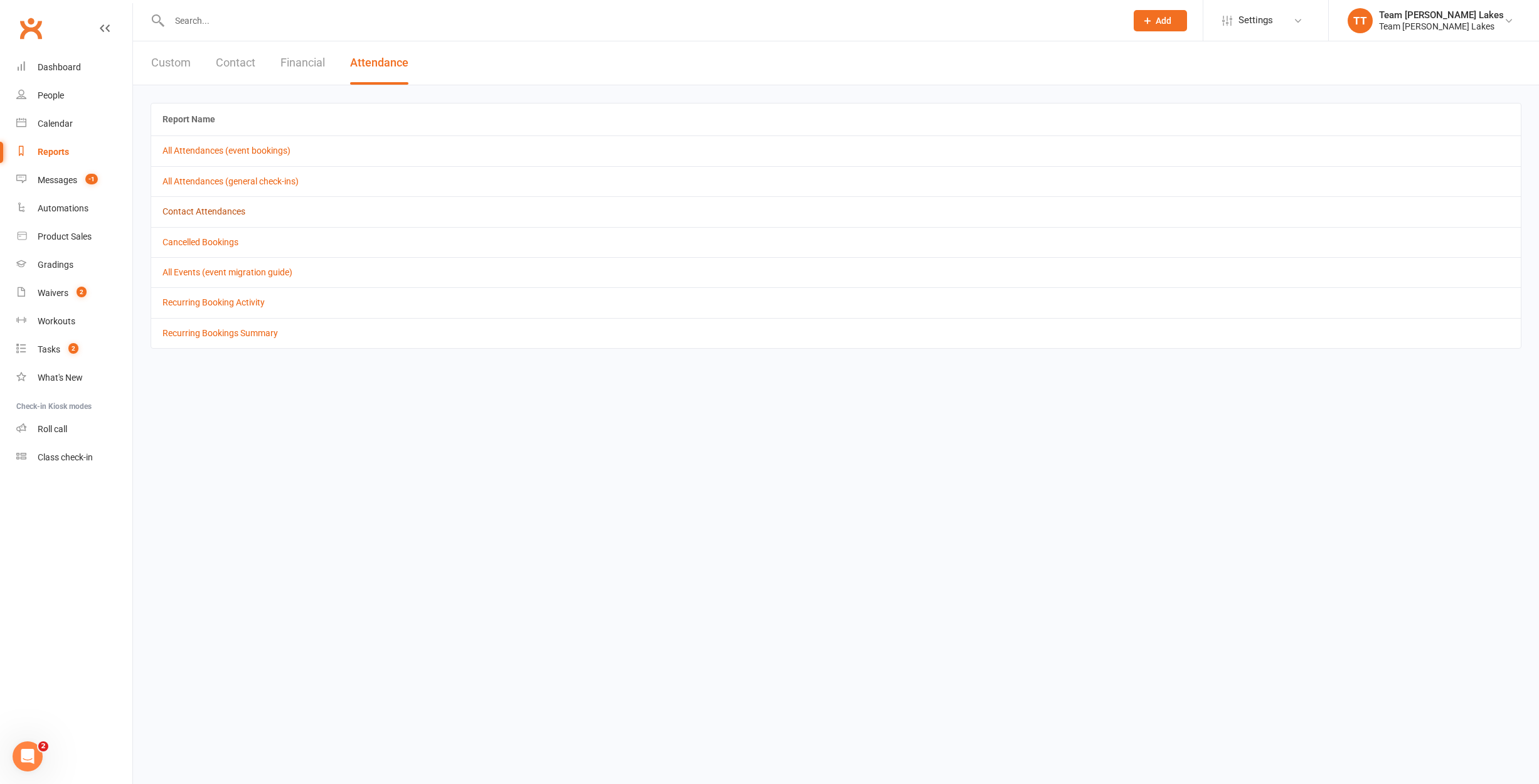
click at [219, 211] on link "Contact Attendances" at bounding box center [204, 211] width 83 height 10
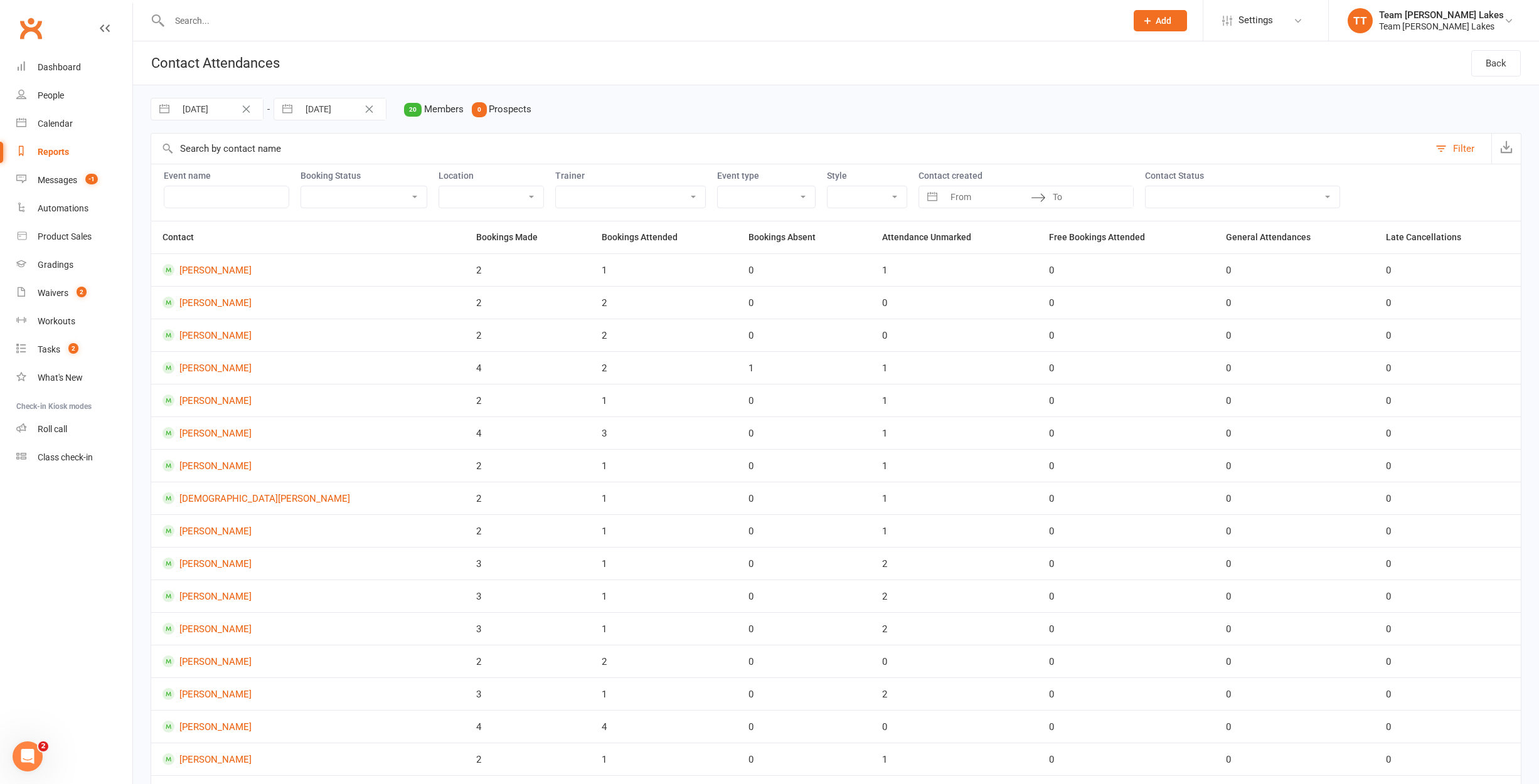
click at [249, 151] on input "text" at bounding box center [790, 149] width 1279 height 30
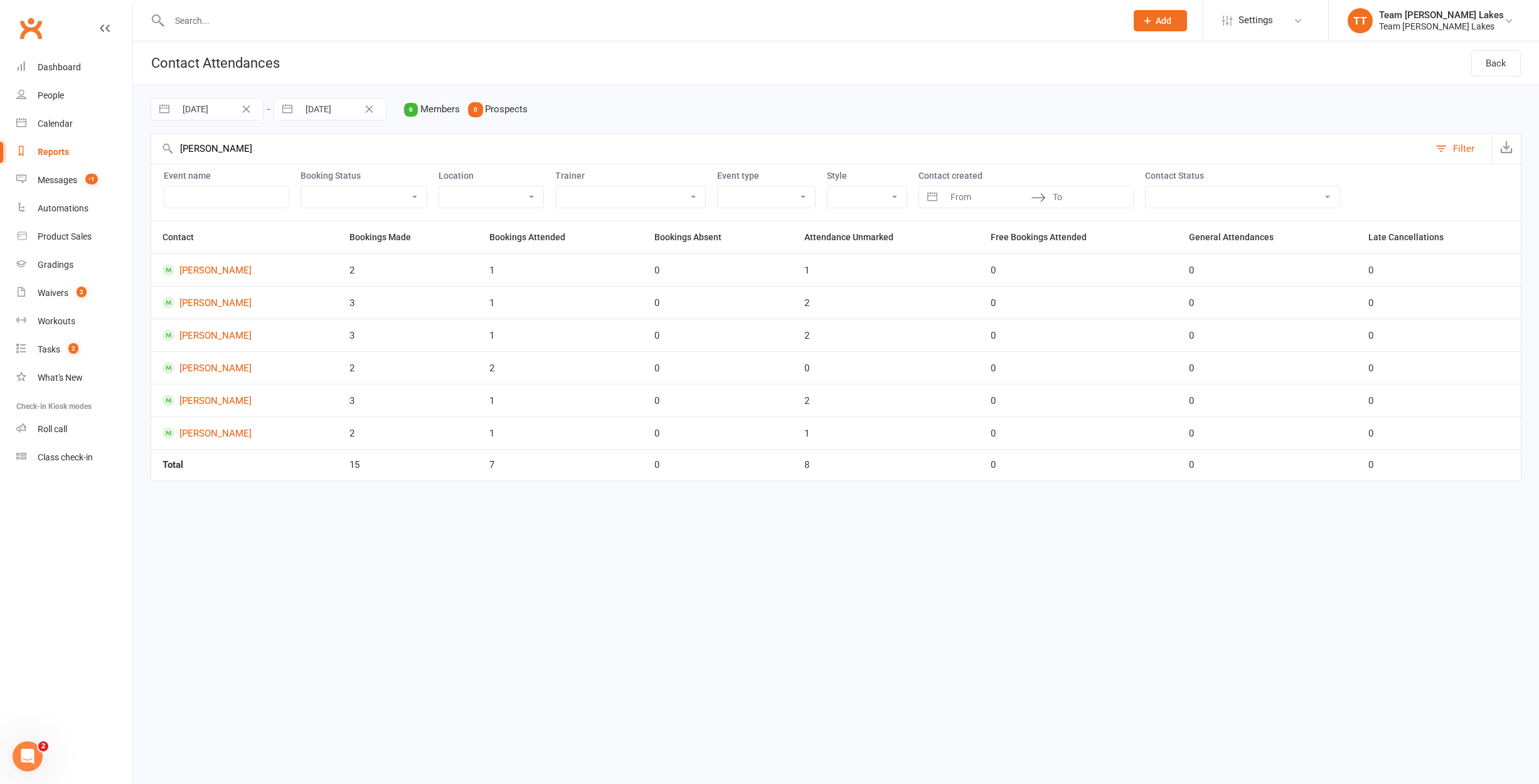
type input "[PERSON_NAME]"
drag, startPoint x: 238, startPoint y: 160, endPoint x: 160, endPoint y: 109, distance: 93.2
click at [160, 109] on button "button" at bounding box center [164, 109] width 23 height 21
select select "8"
select select "2025"
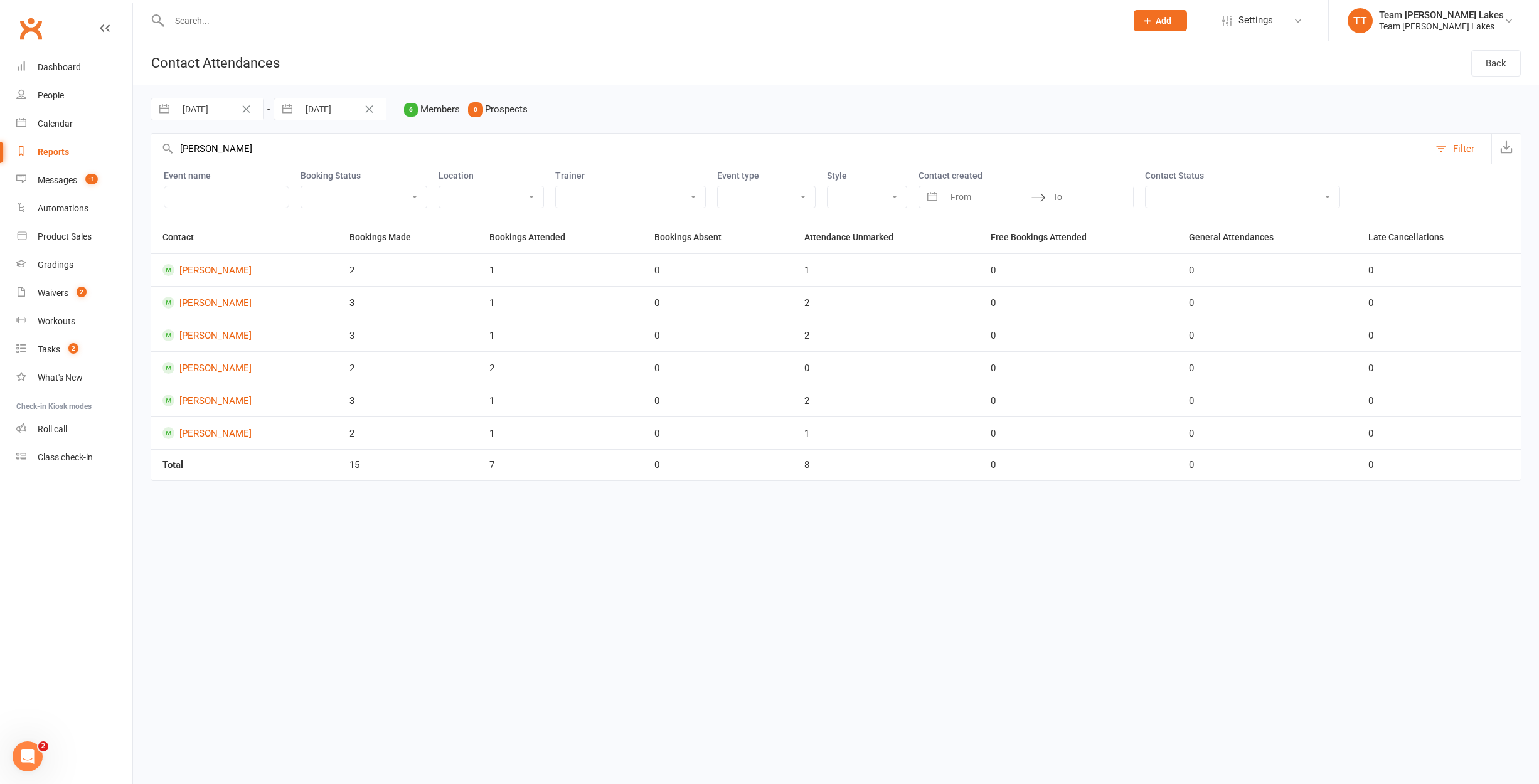
select select "9"
select select "2025"
select select "10"
select select "2025"
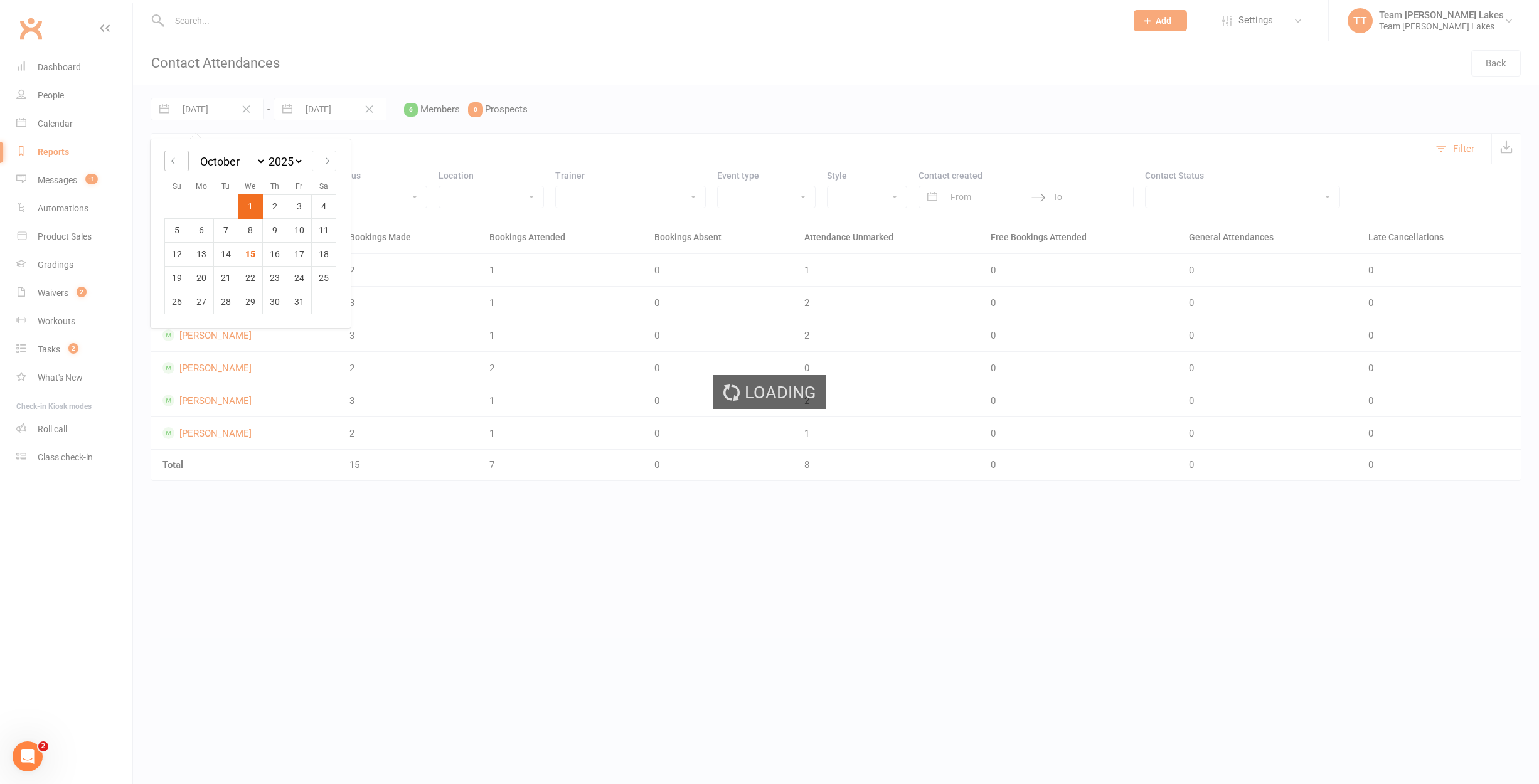
click at [175, 163] on icon "Move backward to switch to the previous month." at bounding box center [176, 160] width 12 height 12
select select "7"
select select "2025"
click at [176, 162] on icon "Move backward to switch to the previous month." at bounding box center [176, 160] width 12 height 12
select select "6"
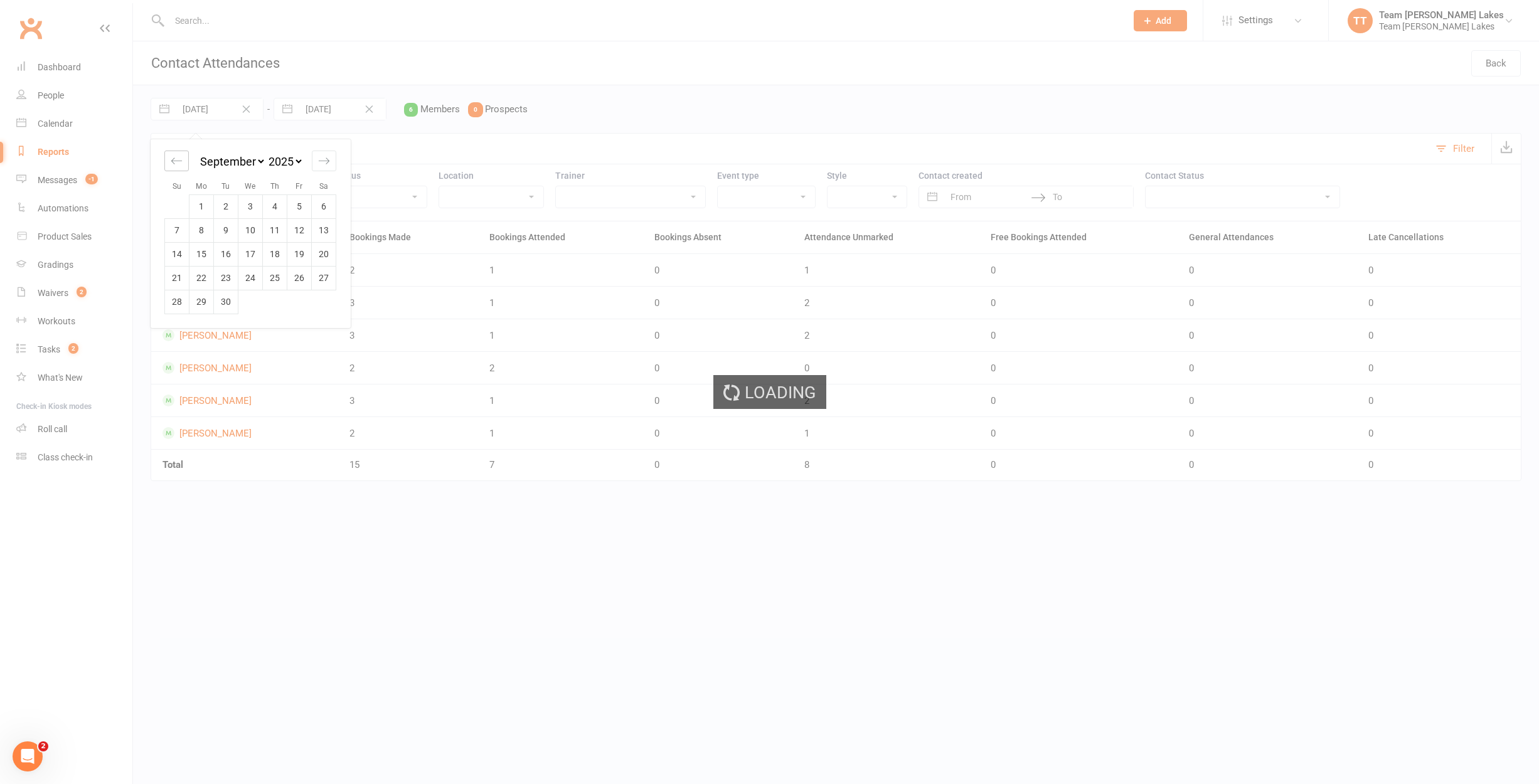
select select "2025"
click at [177, 162] on icon "Move backward to switch to the previous month." at bounding box center [176, 160] width 12 height 12
select select "5"
select select "2025"
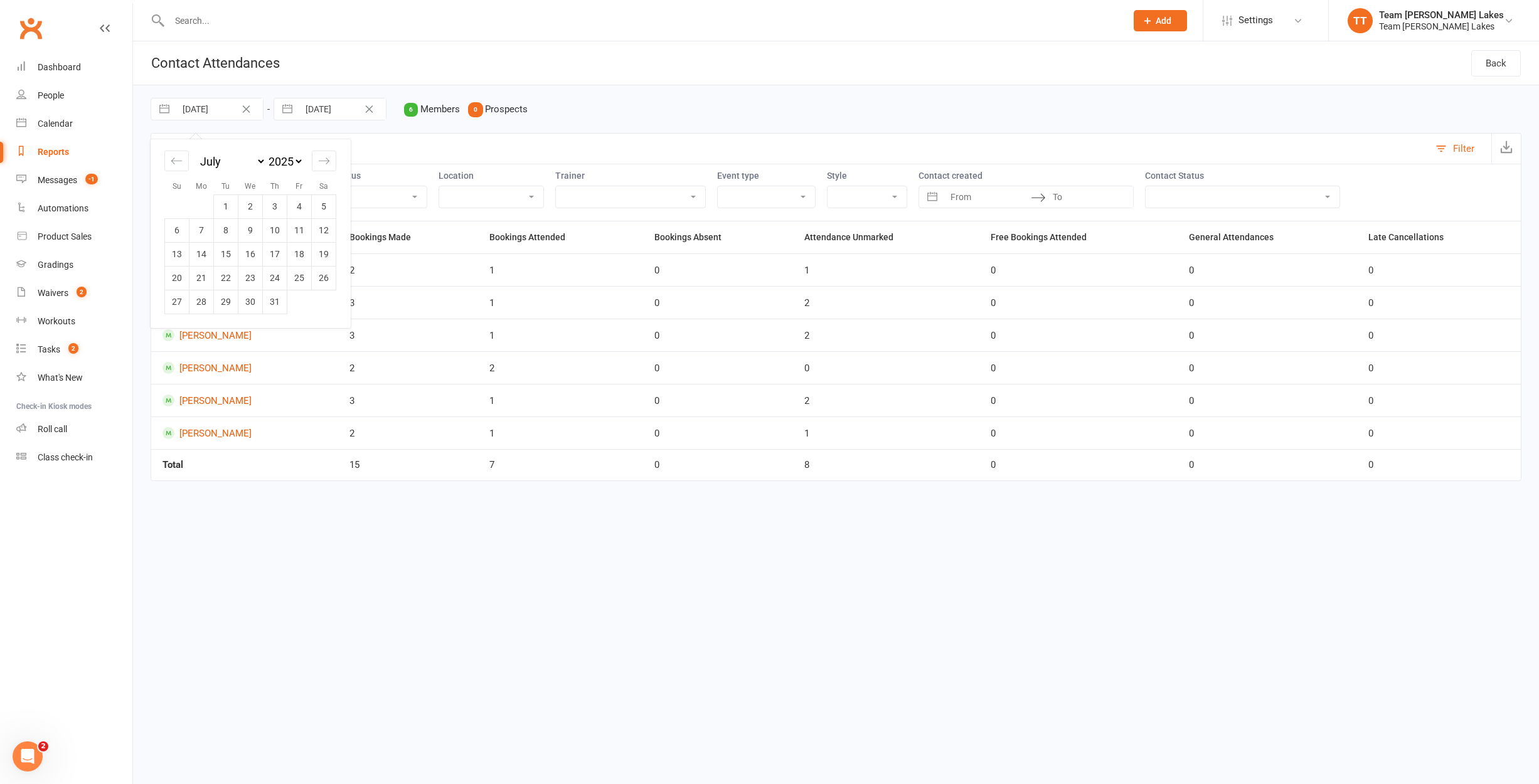
click at [201, 274] on td "21" at bounding box center [201, 277] width 24 height 23
type input "[DATE]"
click at [230, 156] on input "[PERSON_NAME]" at bounding box center [790, 149] width 1279 height 30
type input "N"
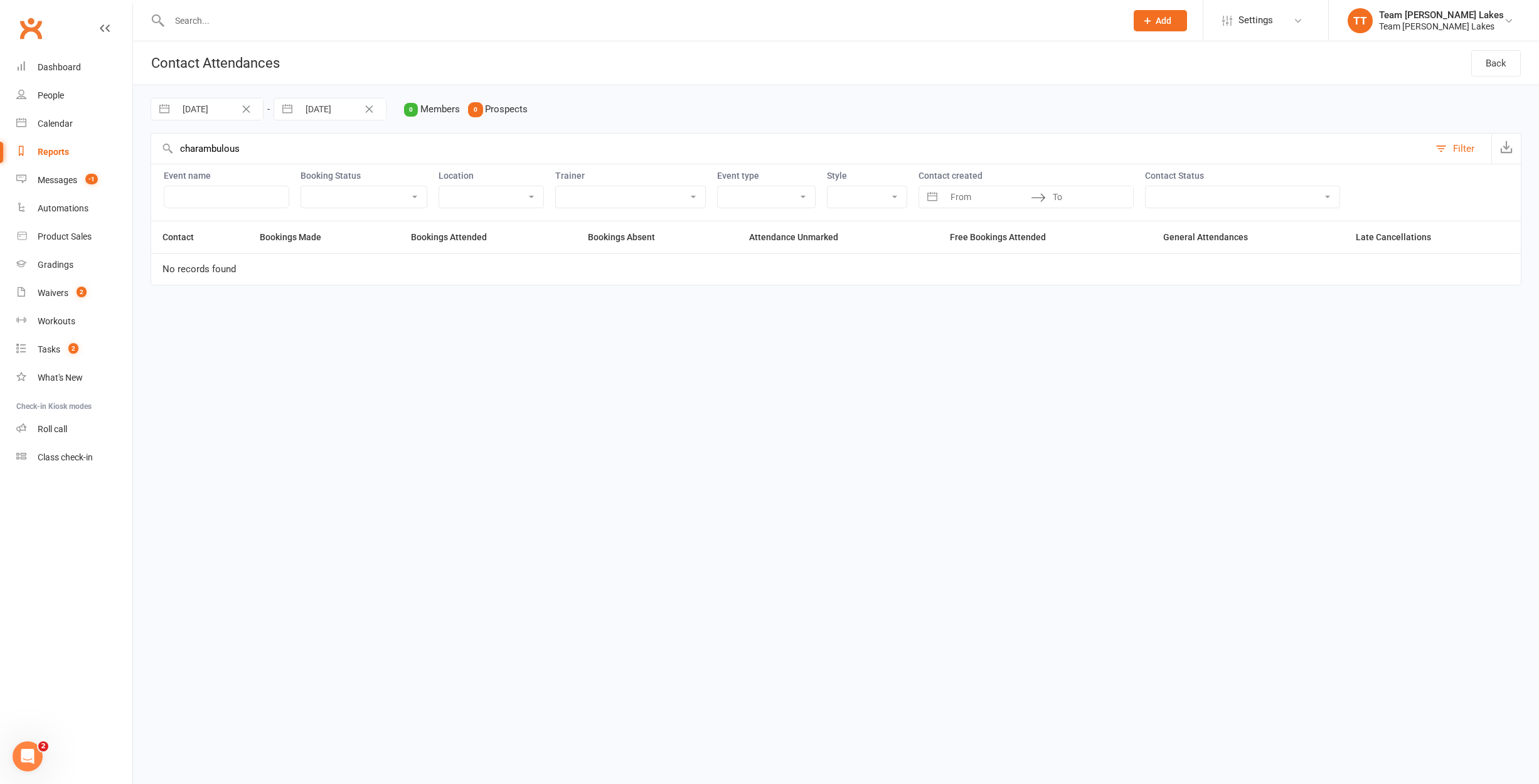
type input "charambulous"
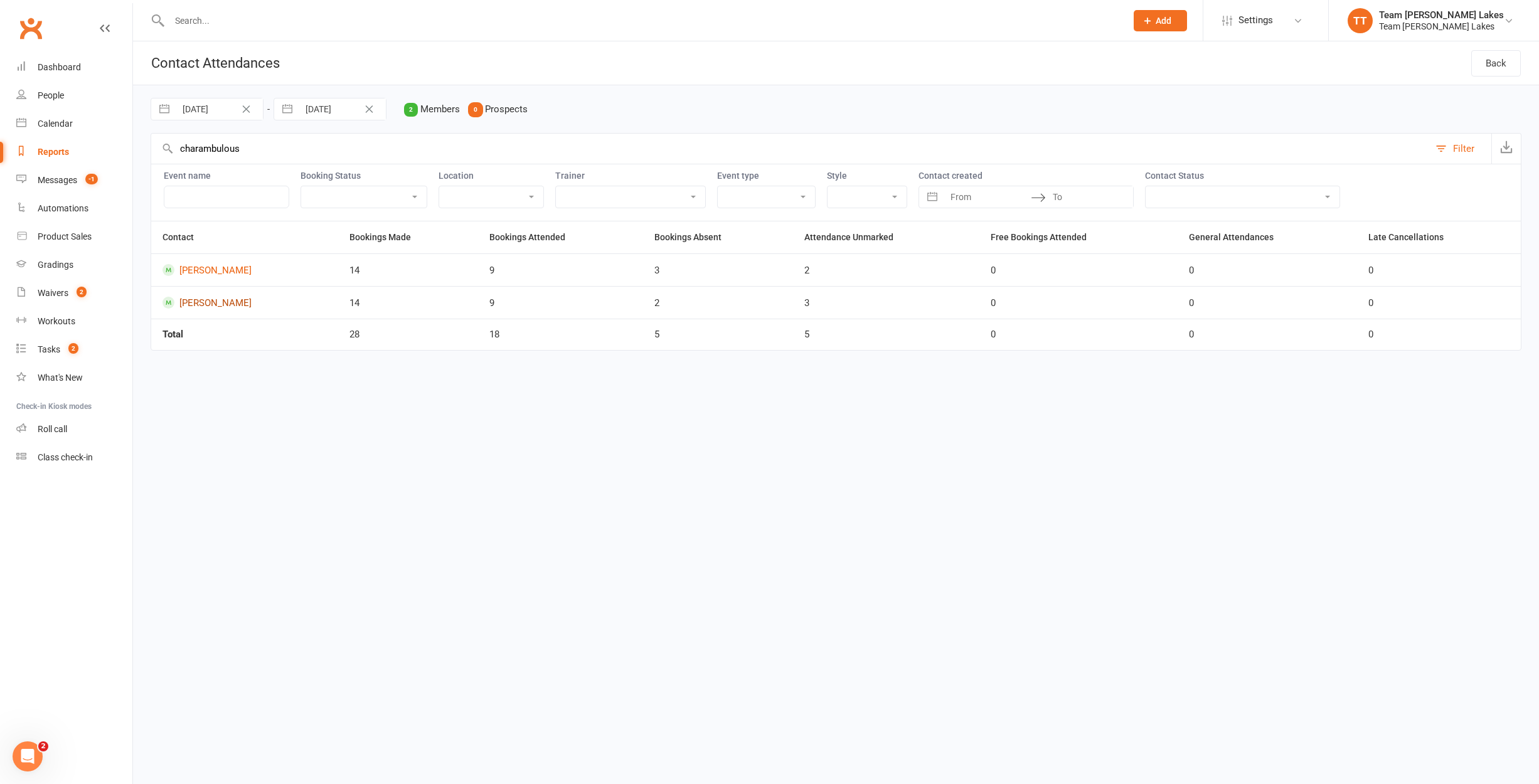
click at [221, 306] on link "[PERSON_NAME]" at bounding box center [245, 303] width 164 height 12
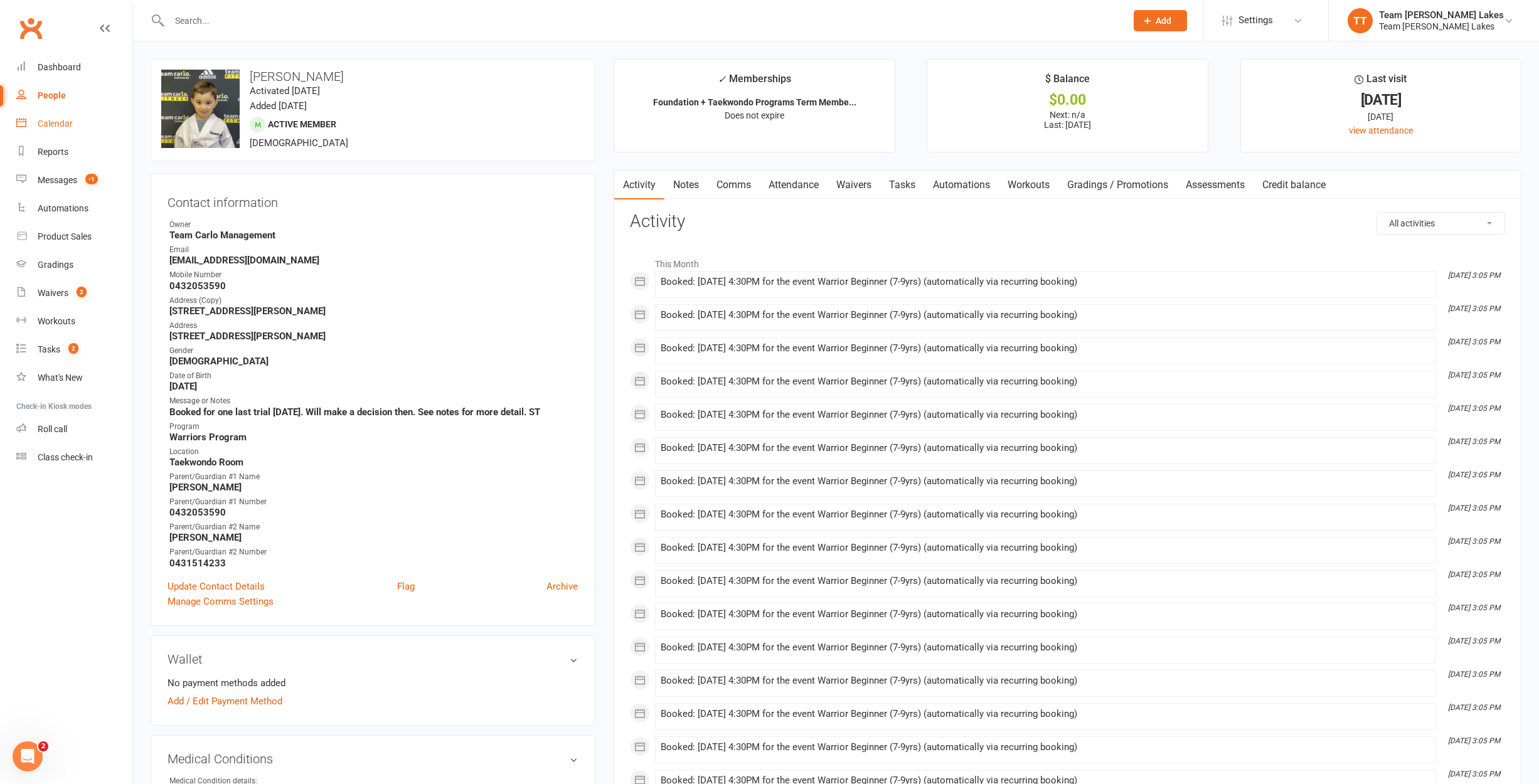
click at [52, 123] on div "Calendar" at bounding box center [55, 124] width 35 height 10
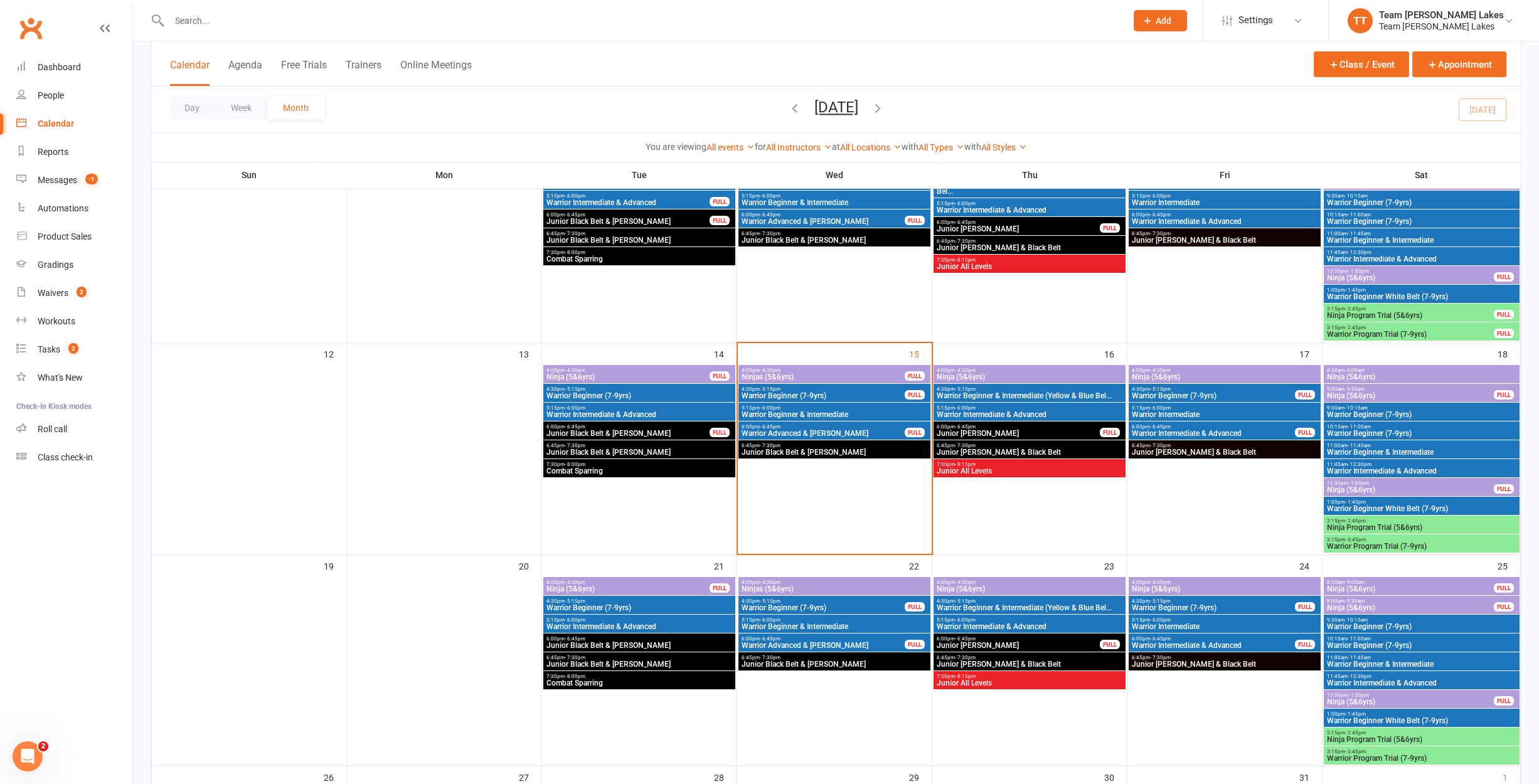
scroll to position [349, 0]
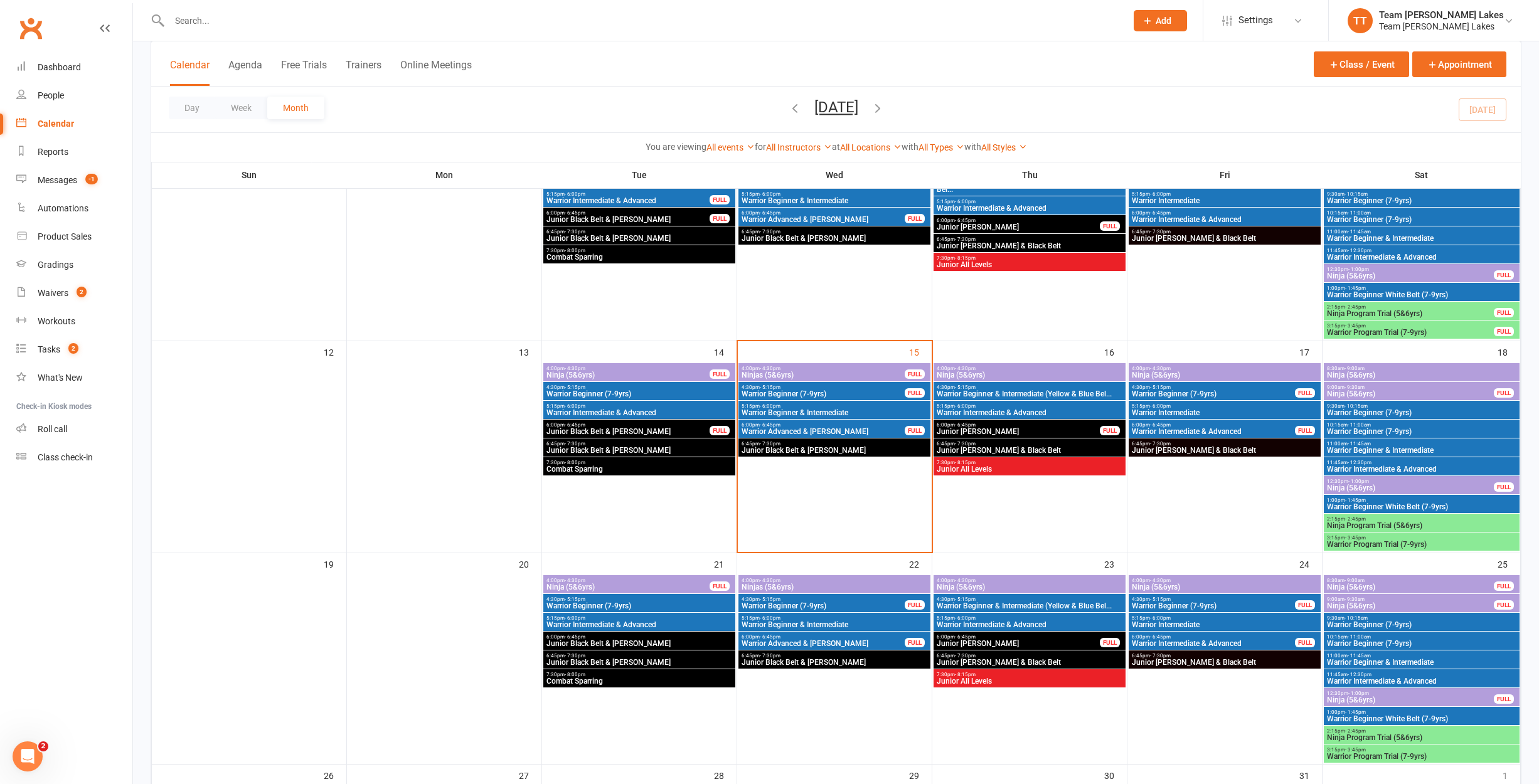
click at [1034, 390] on span "Warrior Beginner & Intermediate (Yellow & Blue Bel..." at bounding box center [1029, 394] width 187 height 8
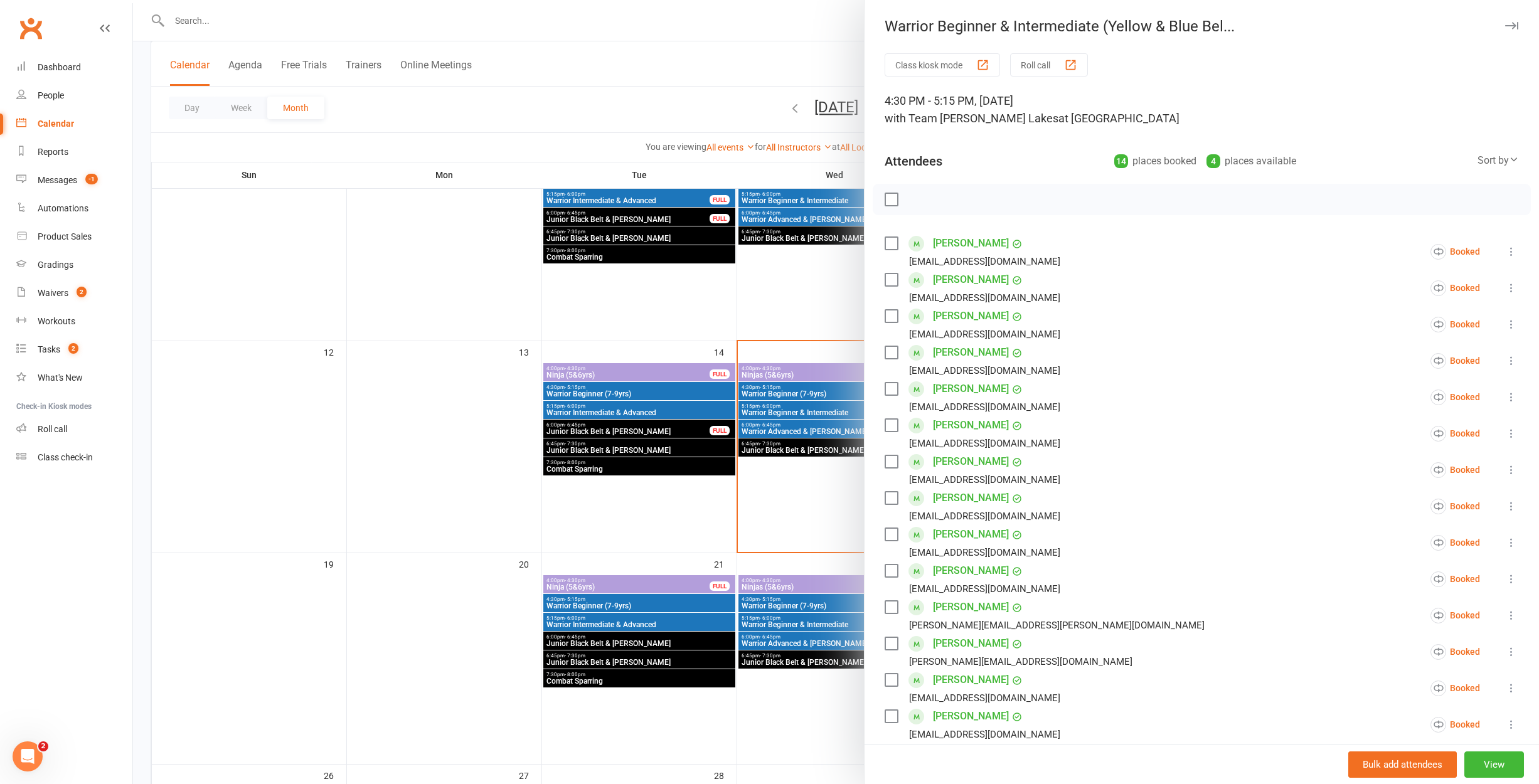
click at [1512, 25] on icon "button" at bounding box center [1512, 26] width 13 height 8
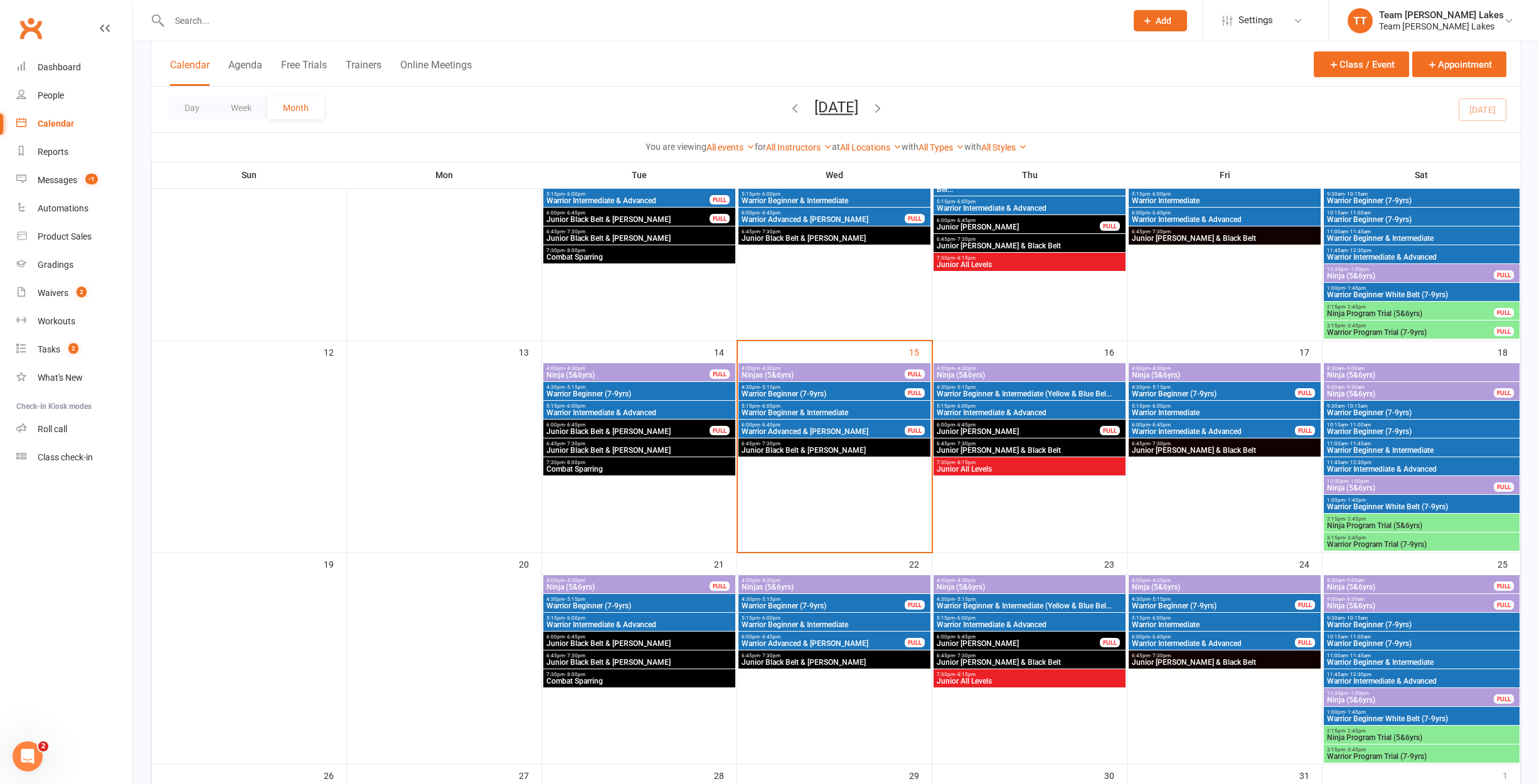
click at [1379, 411] on span "Warrior Beginner (7-9yrs)" at bounding box center [1422, 413] width 191 height 8
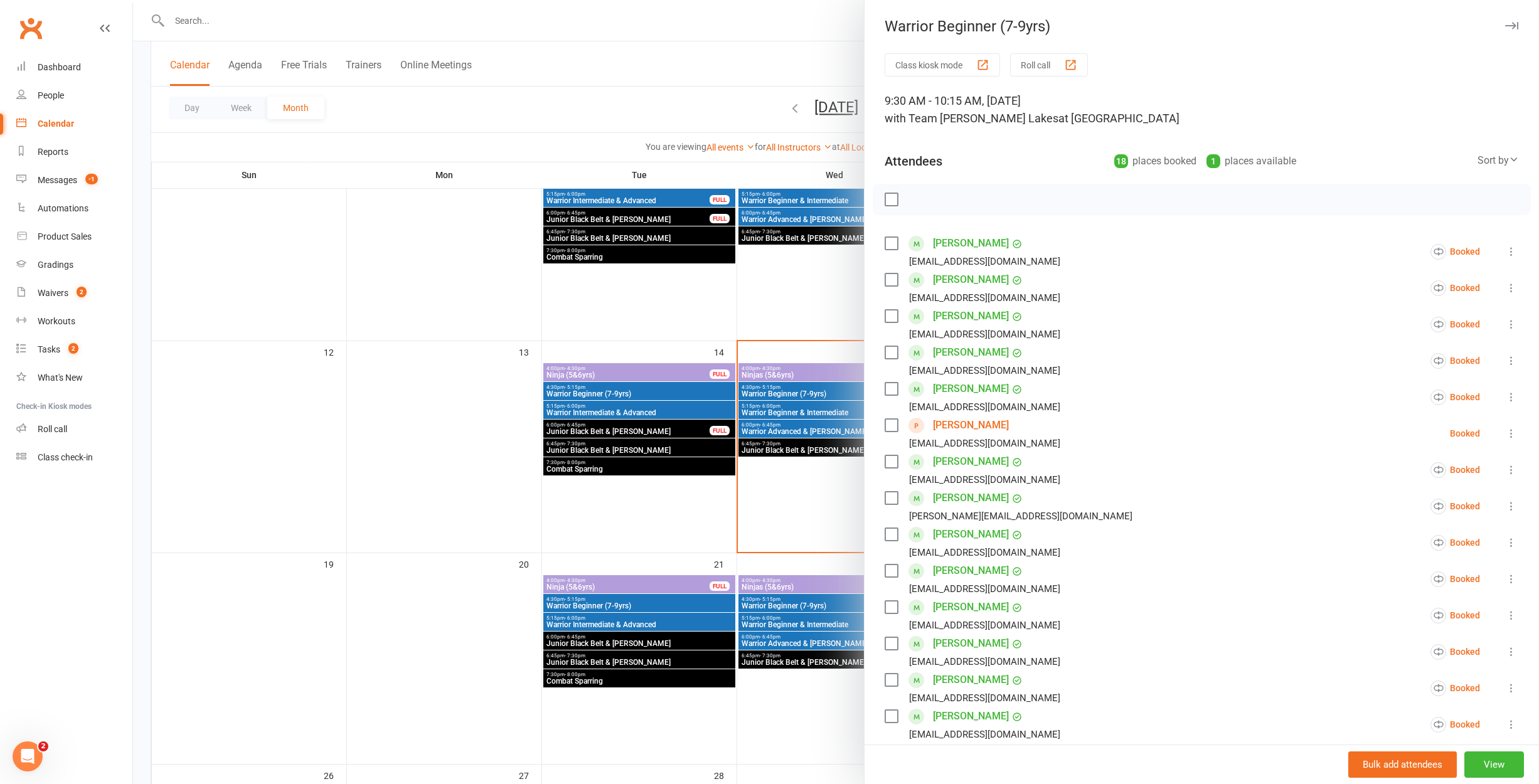
click at [1512, 27] on icon "button" at bounding box center [1512, 26] width 13 height 8
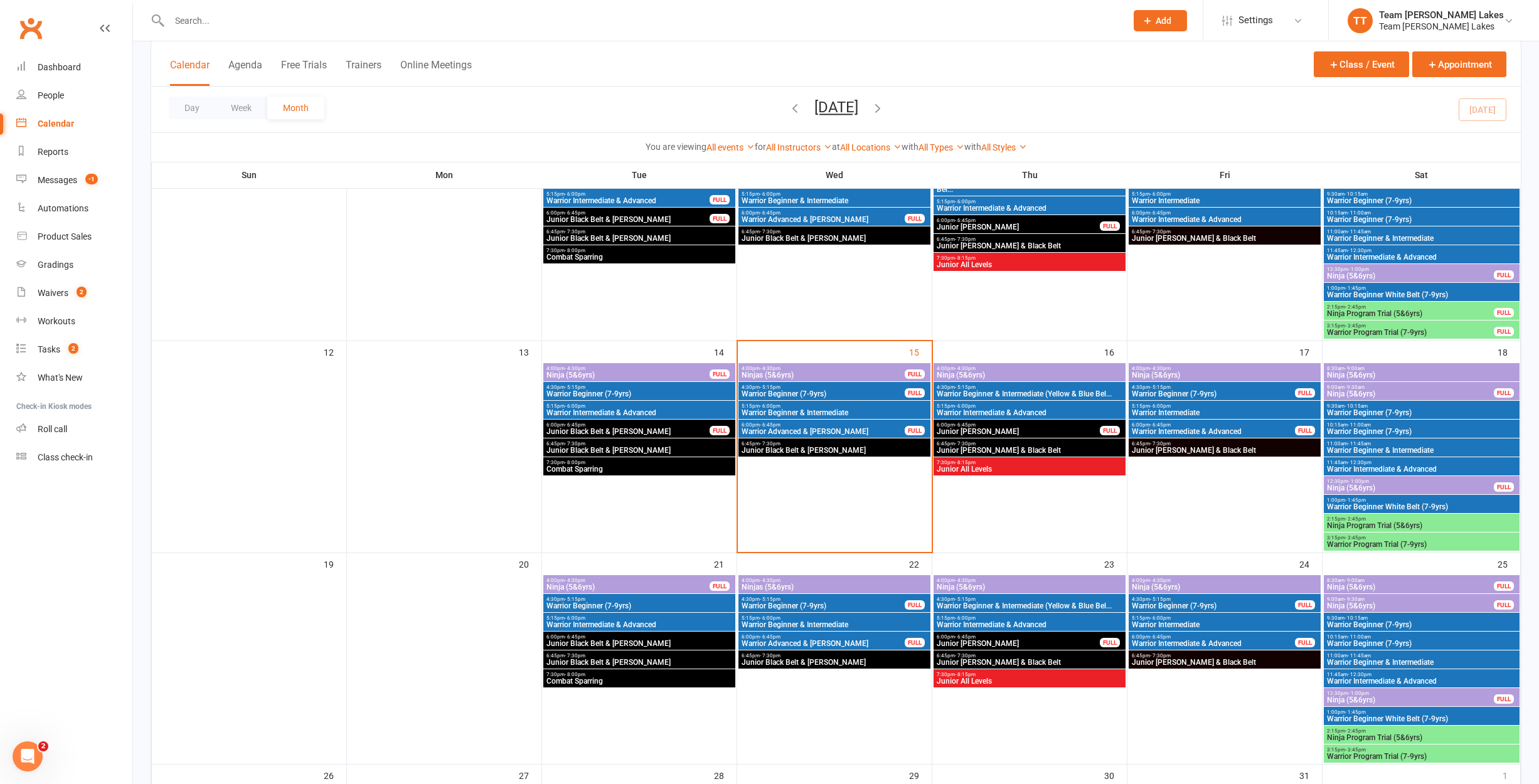
click at [1452, 432] on span "Warrior Beginner (7-9yrs)" at bounding box center [1422, 431] width 191 height 8
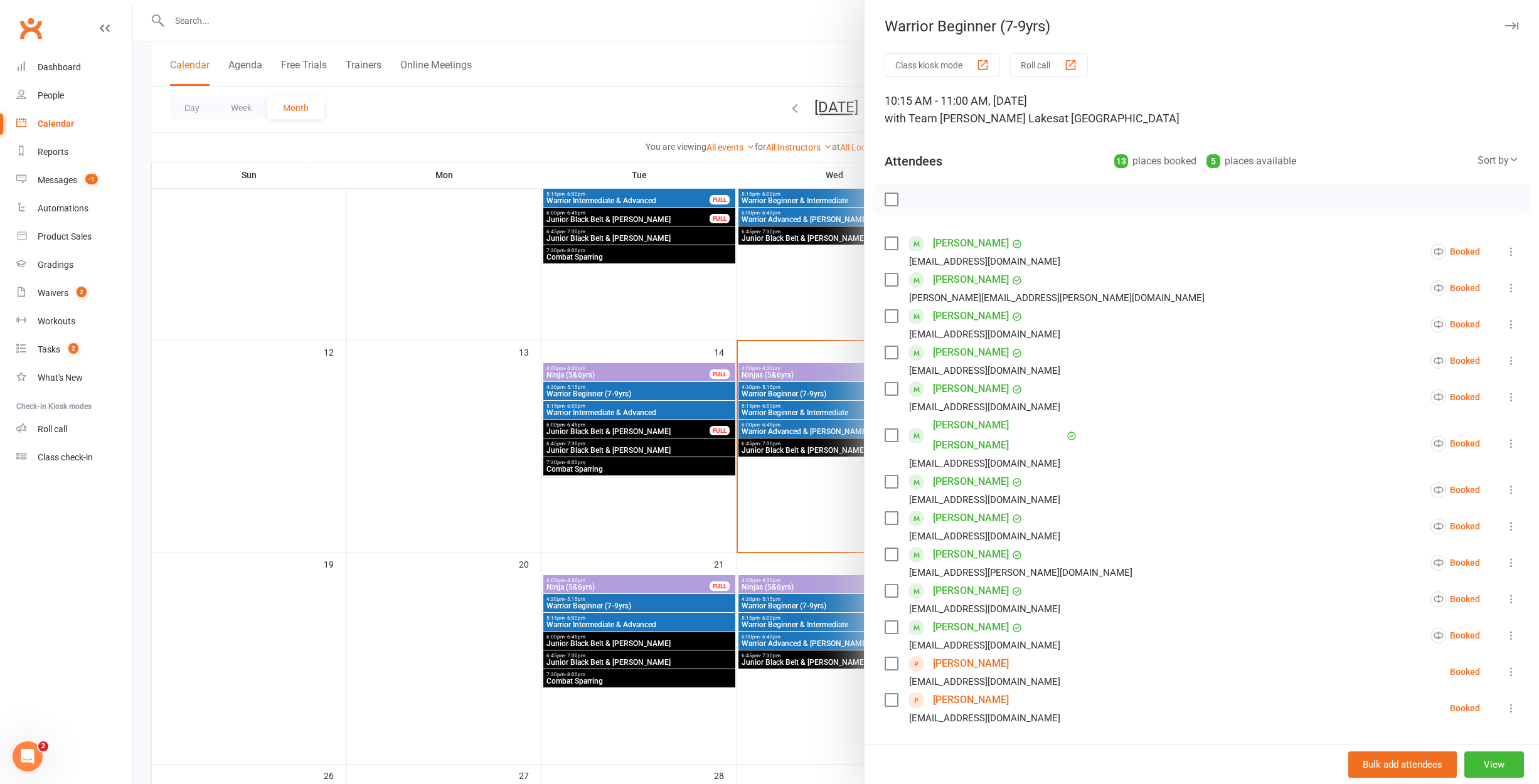
click at [1520, 22] on div "Warrior Beginner (7-9yrs)" at bounding box center [1202, 26] width 675 height 17
click at [1510, 27] on icon "button" at bounding box center [1512, 26] width 13 height 8
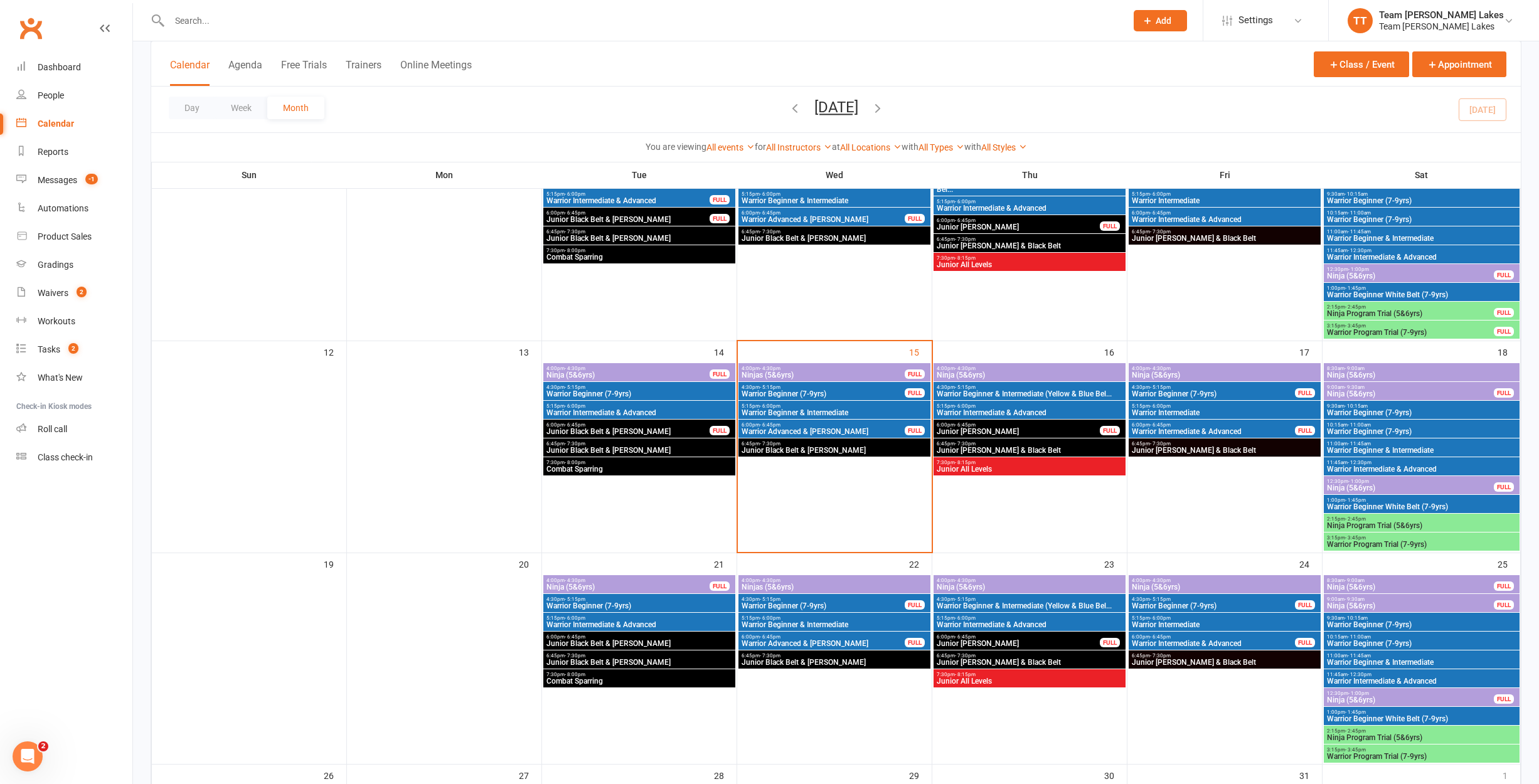
click at [997, 371] on span "Ninja (5&6yrs)" at bounding box center [1029, 375] width 187 height 8
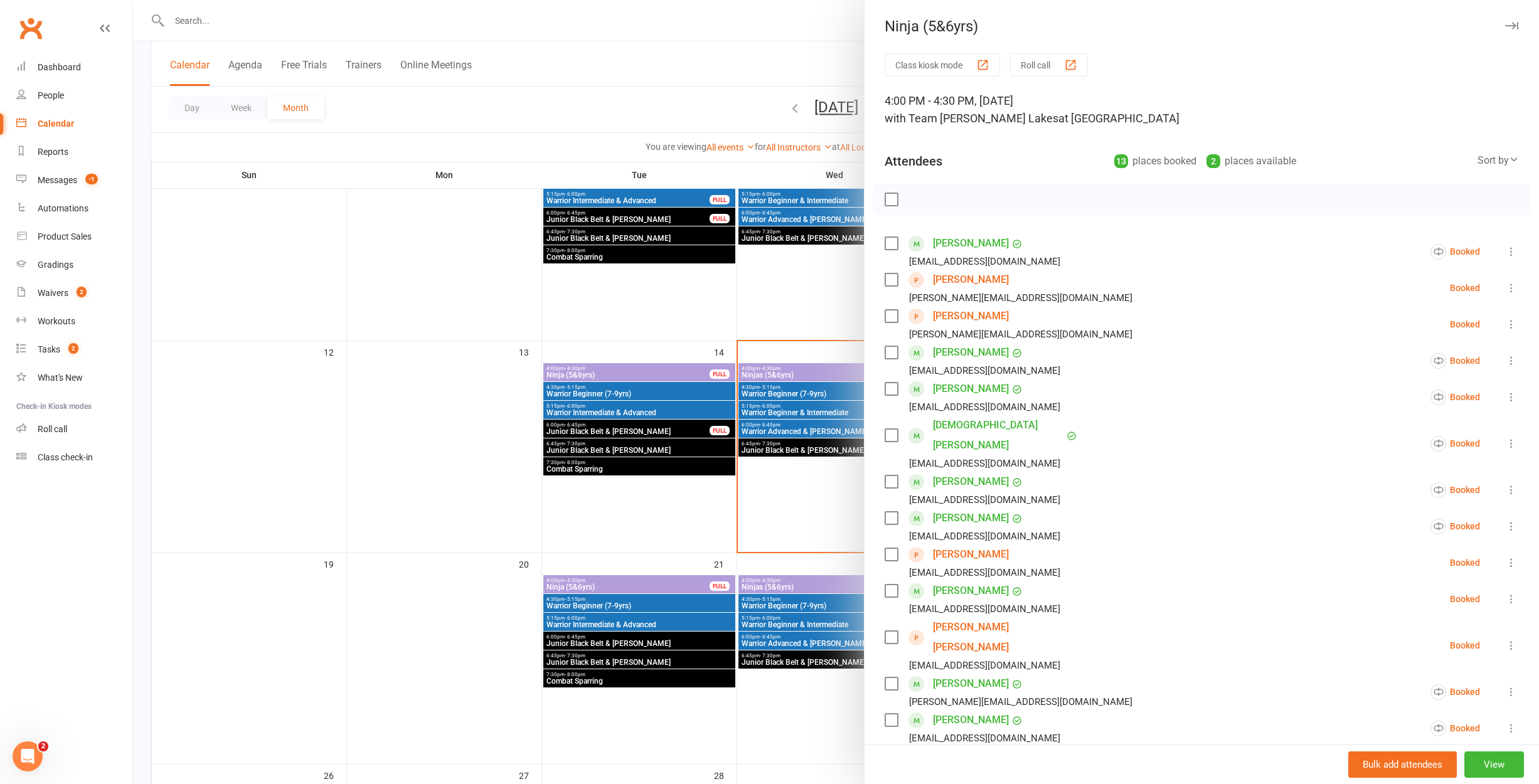
click at [1513, 27] on icon "button" at bounding box center [1512, 26] width 13 height 8
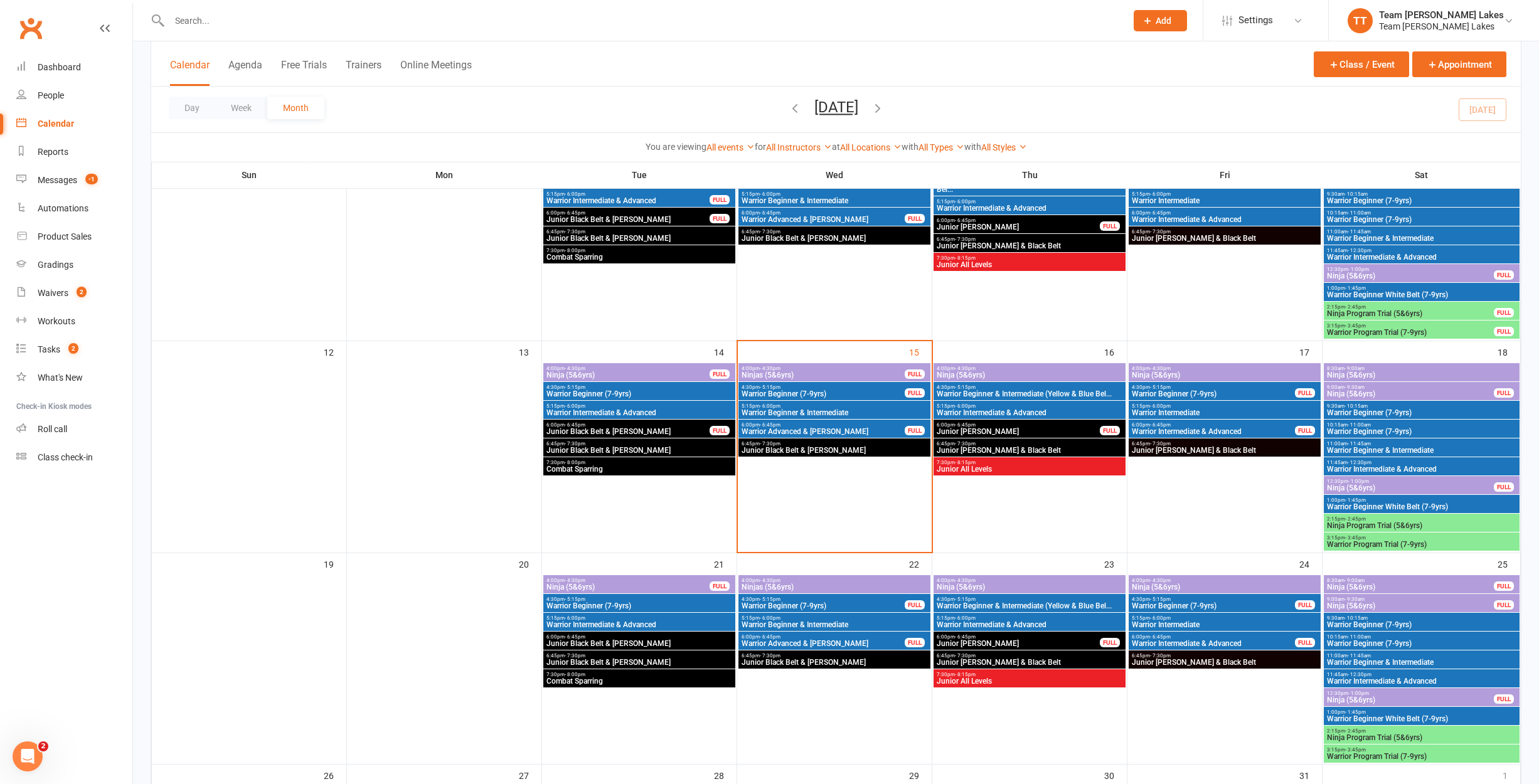
click at [1253, 375] on span "Ninja (5&6yrs)" at bounding box center [1225, 375] width 187 height 8
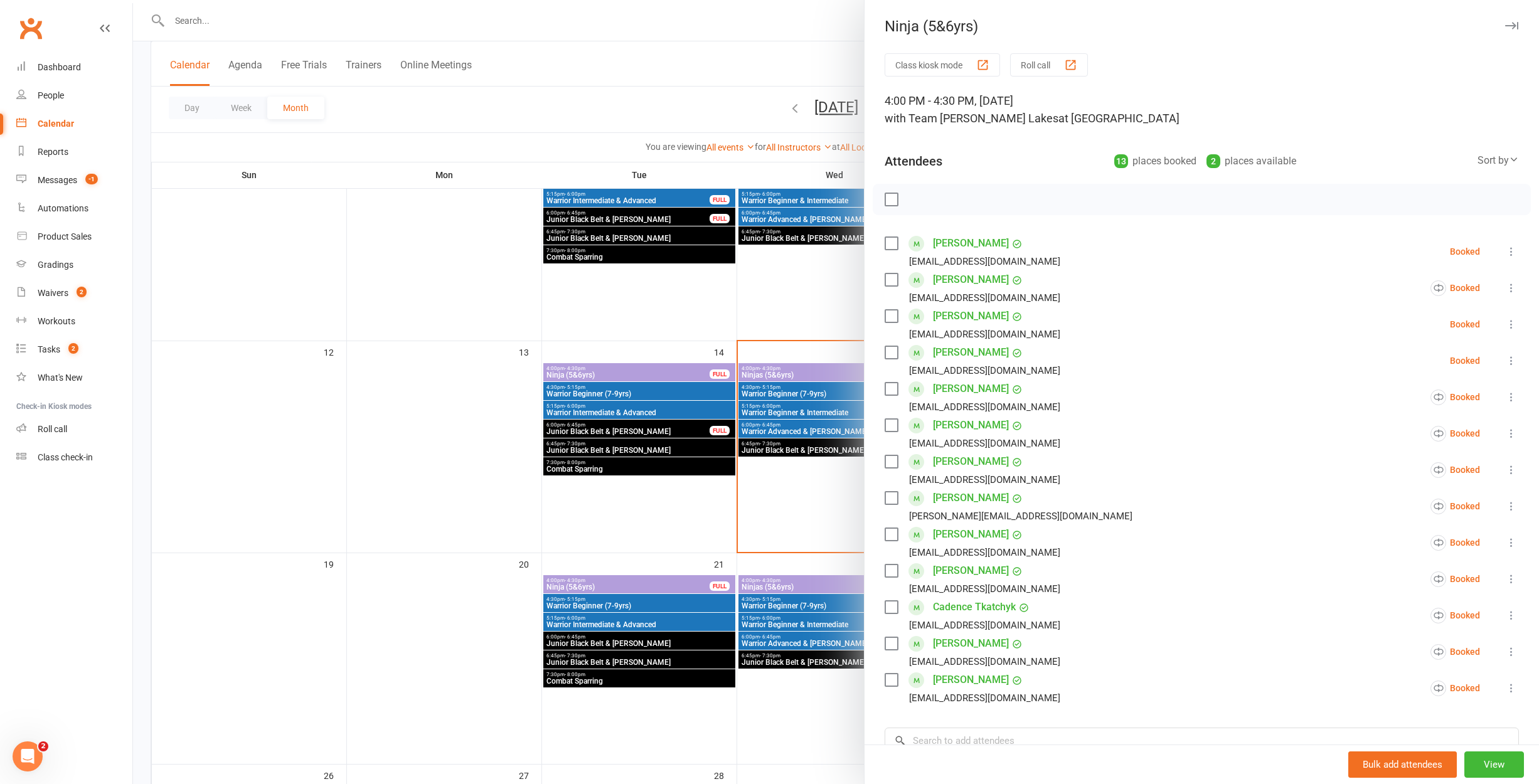
click at [1512, 27] on icon "button" at bounding box center [1512, 26] width 13 height 8
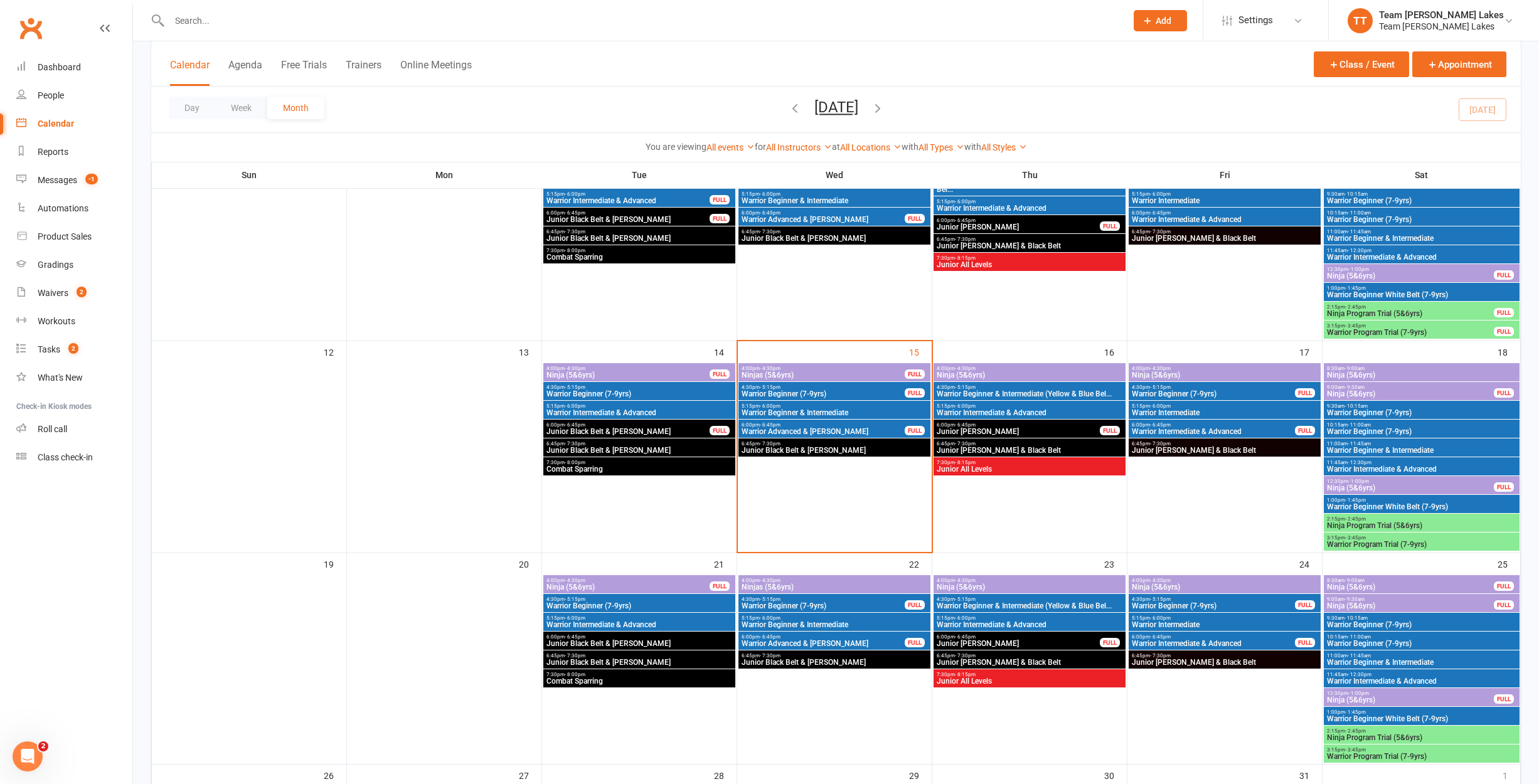
click at [835, 371] on span "Ninjas (5&6yrs)" at bounding box center [823, 375] width 164 height 8
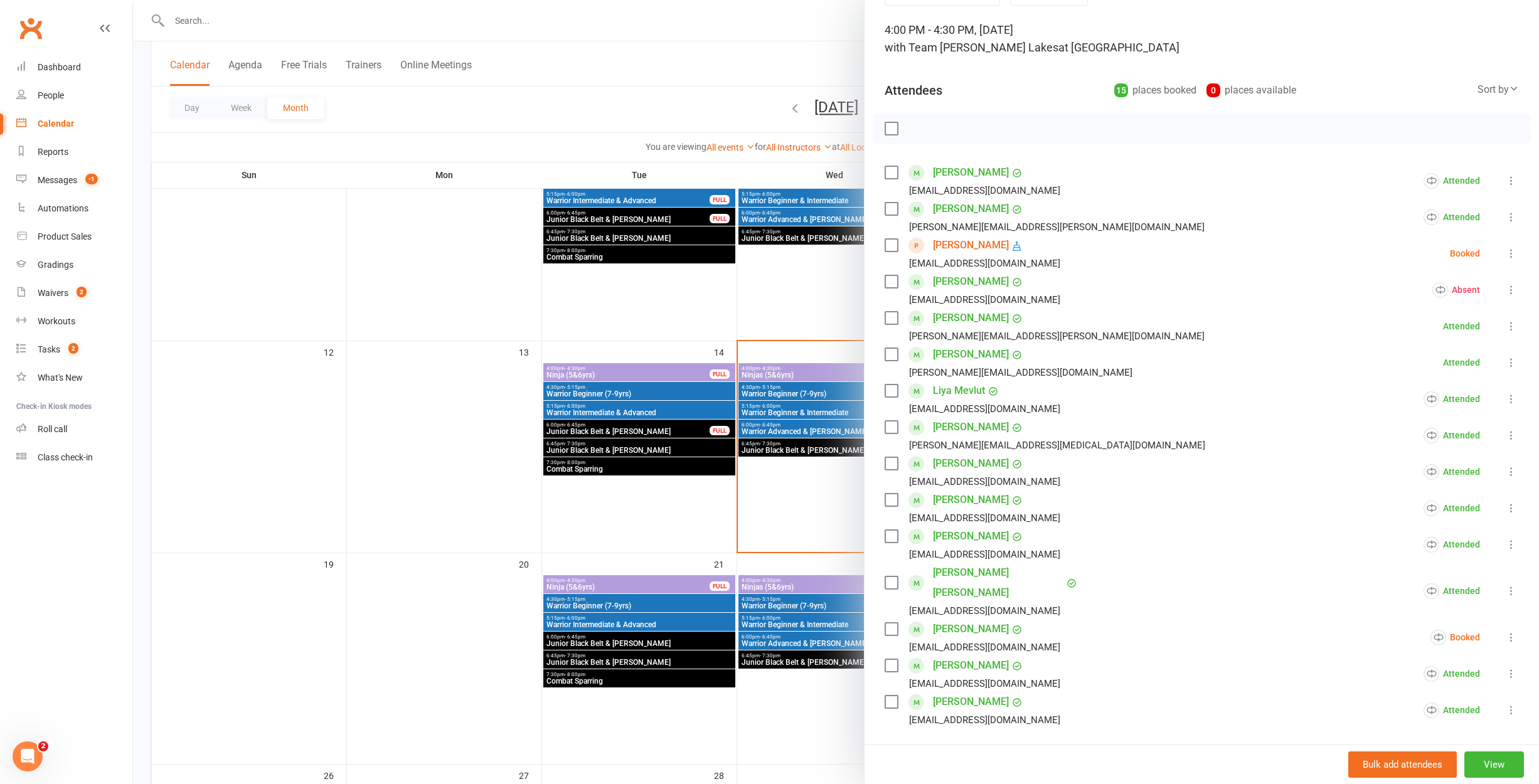
scroll to position [38, 0]
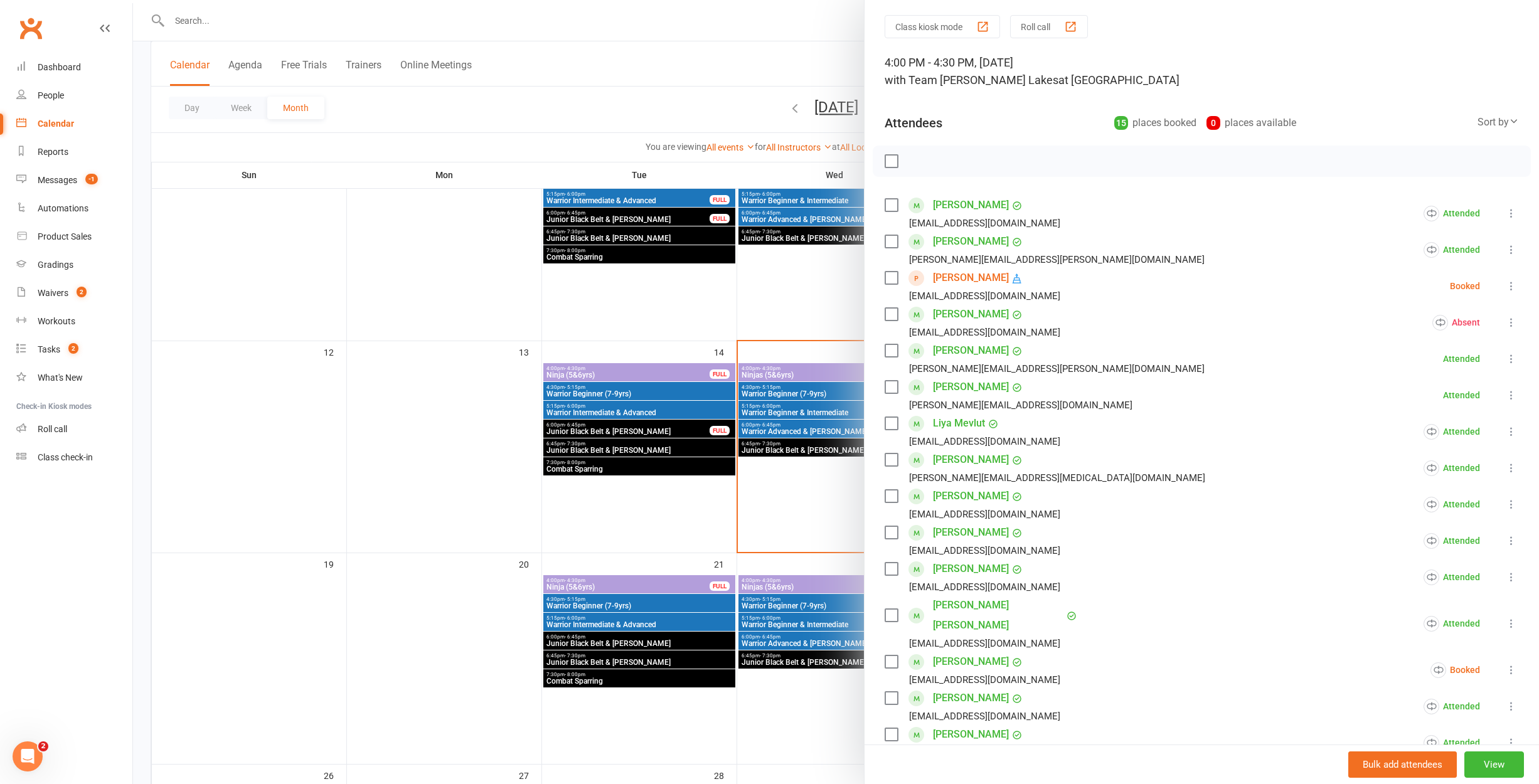
click at [1512, 664] on icon at bounding box center [1512, 670] width 13 height 13
click at [1468, 757] on link "Mark absent" at bounding box center [1437, 770] width 163 height 25
click at [1511, 287] on icon at bounding box center [1512, 286] width 13 height 13
click at [1493, 386] on link "Mark absent" at bounding box center [1445, 385] width 147 height 25
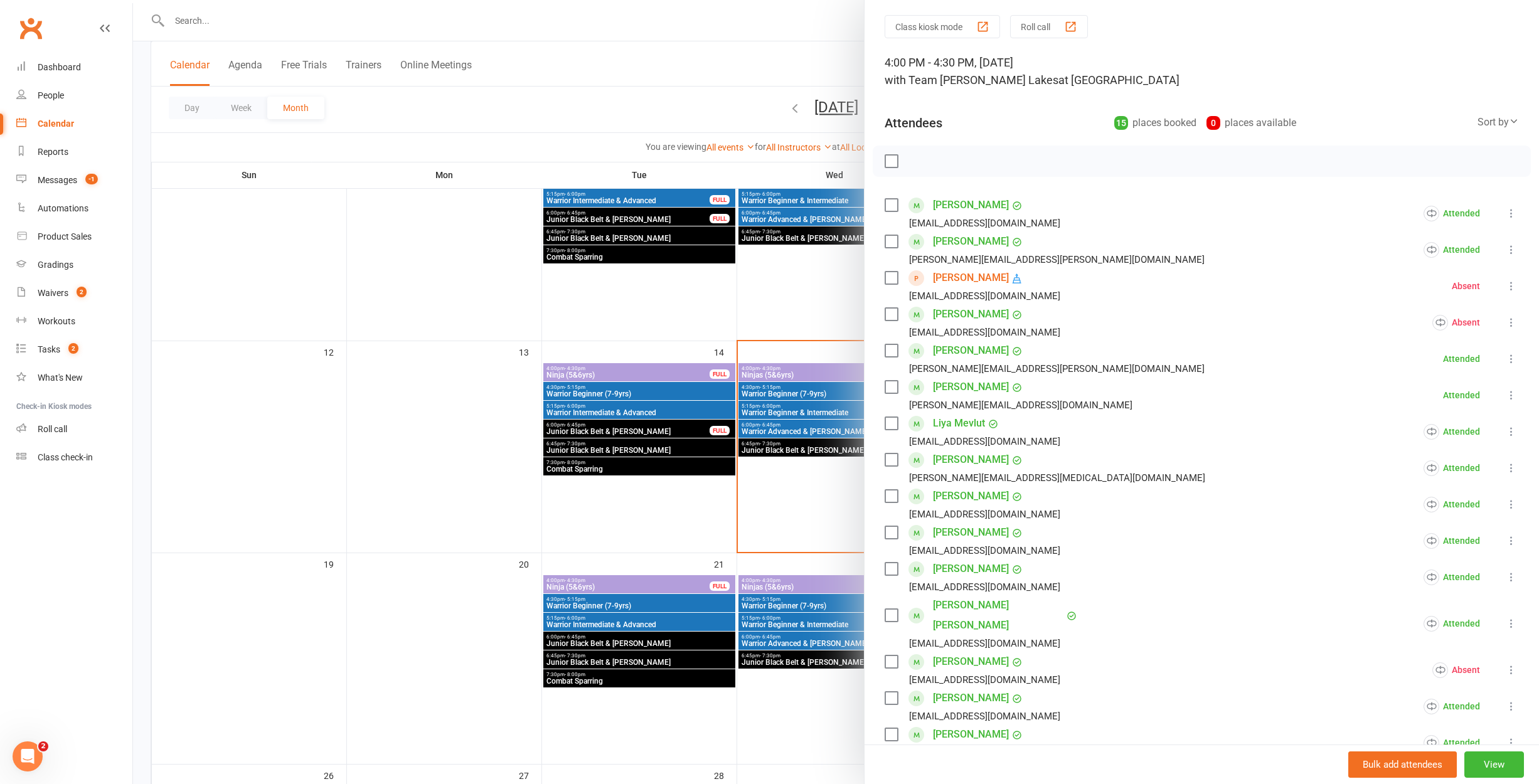
click at [784, 389] on div at bounding box center [836, 392] width 1406 height 784
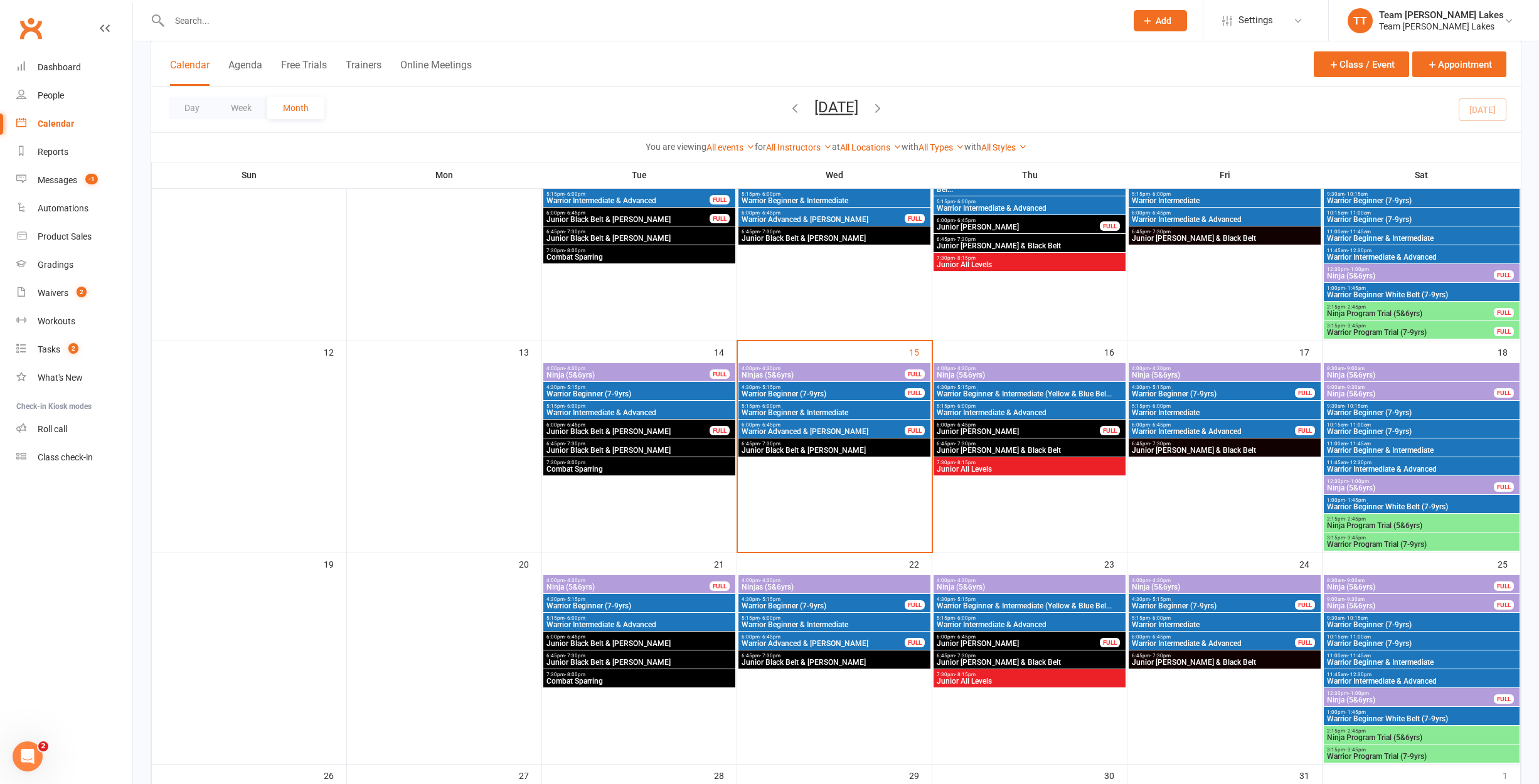
click at [786, 391] on span "Warrior Beginner (7-9yrs)" at bounding box center [823, 394] width 164 height 8
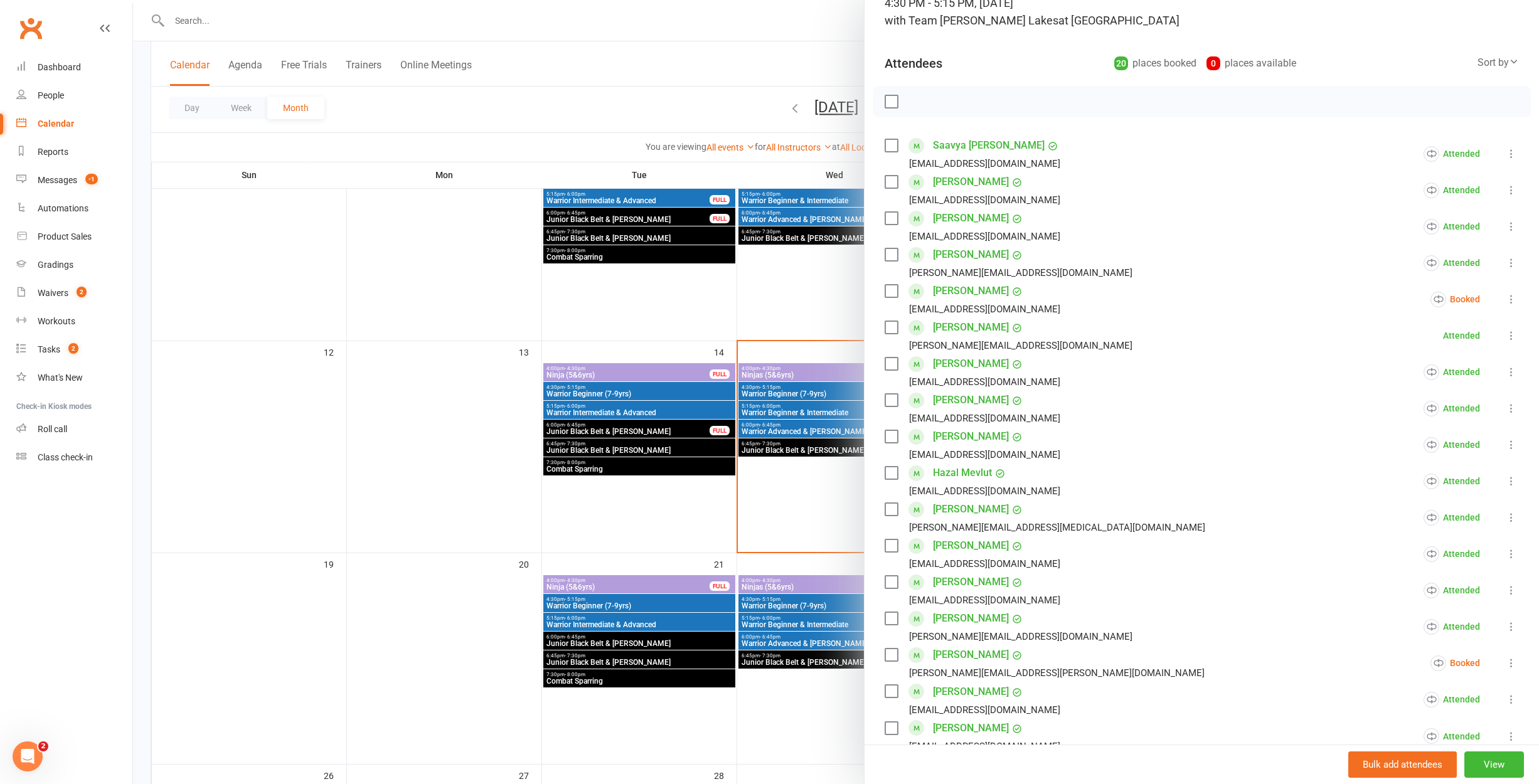
scroll to position [100, 0]
click at [1513, 299] on icon at bounding box center [1512, 297] width 13 height 13
click at [1481, 396] on link "Mark absent" at bounding box center [1437, 397] width 163 height 25
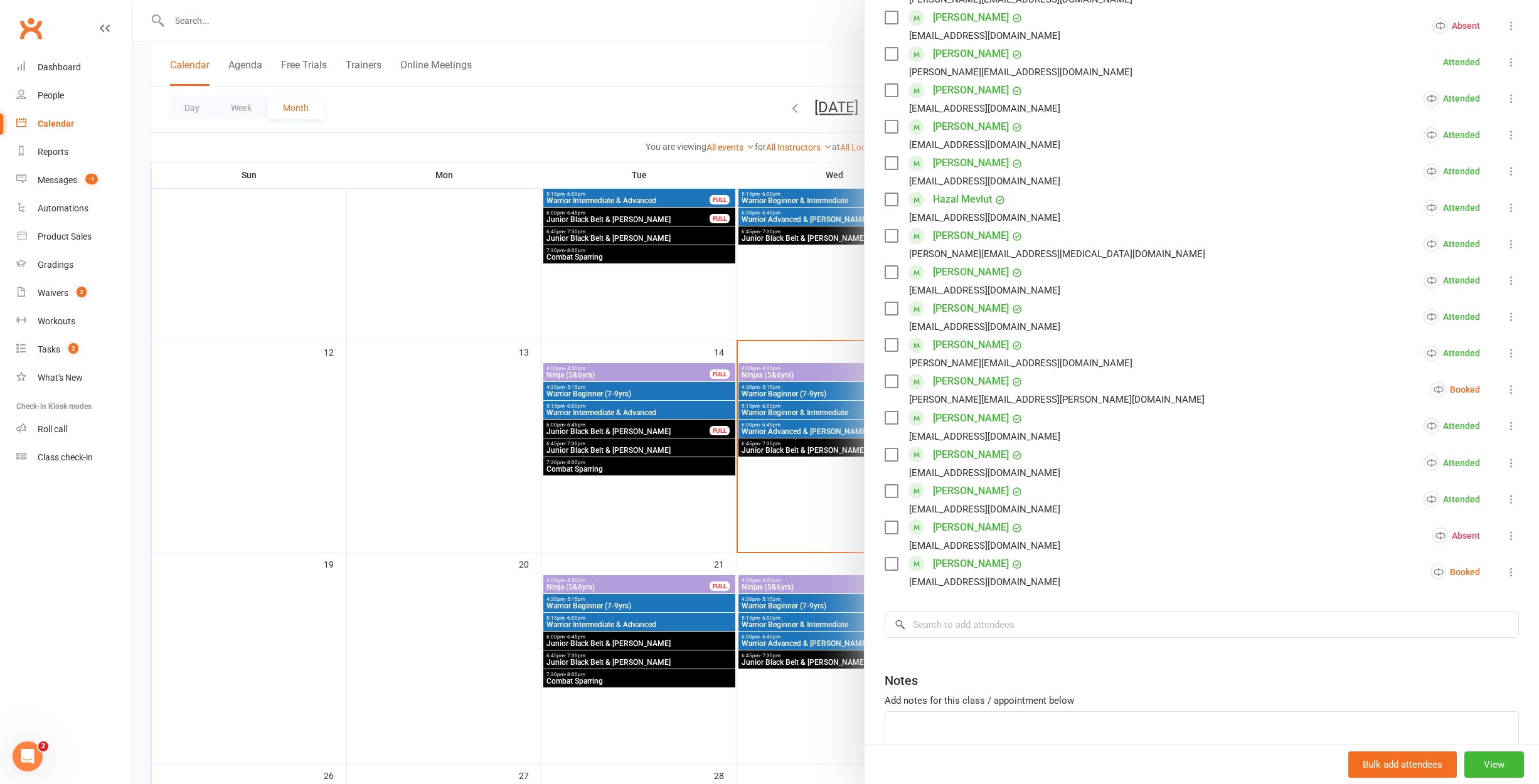
scroll to position [373, 0]
click at [1512, 389] on icon at bounding box center [1512, 388] width 13 height 13
click at [1468, 482] on link "Mark absent" at bounding box center [1437, 488] width 163 height 25
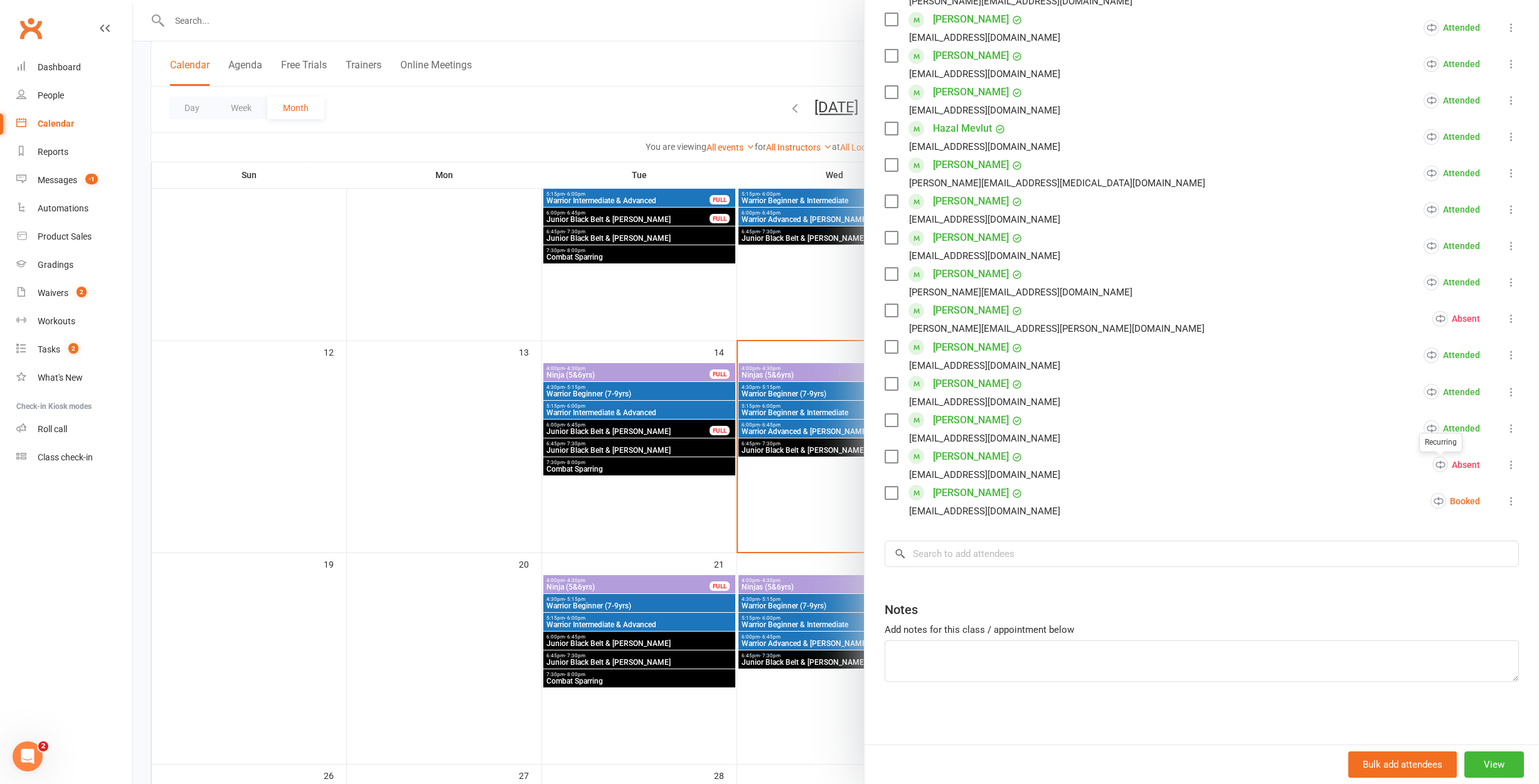
scroll to position [442, 0]
click at [1510, 503] on icon at bounding box center [1512, 501] width 13 height 13
click at [1479, 593] on link "Mark absent" at bounding box center [1437, 601] width 163 height 25
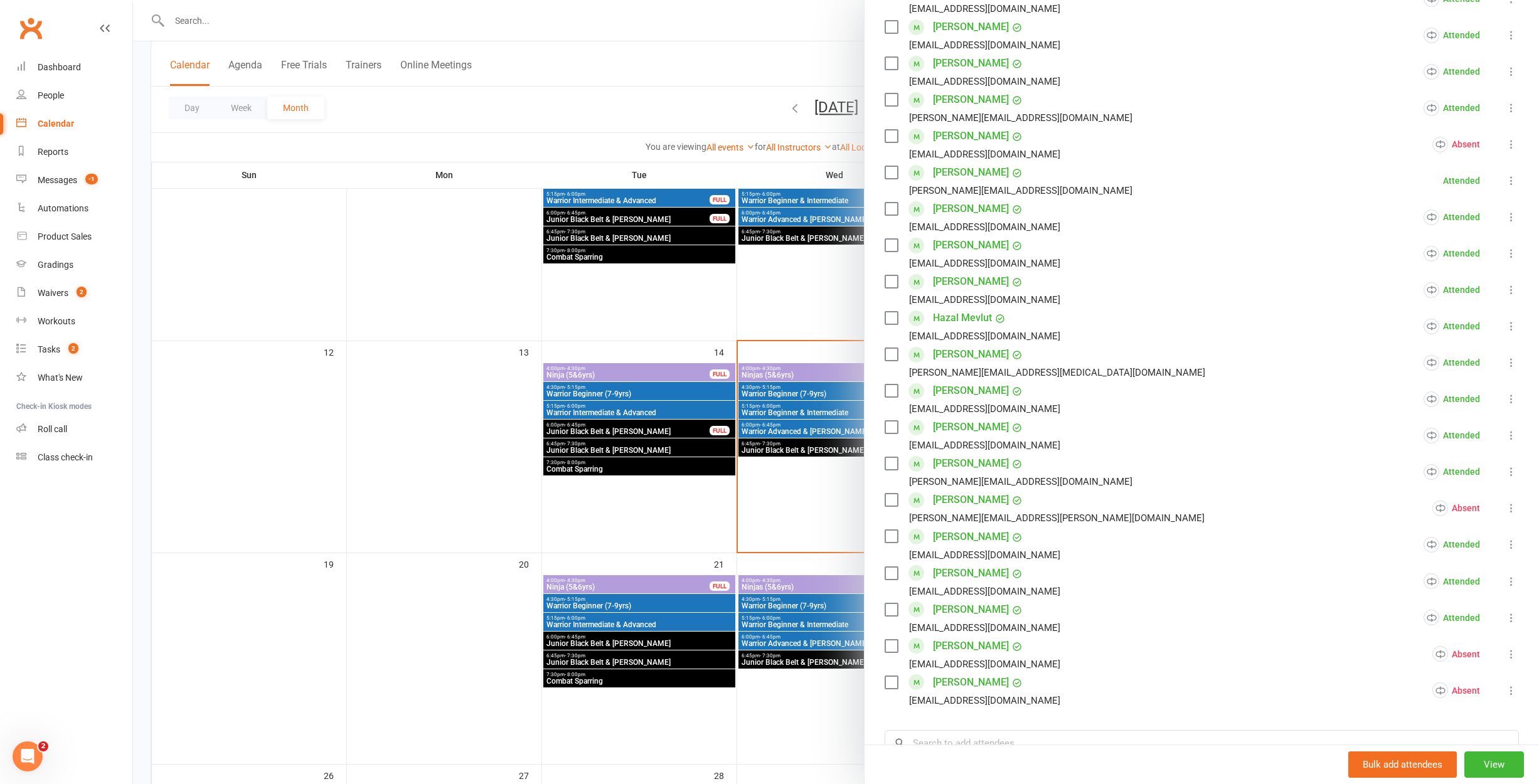
scroll to position [255, 0]
click at [809, 371] on div at bounding box center [836, 392] width 1406 height 784
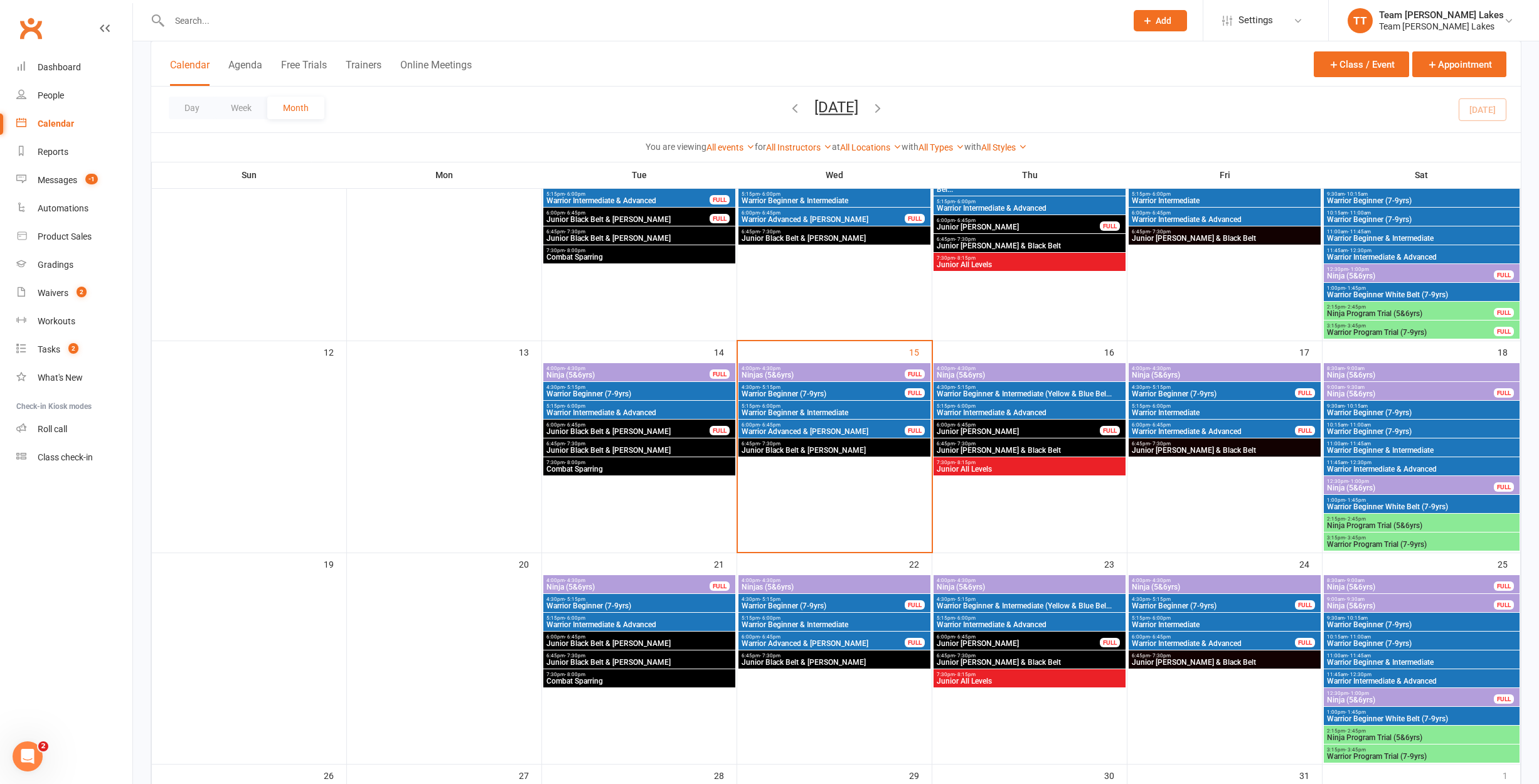
click at [809, 371] on span "Ninjas (5&6yrs)" at bounding box center [823, 375] width 164 height 8
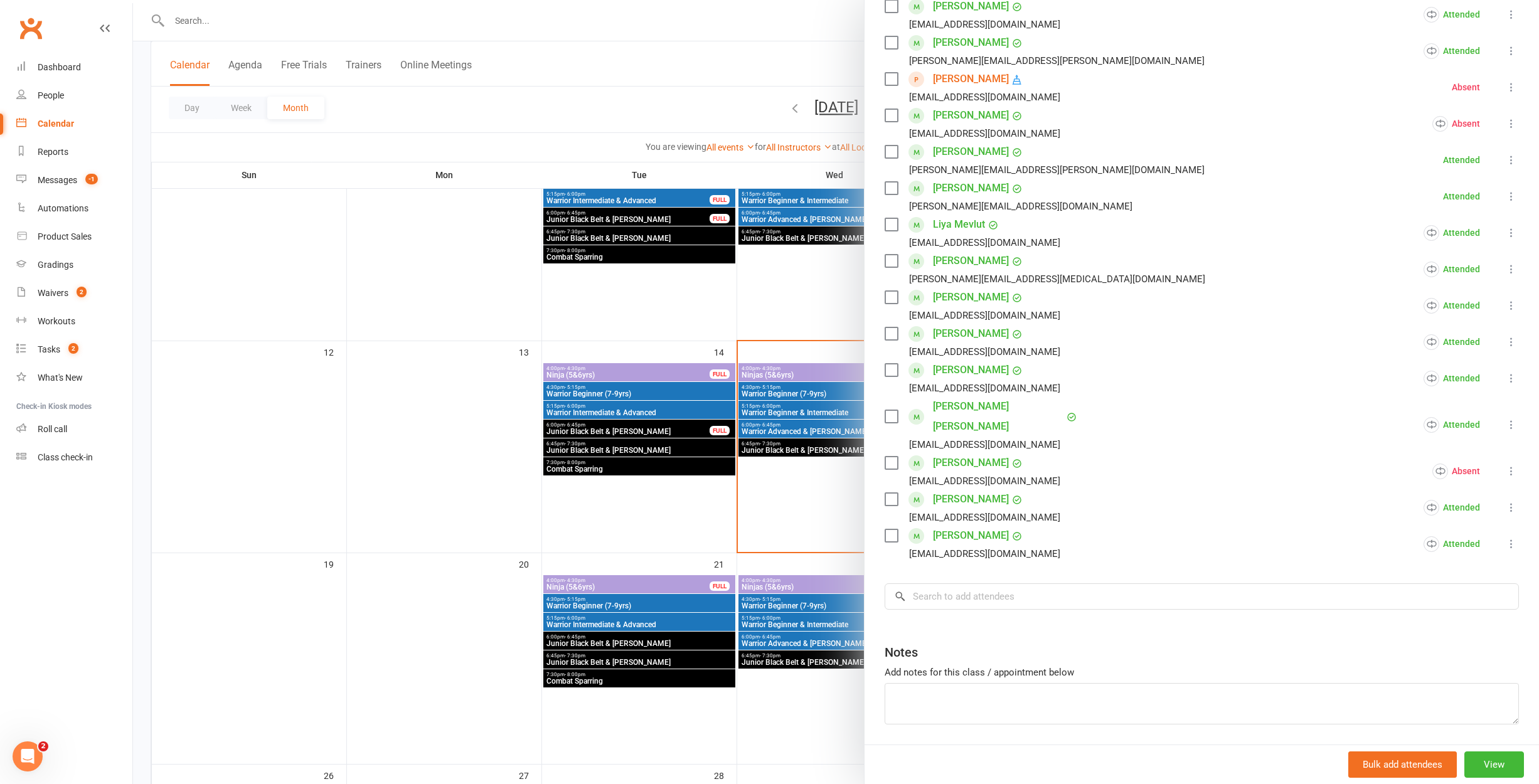
scroll to position [251, 0]
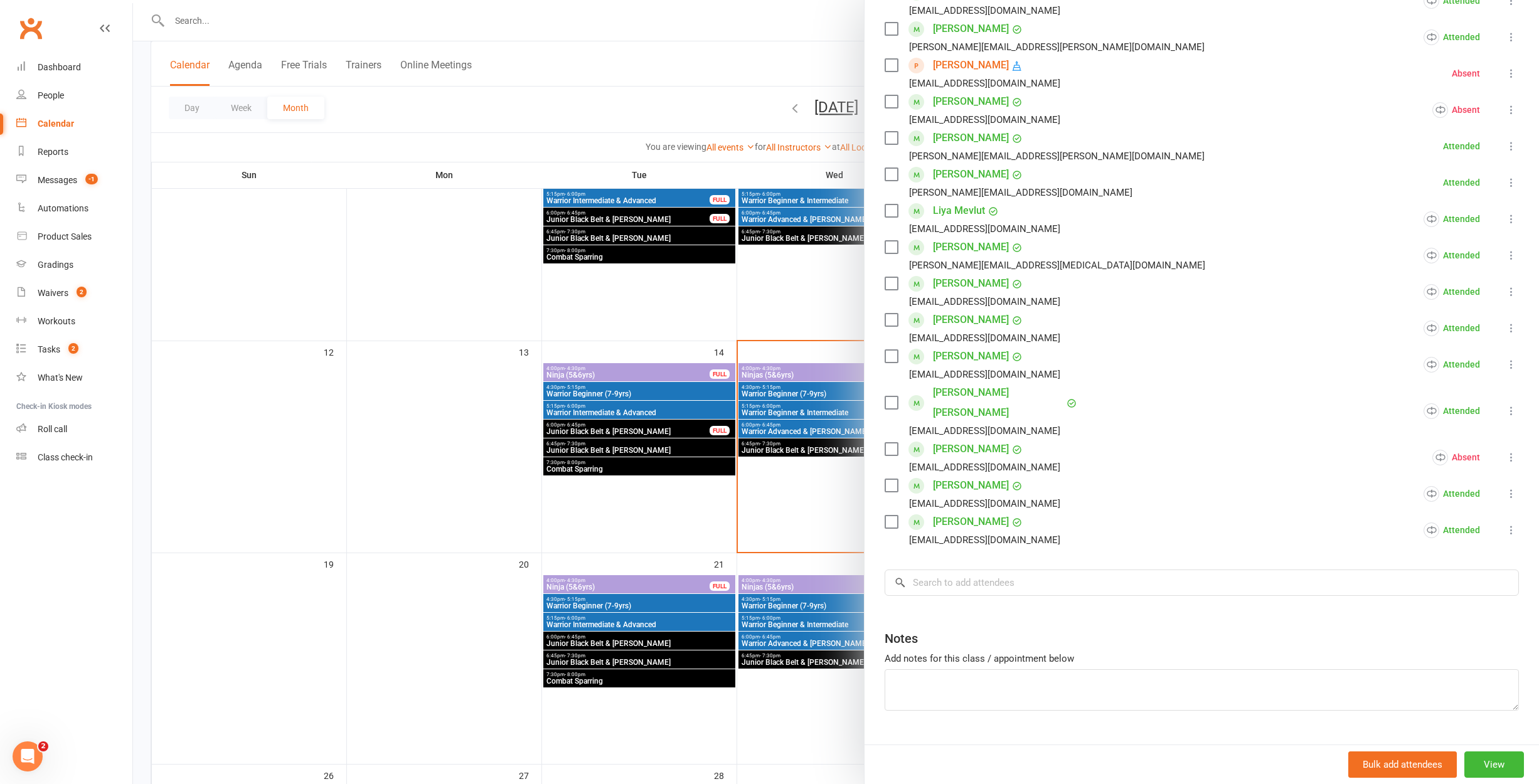
click at [974, 391] on link "[PERSON_NAME] [PERSON_NAME]" at bounding box center [998, 402] width 131 height 40
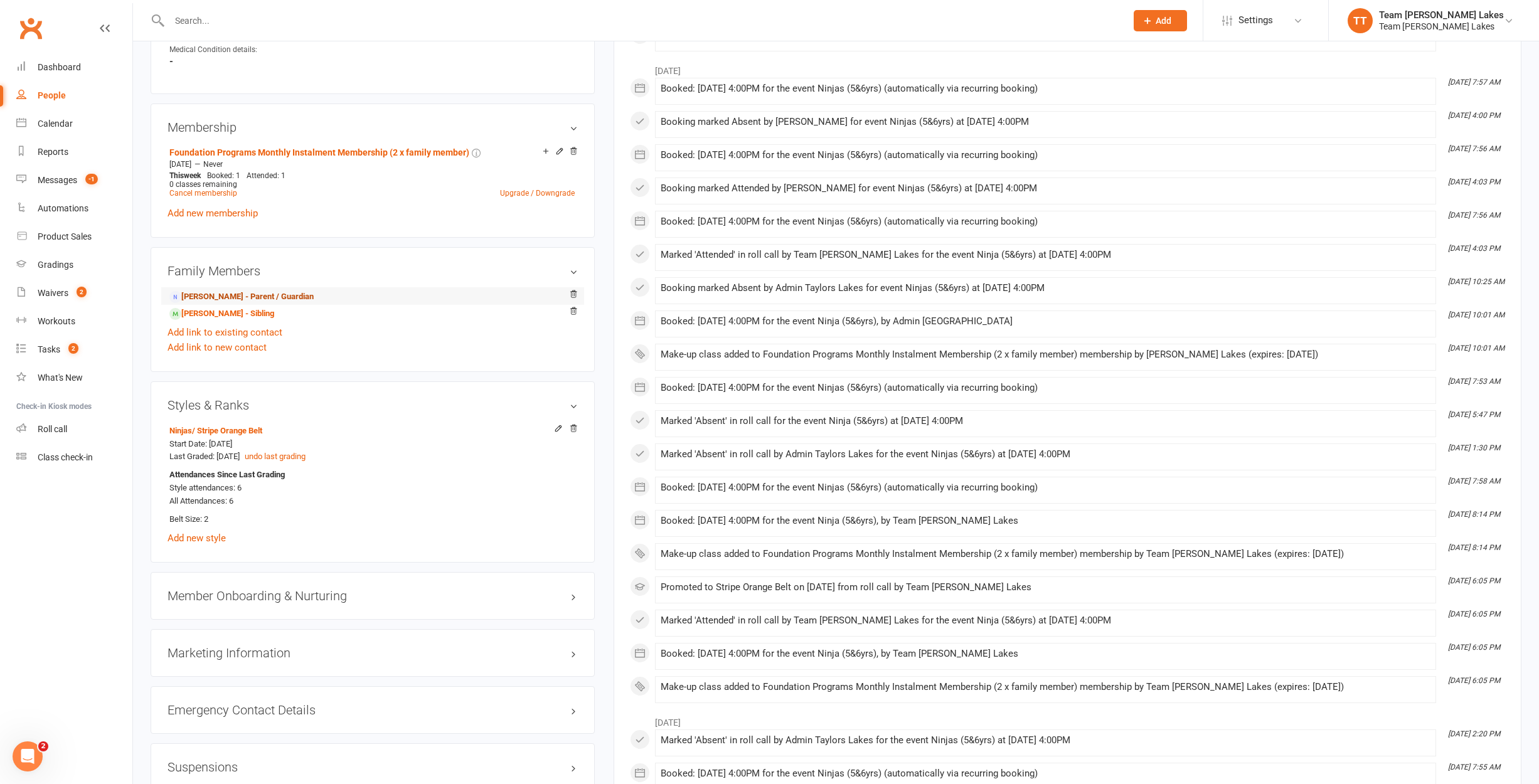
scroll to position [719, 1]
click at [249, 295] on link "[PERSON_NAME] - Parent / Guardian" at bounding box center [242, 298] width 145 height 13
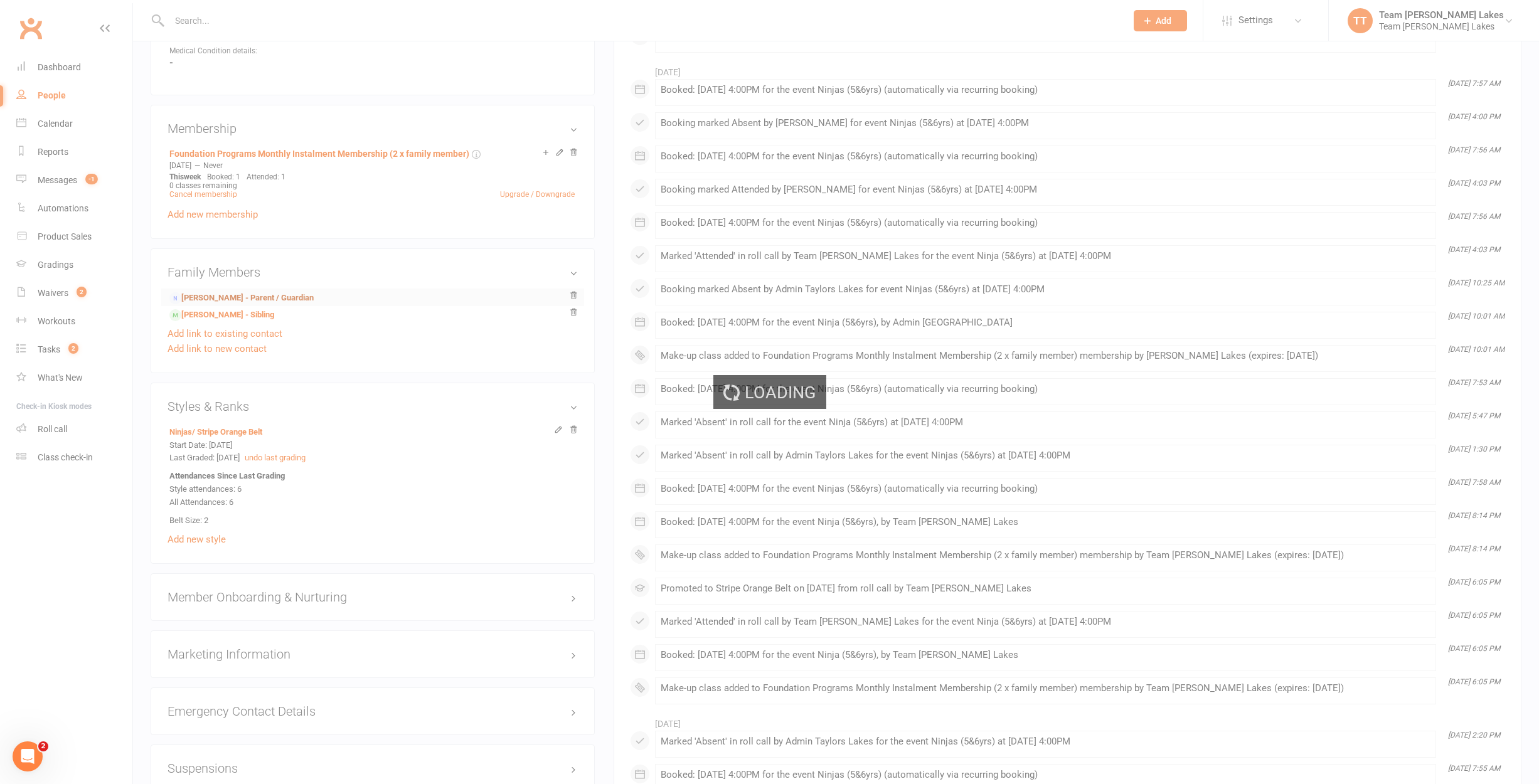
scroll to position [719, 0]
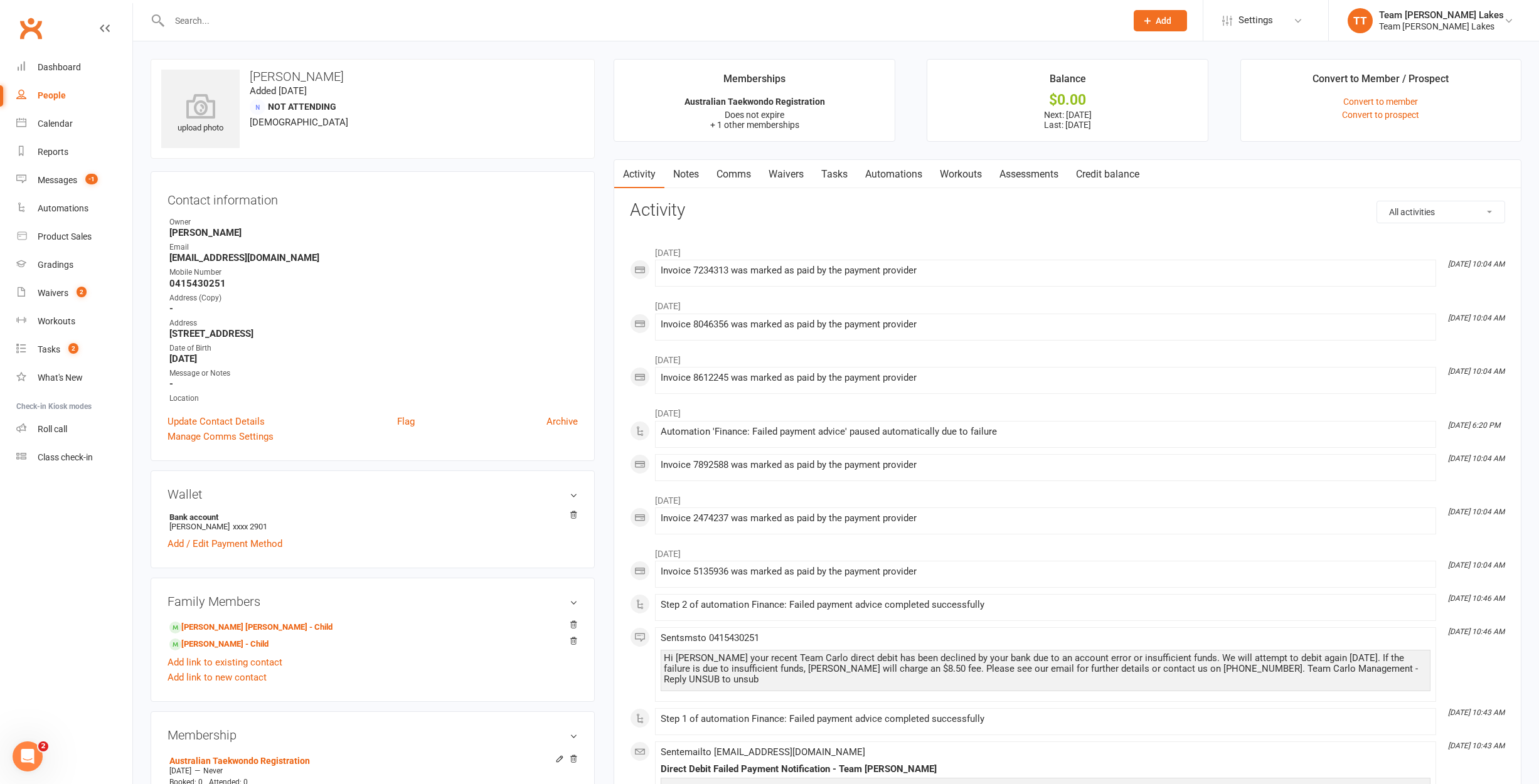
click at [737, 175] on link "Comms" at bounding box center [734, 174] width 52 height 29
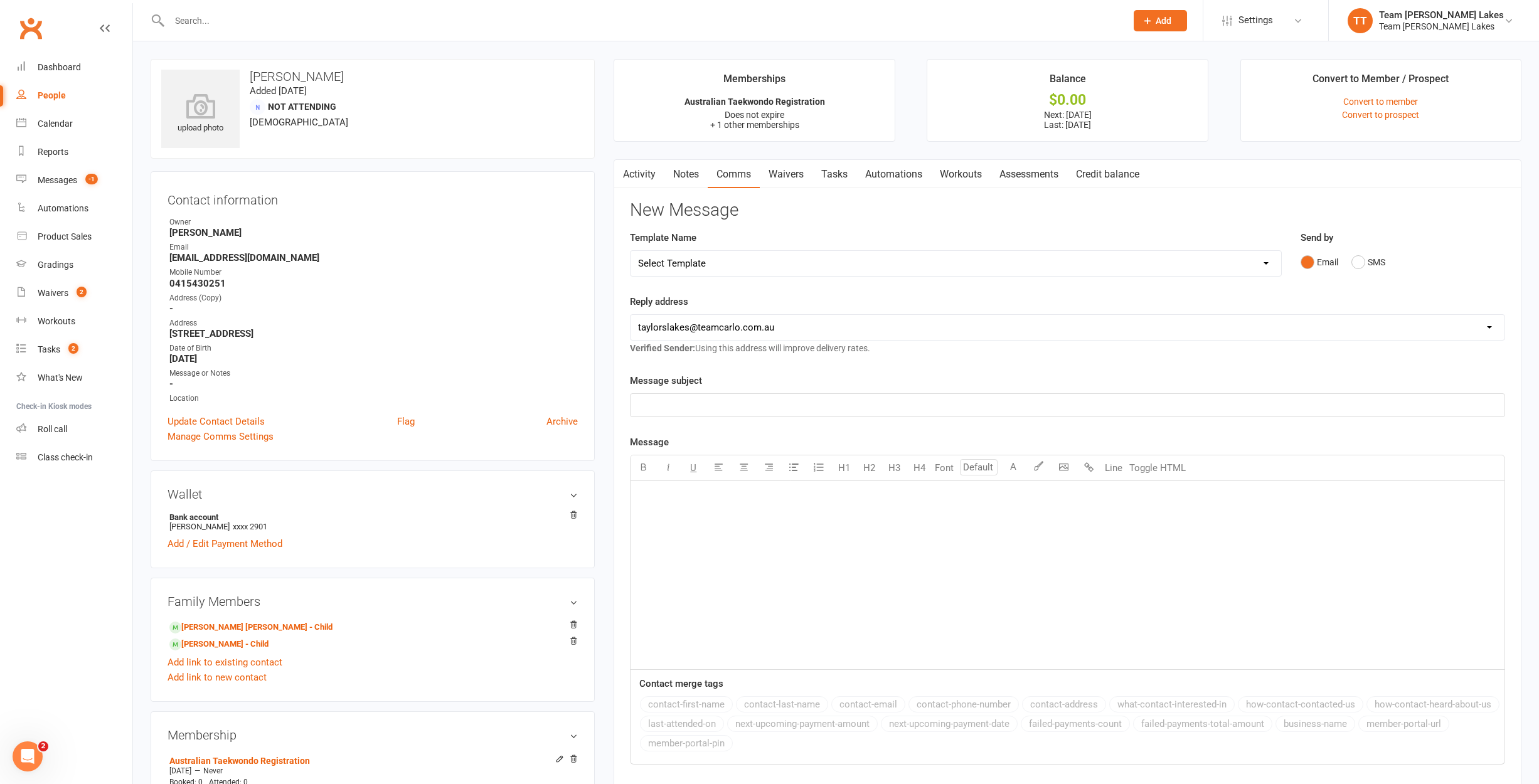
select select "13"
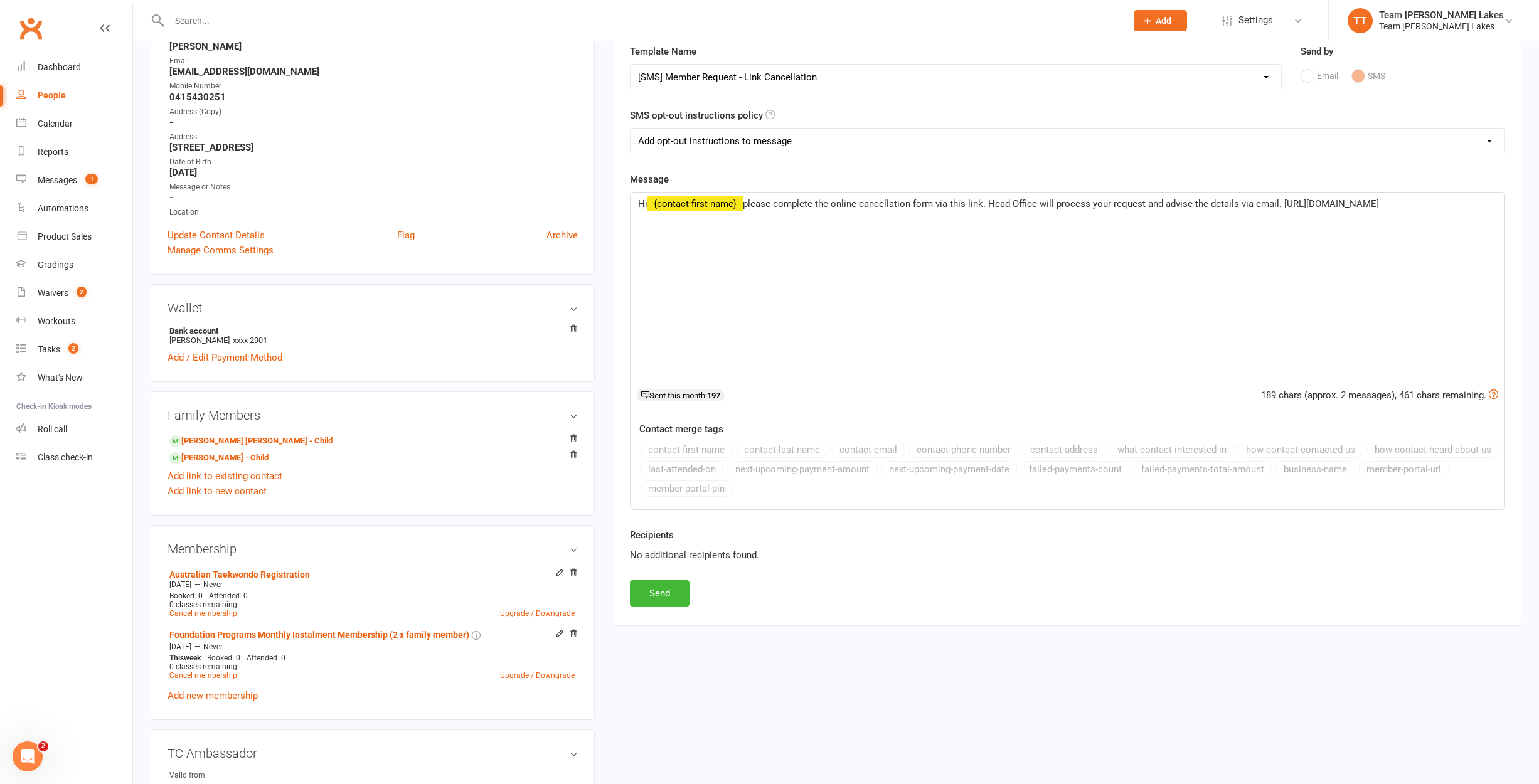
scroll to position [187, 0]
click at [656, 591] on button "Send" at bounding box center [660, 592] width 59 height 27
select select
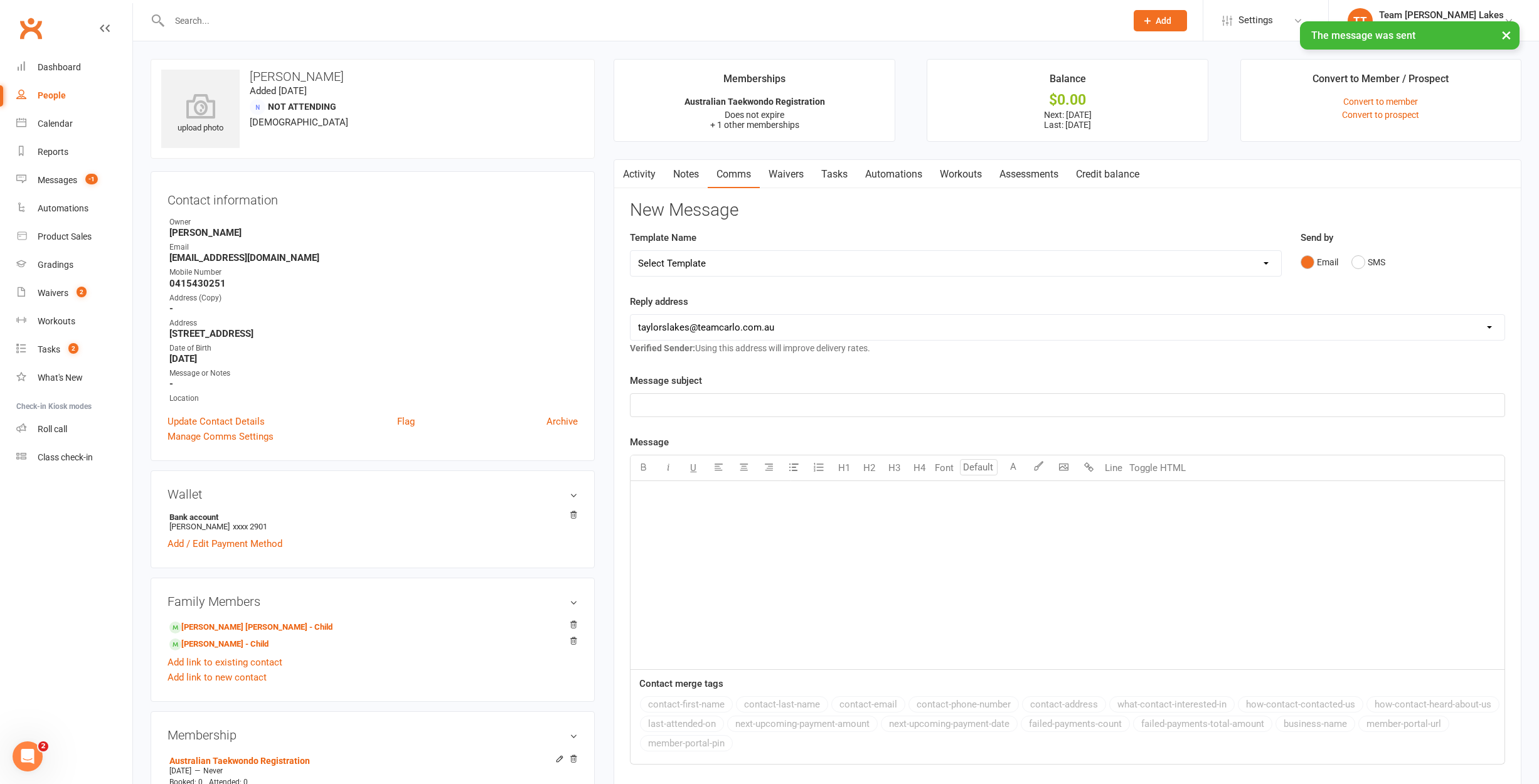
scroll to position [0, 0]
click at [638, 173] on link "Activity" at bounding box center [640, 174] width 50 height 29
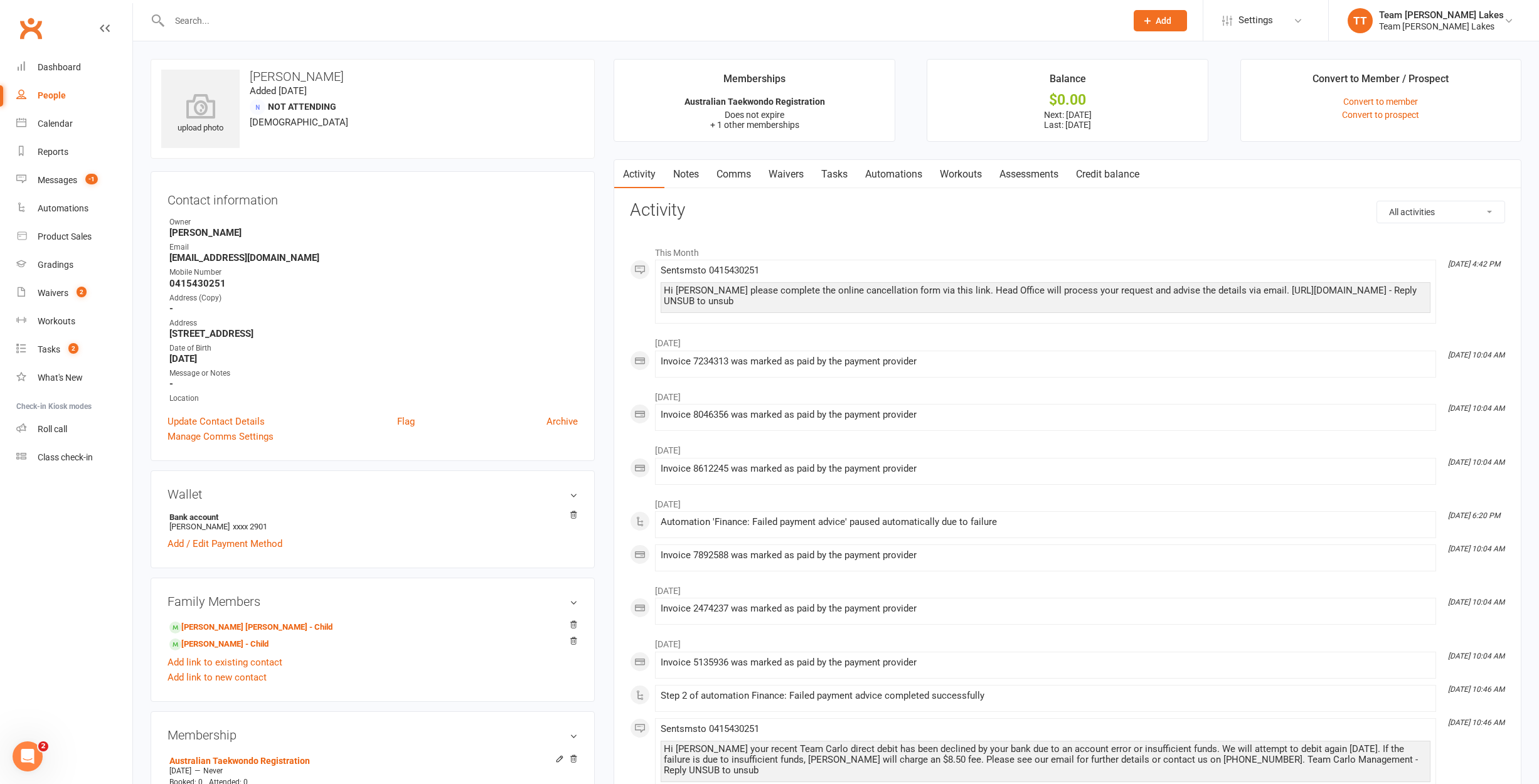
click at [79, 120] on link "Calendar" at bounding box center [74, 124] width 116 height 28
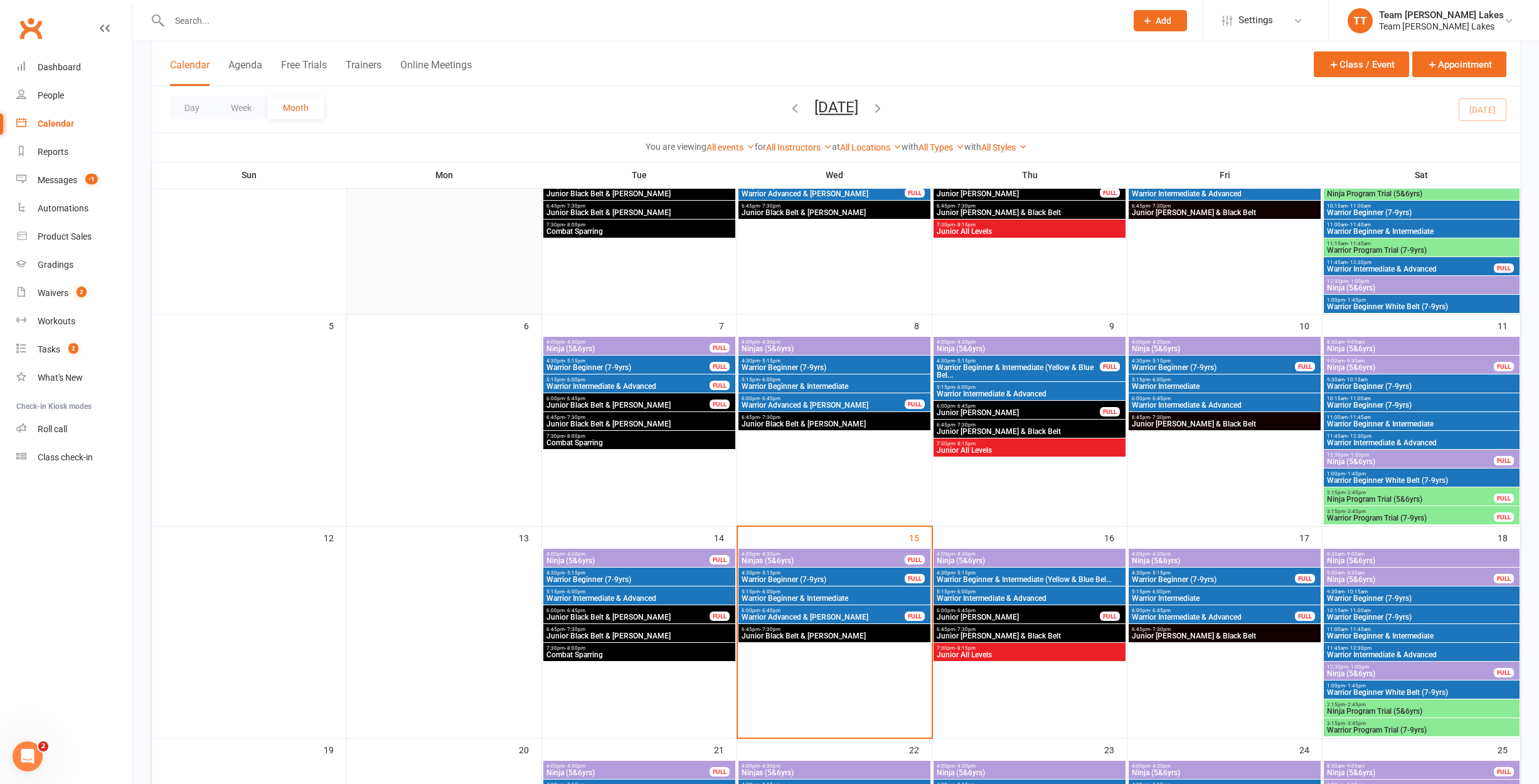
scroll to position [234, 0]
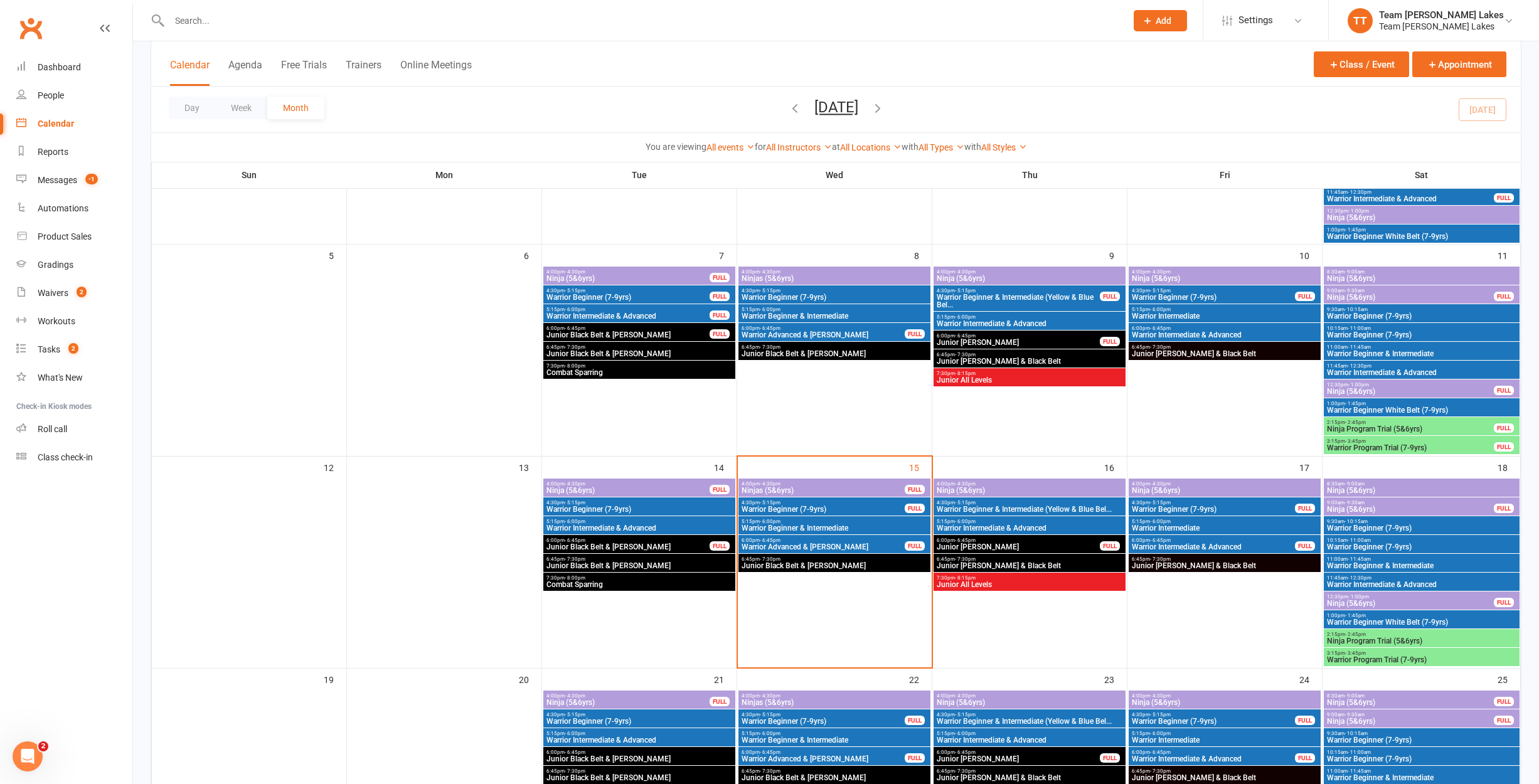
click at [780, 527] on span "Warrior Beginner & Intermediate" at bounding box center [834, 528] width 187 height 8
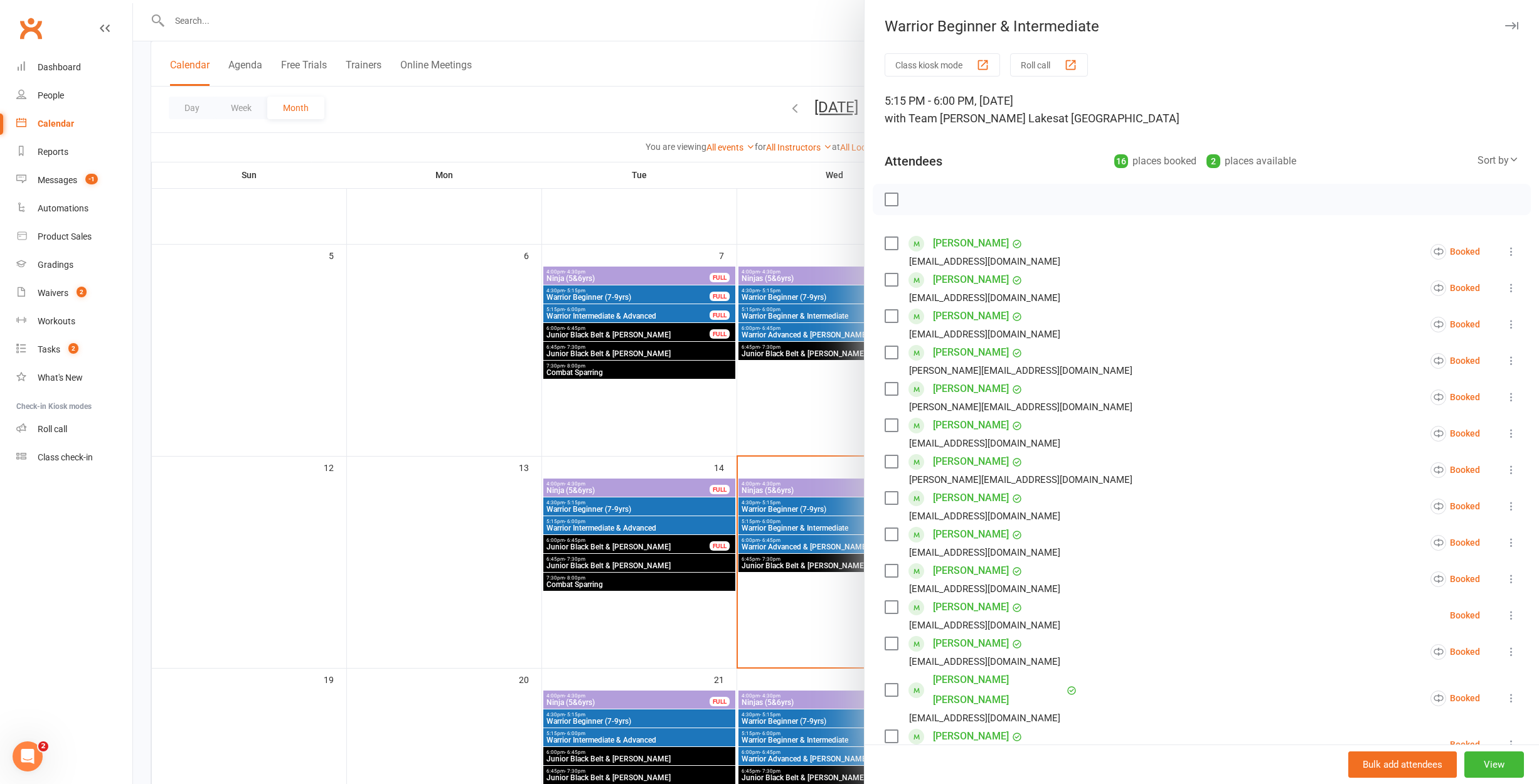
drag, startPoint x: 1162, startPoint y: 426, endPoint x: 1225, endPoint y: 433, distance: 63.4
click at [1171, 429] on li "[PERSON_NAME] [EMAIL_ADDRESS][DOMAIN_NAME] Booked More info Remove Check in Mar…" at bounding box center [1201, 433] width 634 height 37
click at [1512, 361] on icon at bounding box center [1512, 360] width 13 height 13
click at [1485, 437] on link "Check in" at bounding box center [1437, 435] width 163 height 25
click at [1512, 396] on icon at bounding box center [1512, 397] width 13 height 13
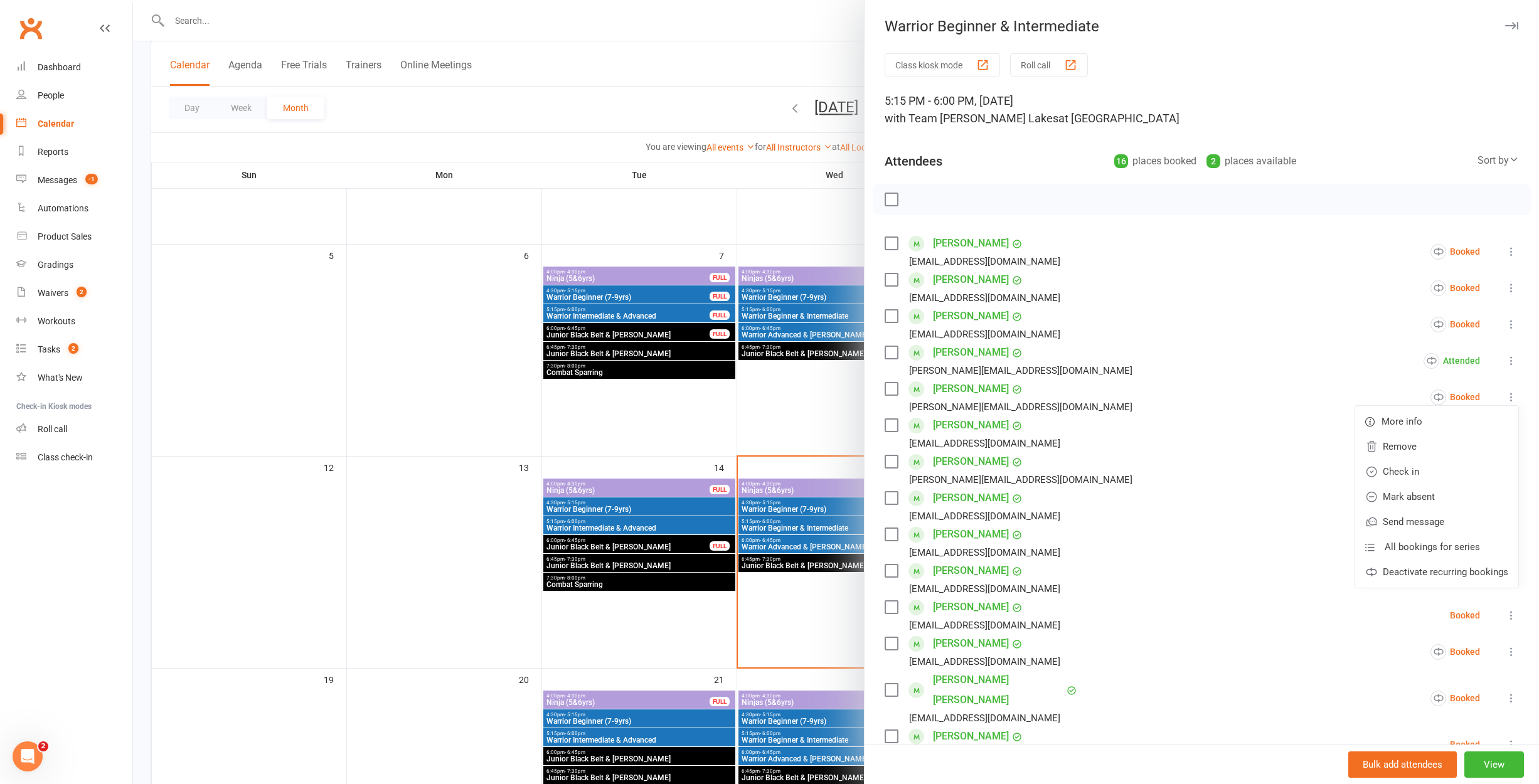
click at [1491, 468] on link "Check in" at bounding box center [1437, 471] width 163 height 25
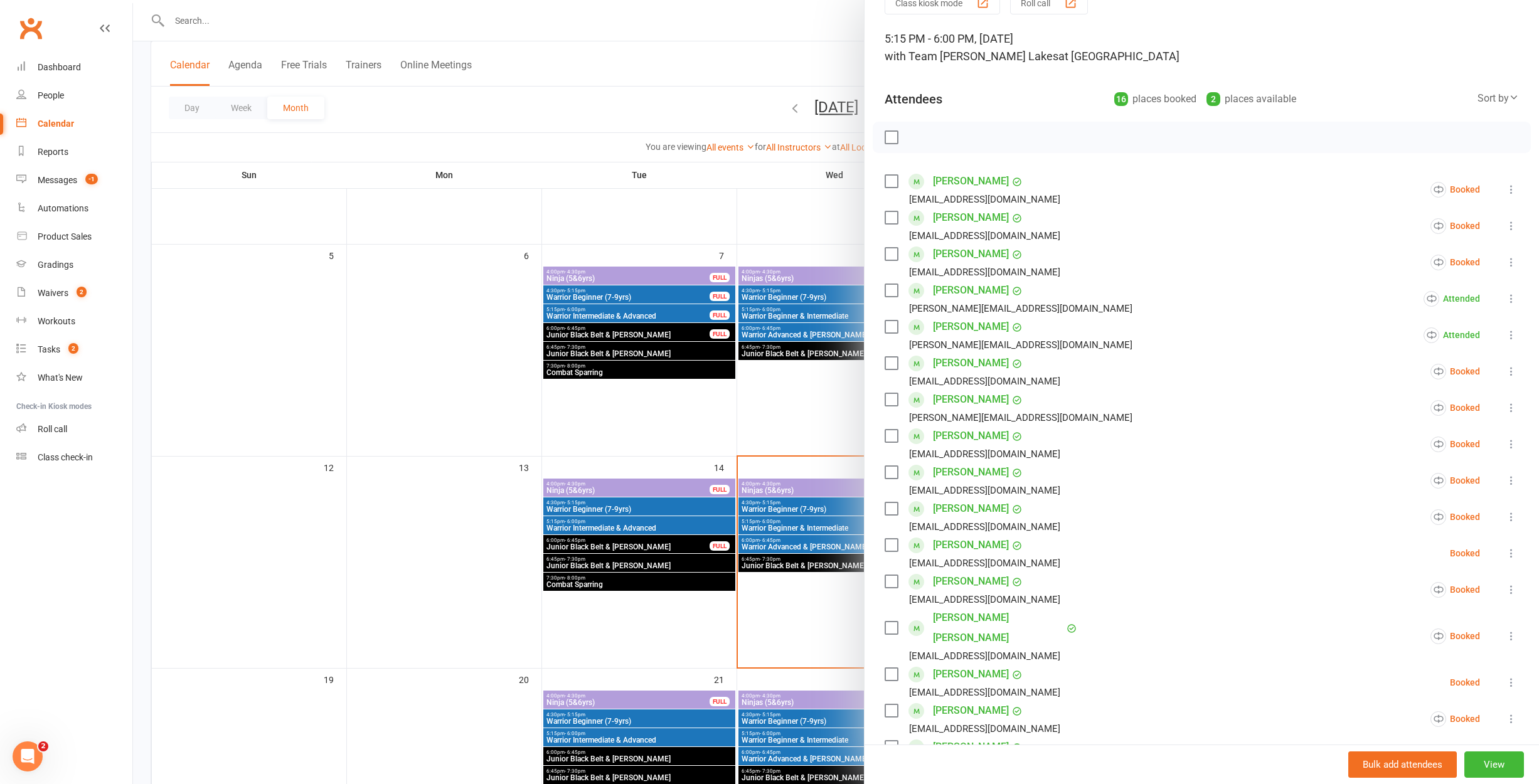
scroll to position [73, 0]
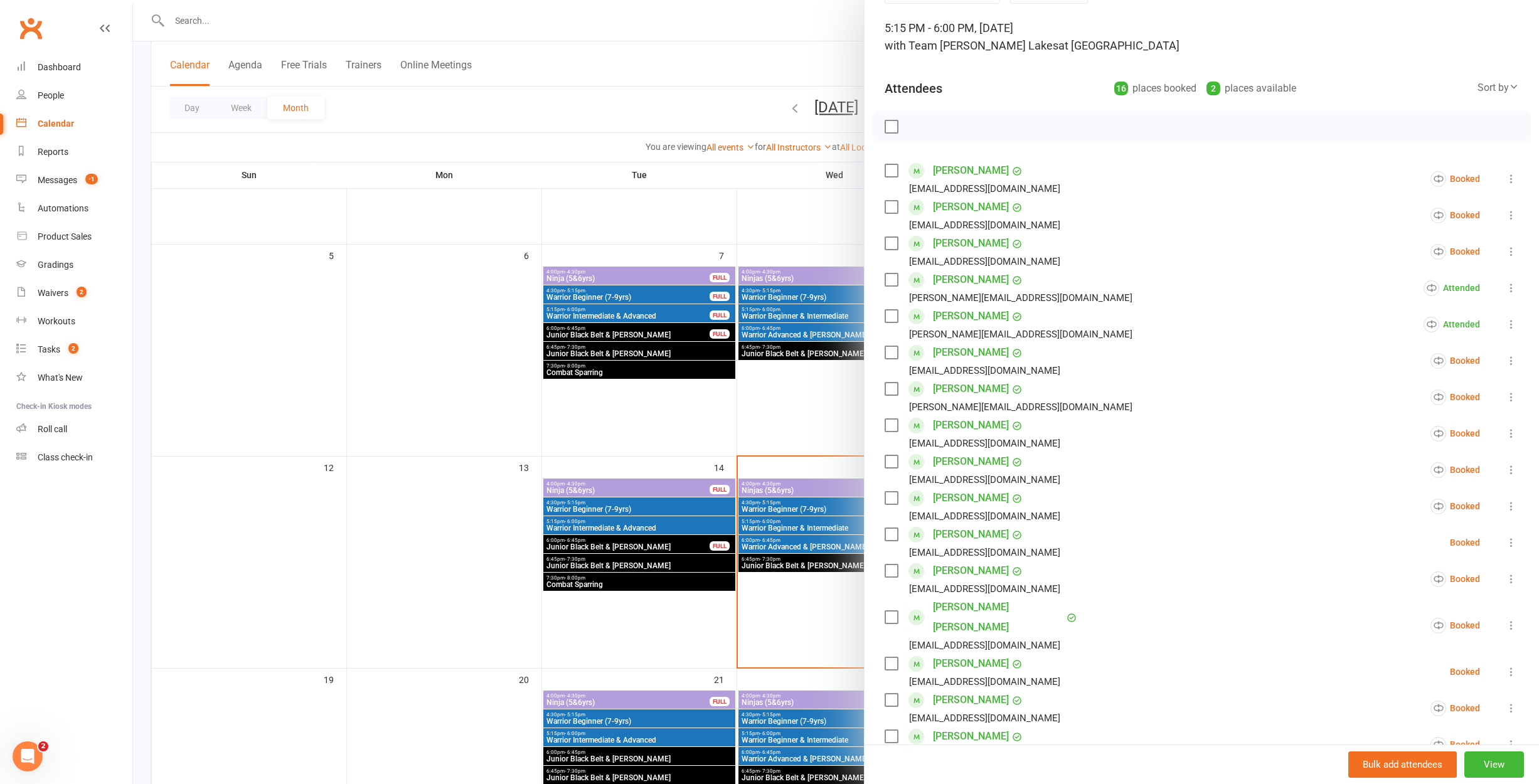
click at [1510, 435] on icon at bounding box center [1512, 433] width 13 height 13
click at [1491, 501] on link "Check in" at bounding box center [1437, 508] width 163 height 25
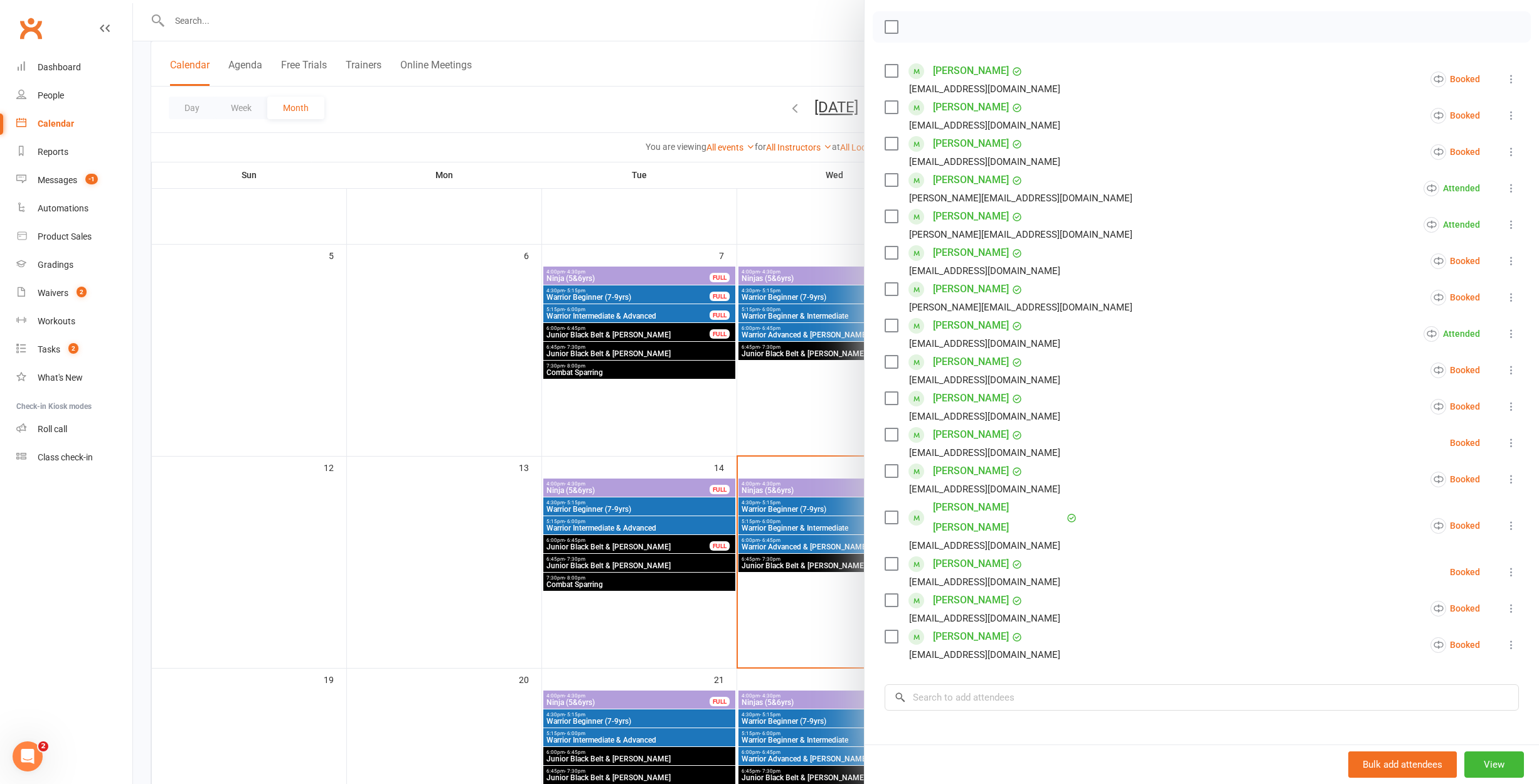
scroll to position [186, 0]
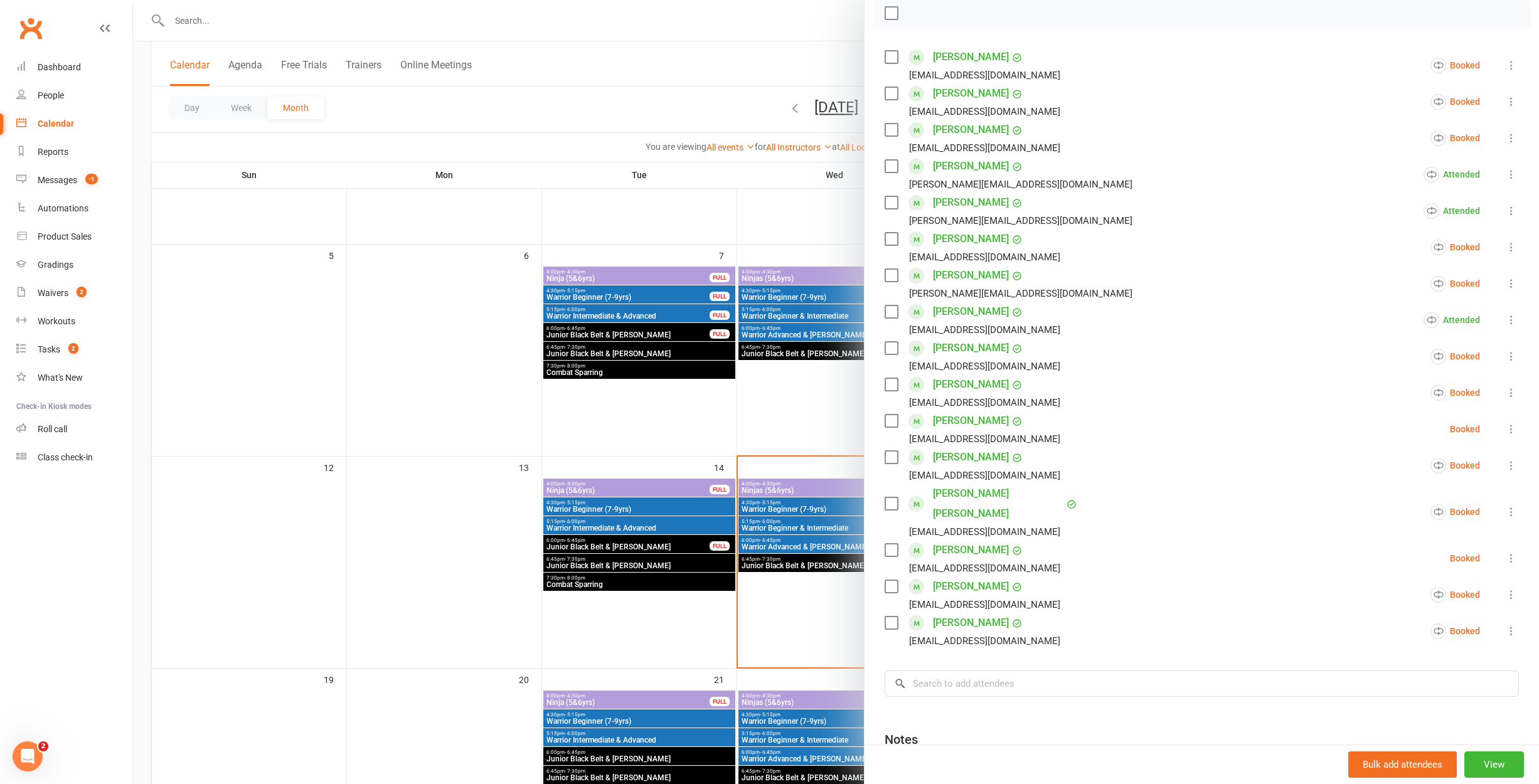
click at [1511, 356] on icon at bounding box center [1512, 356] width 13 height 13
click at [1475, 436] on link "Check in" at bounding box center [1437, 431] width 163 height 25
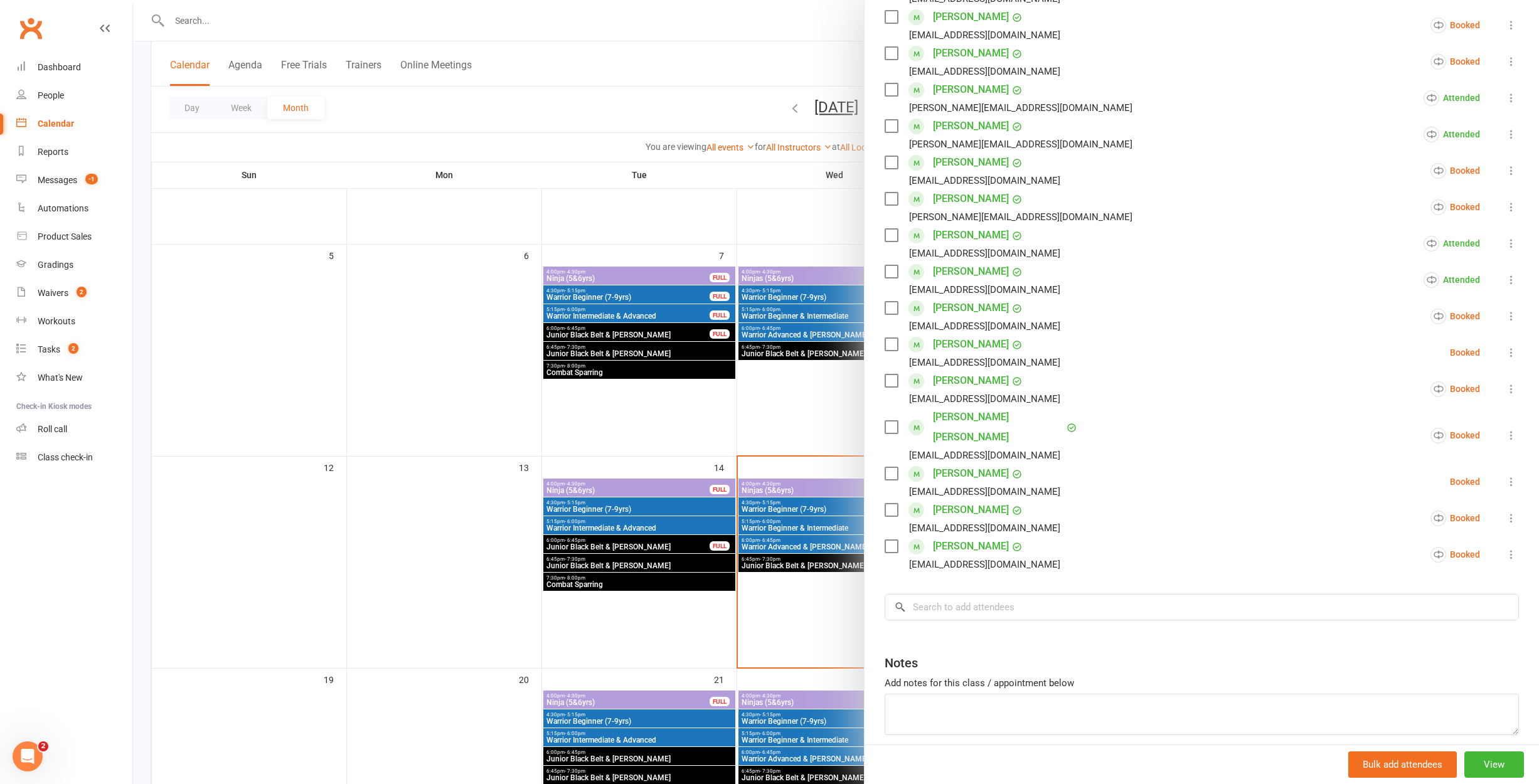
scroll to position [264, 0]
